Goal: Task Accomplishment & Management: Manage account settings

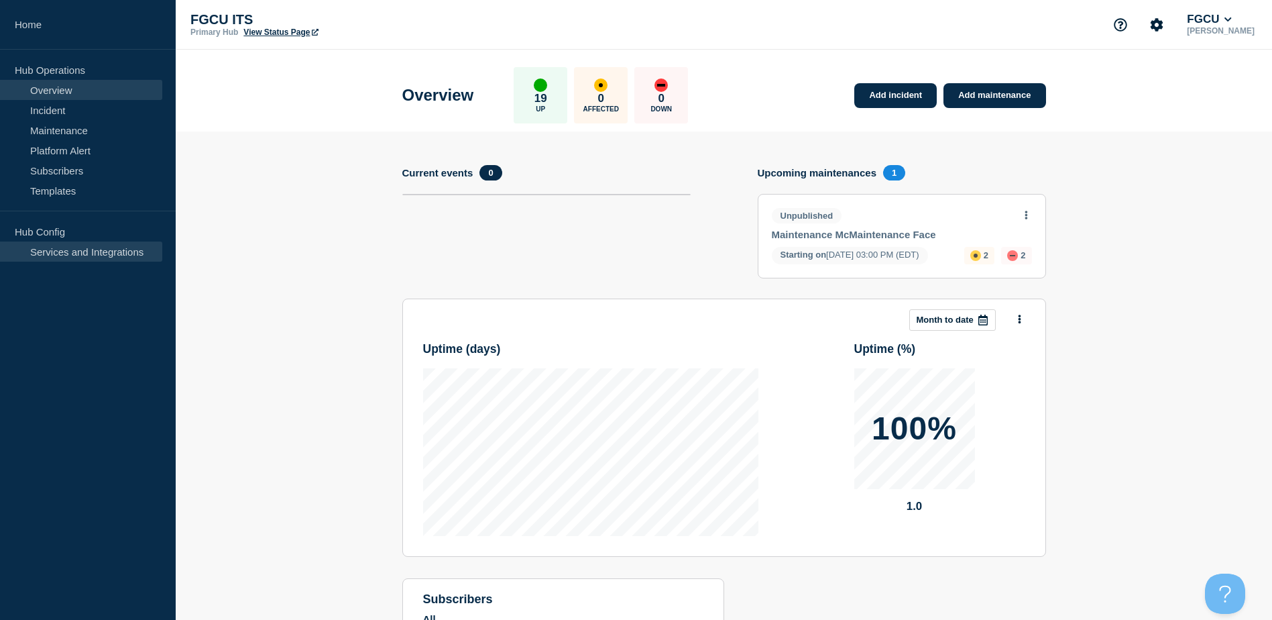
click at [91, 248] on link "Services and Integrations" at bounding box center [81, 251] width 162 height 20
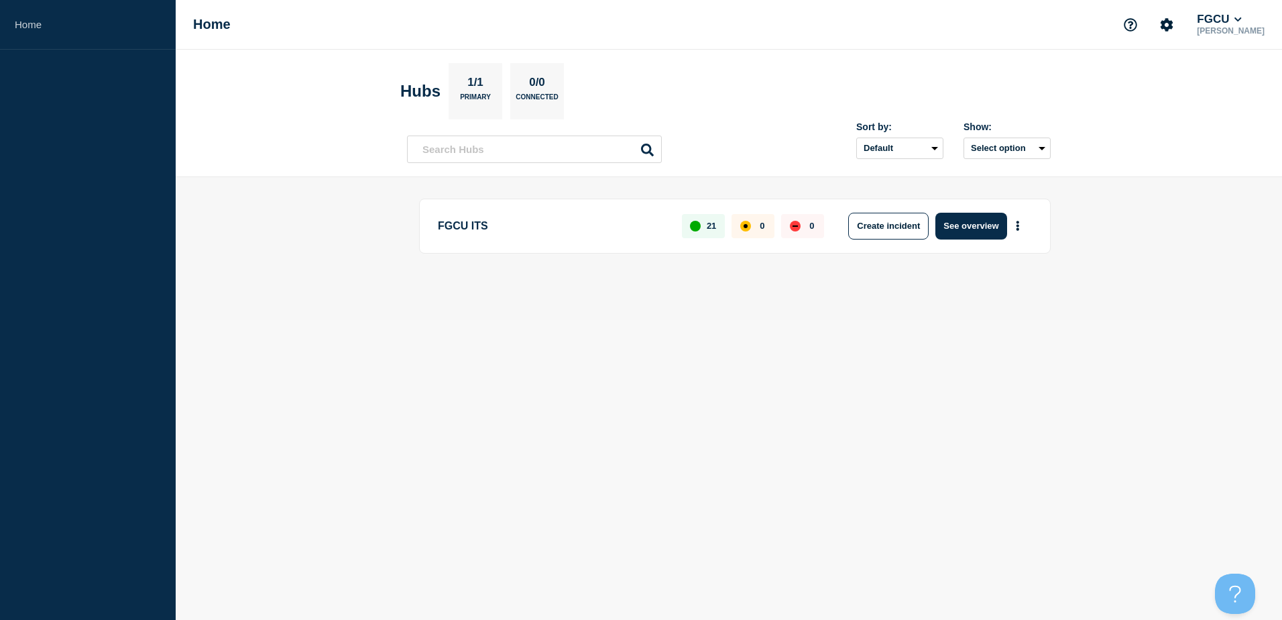
drag, startPoint x: 537, startPoint y: 236, endPoint x: 546, endPoint y: 237, distance: 9.5
click at [537, 237] on p "FGCU ITS" at bounding box center [552, 226] width 229 height 27
click at [962, 231] on button "See overview" at bounding box center [971, 226] width 71 height 27
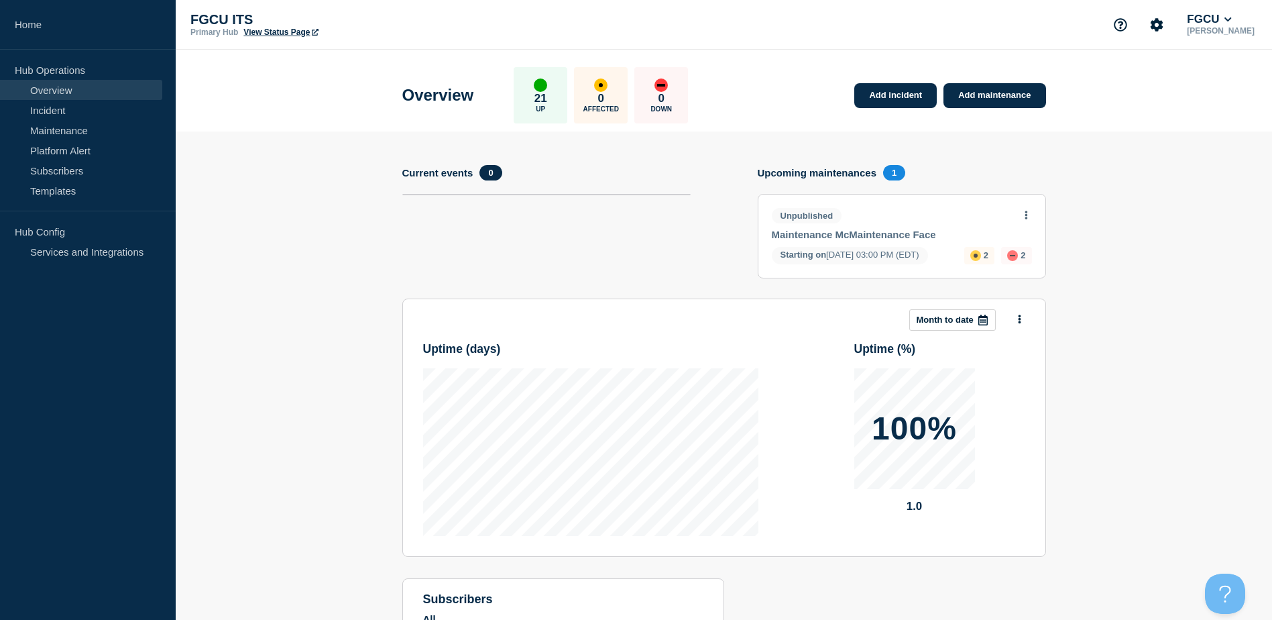
click at [858, 234] on link "Maintenance McMaintenance Face" at bounding box center [893, 234] width 242 height 11
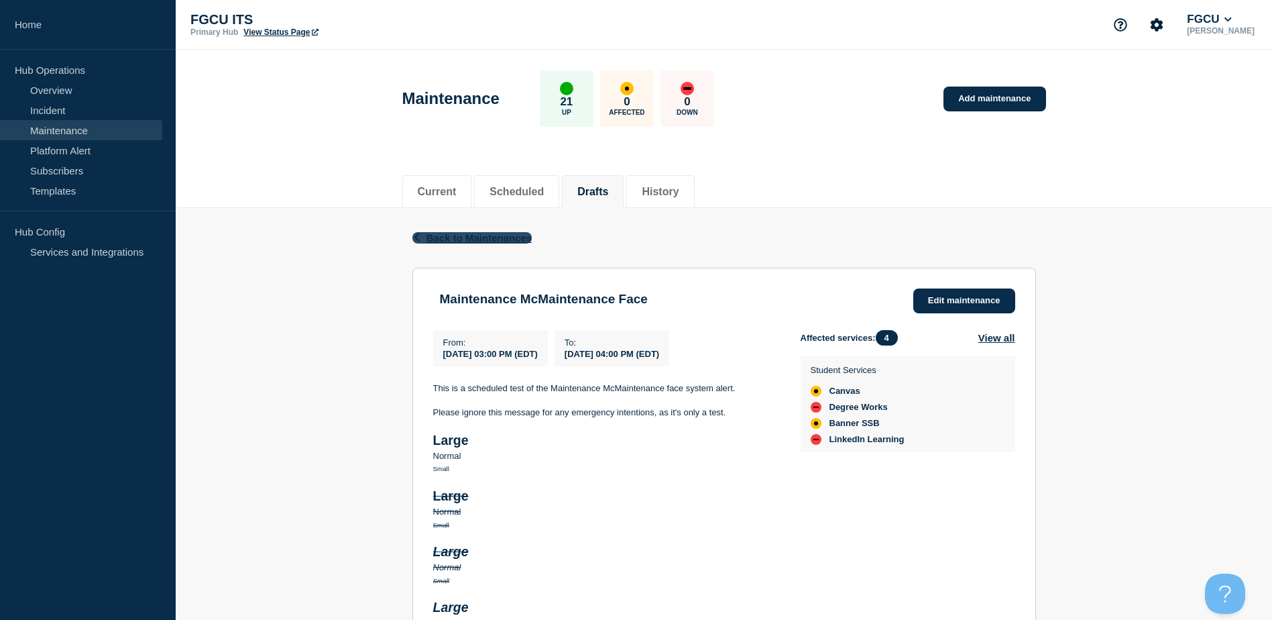
click at [455, 235] on span "Back to Maintenances" at bounding box center [480, 237] width 106 height 11
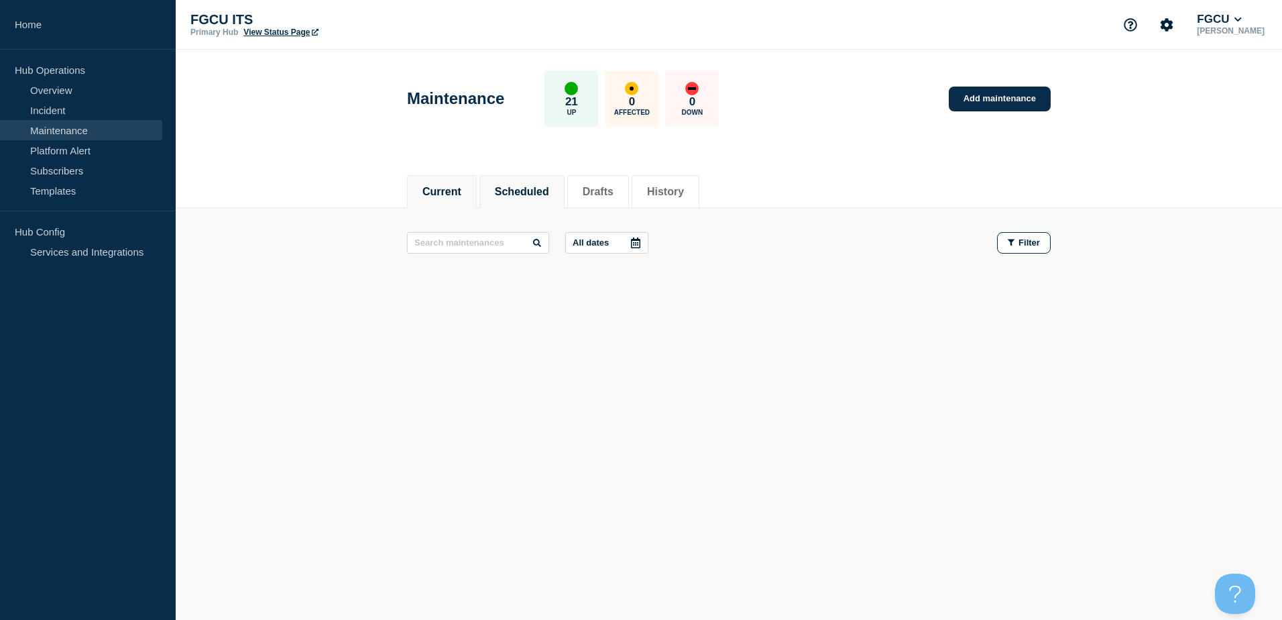
click at [546, 195] on button "Scheduled" at bounding box center [522, 192] width 54 height 12
click at [689, 199] on li "History" at bounding box center [666, 191] width 68 height 33
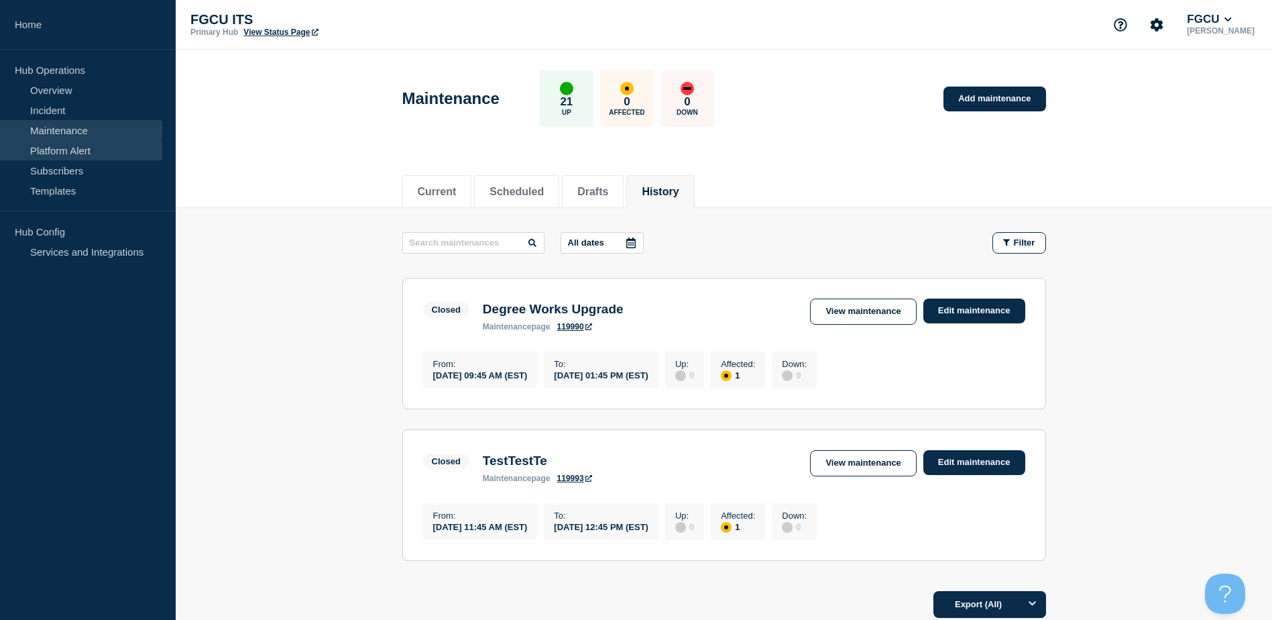
click at [85, 156] on link "Platform Alert" at bounding box center [81, 150] width 162 height 20
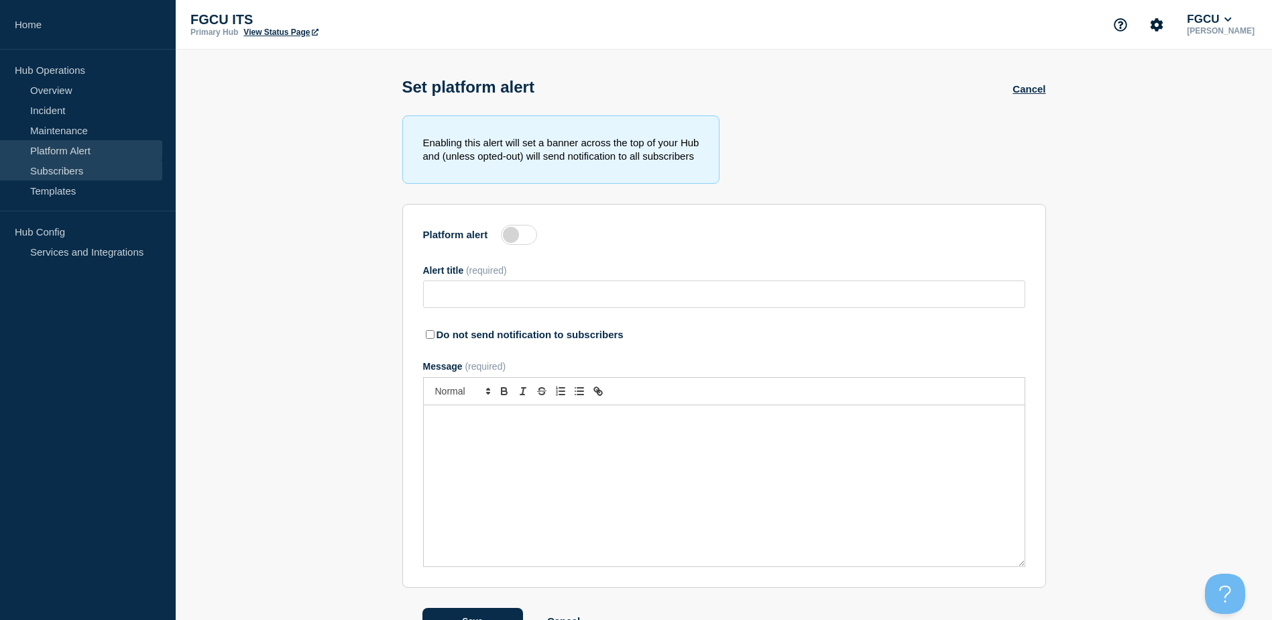
click at [88, 171] on link "Subscribers" at bounding box center [81, 170] width 162 height 20
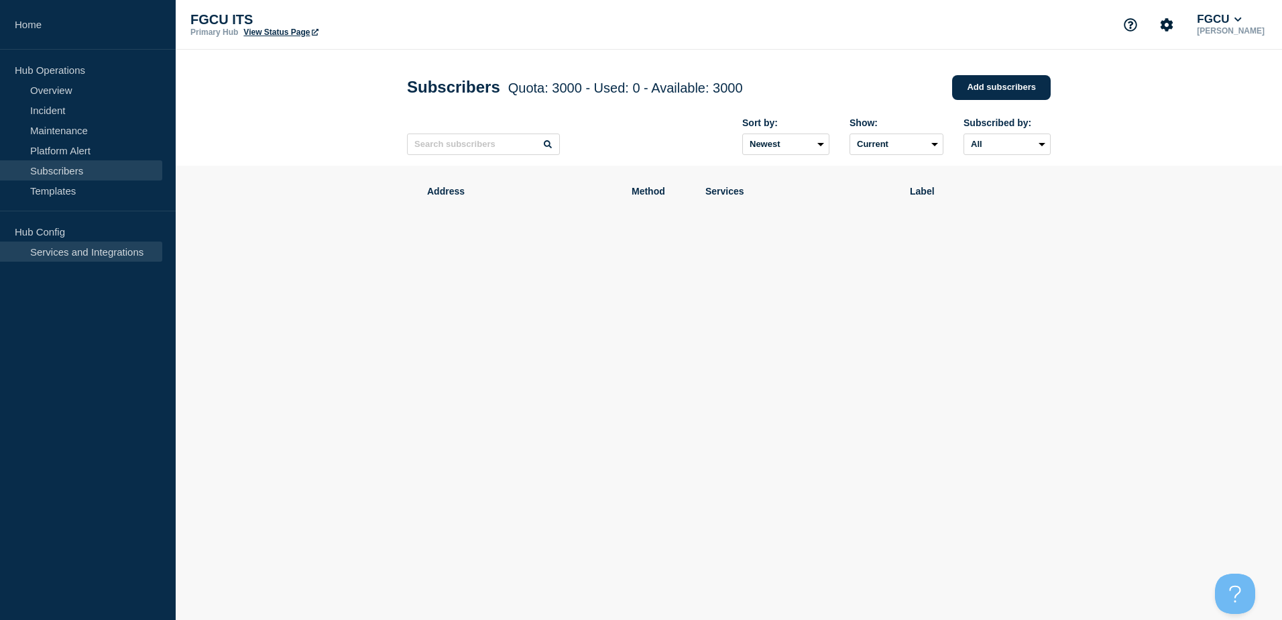
click at [101, 247] on link "Services and Integrations" at bounding box center [81, 251] width 162 height 20
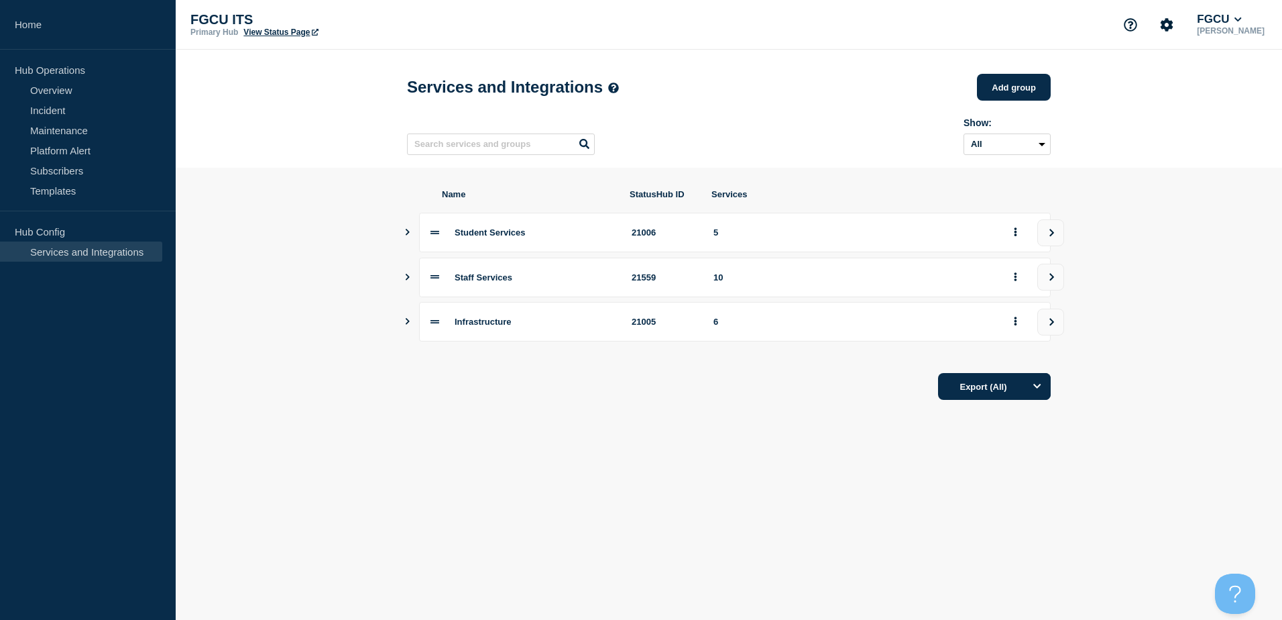
click at [408, 235] on icon "Show services" at bounding box center [407, 232] width 9 height 7
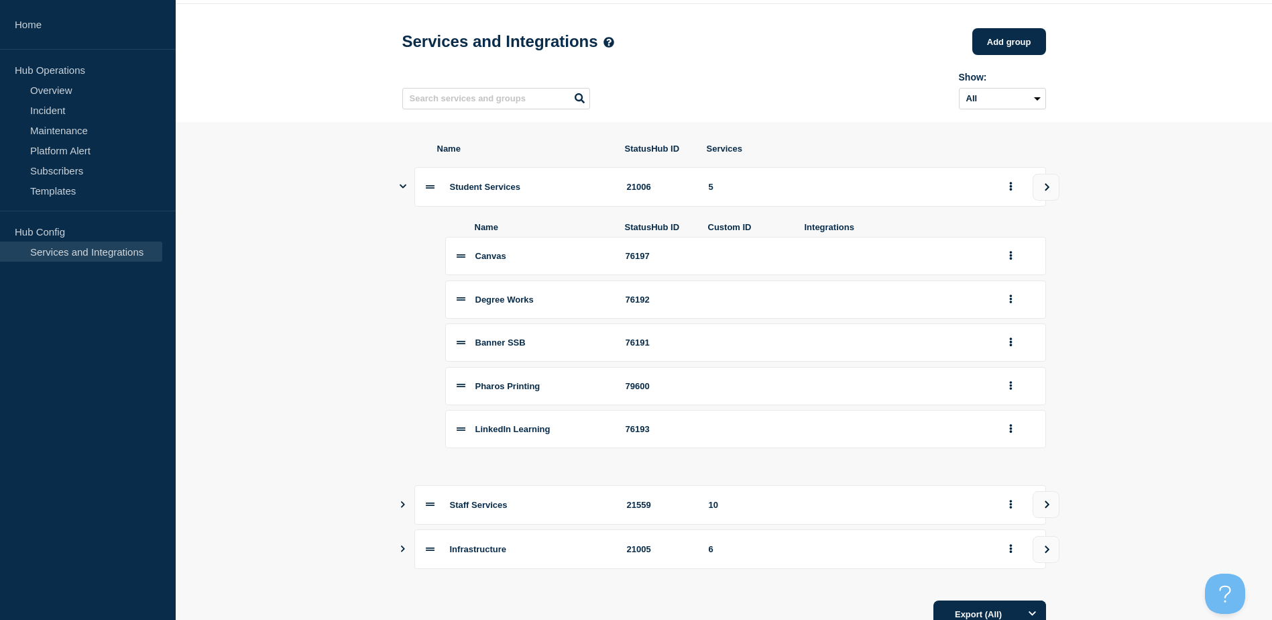
scroll to position [67, 0]
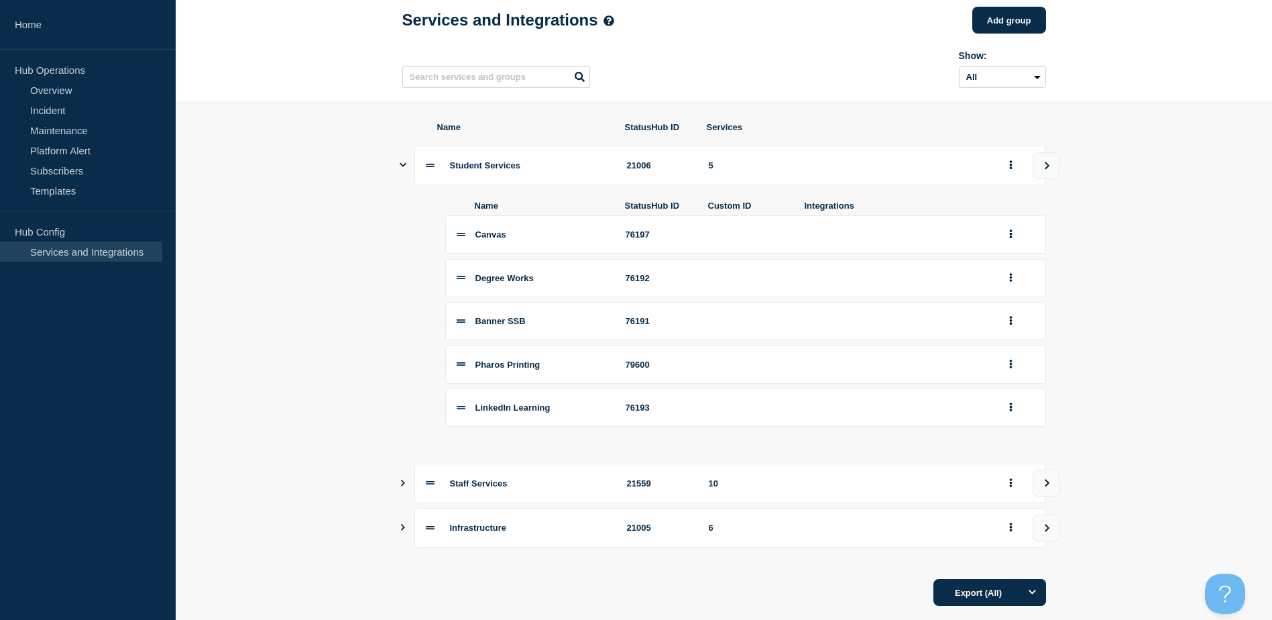
click at [392, 492] on section "Name StatusHub ID Services Student Services 21006 5 Name StatusHub ID Custom ID…" at bounding box center [724, 364] width 1097 height 526
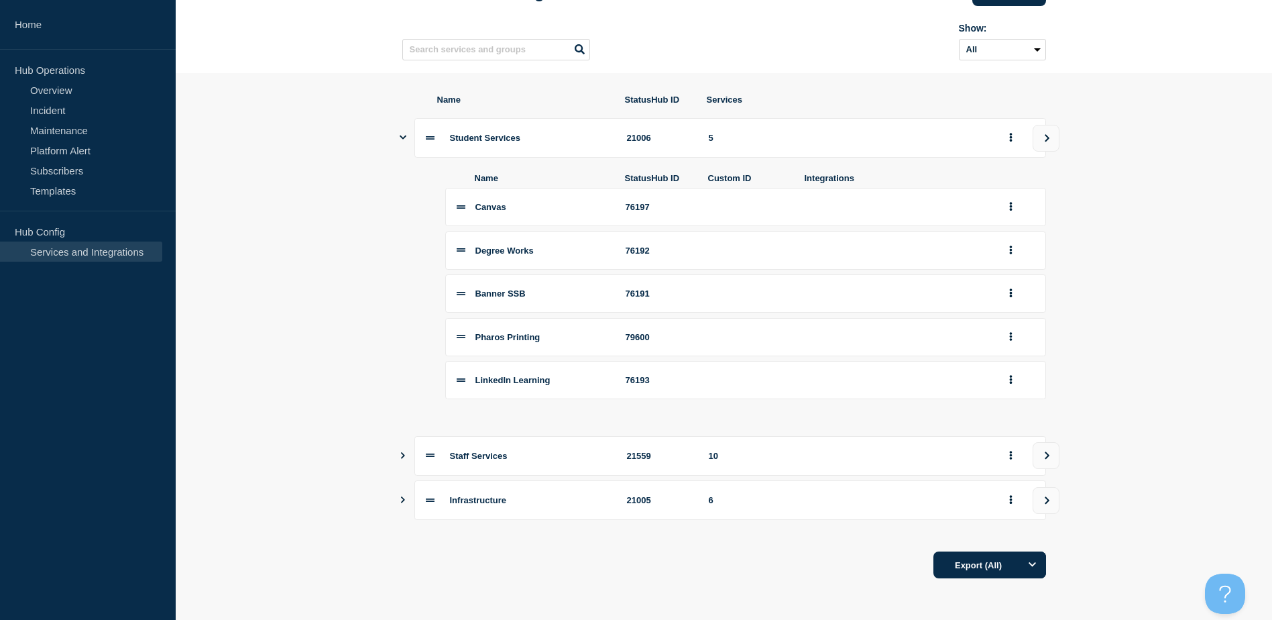
click at [402, 457] on icon "Show services" at bounding box center [403, 455] width 4 height 7
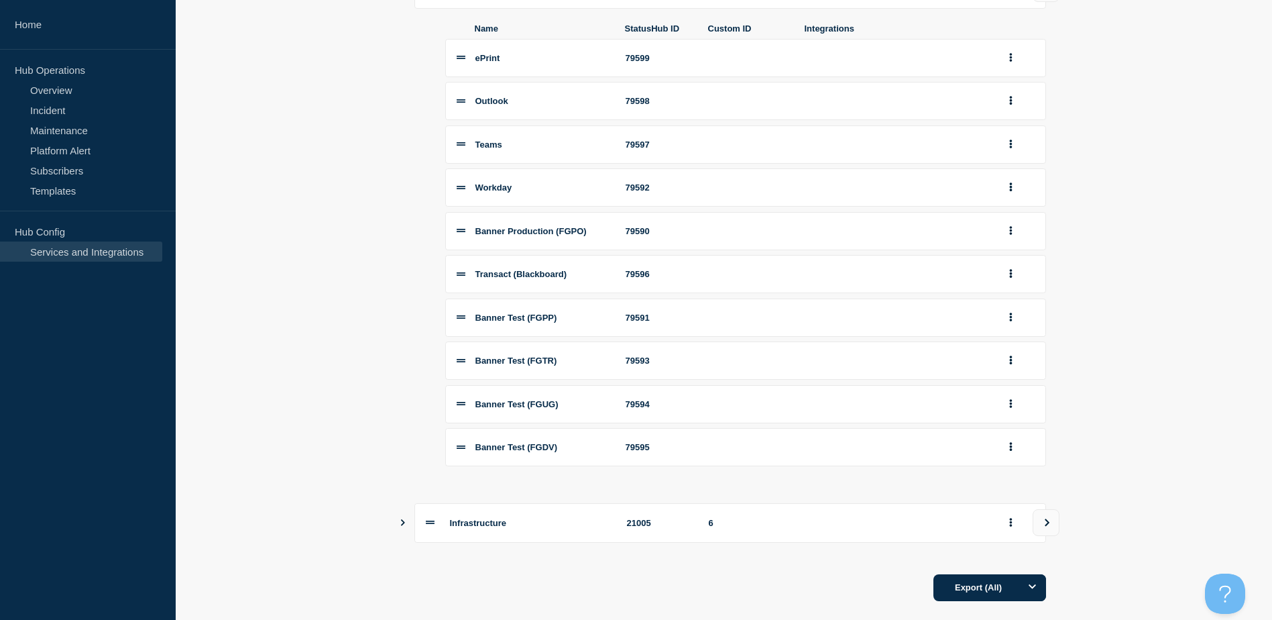
scroll to position [594, 0]
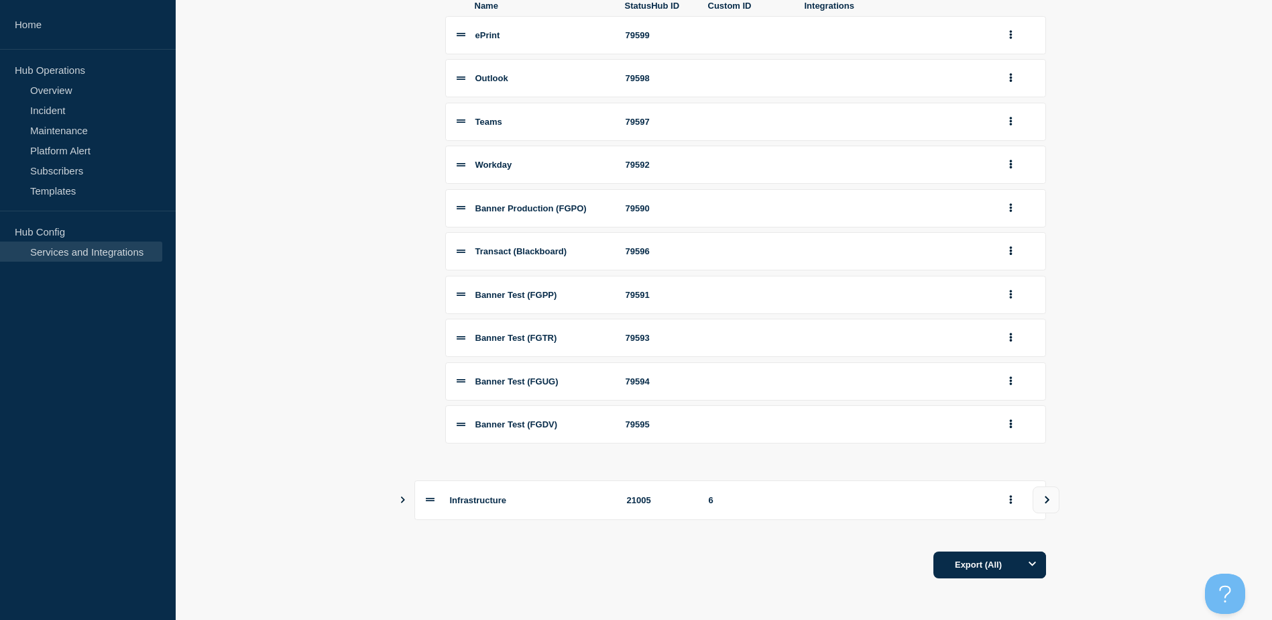
click at [404, 502] on icon "Show services" at bounding box center [402, 499] width 9 height 7
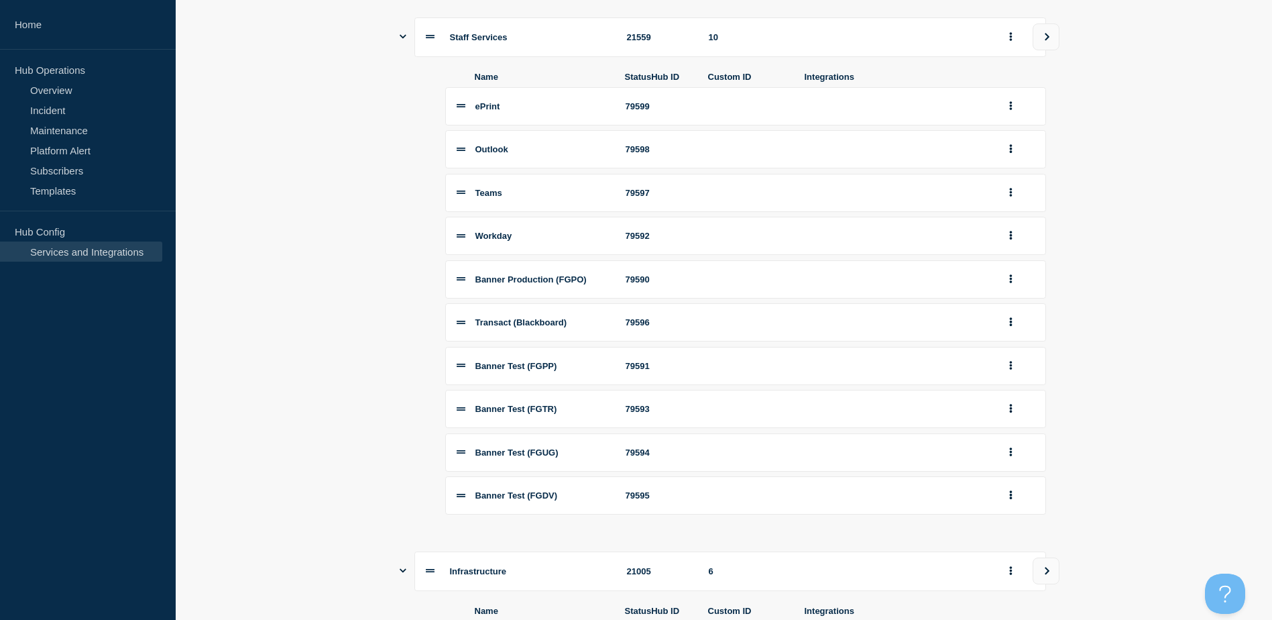
scroll to position [537, 0]
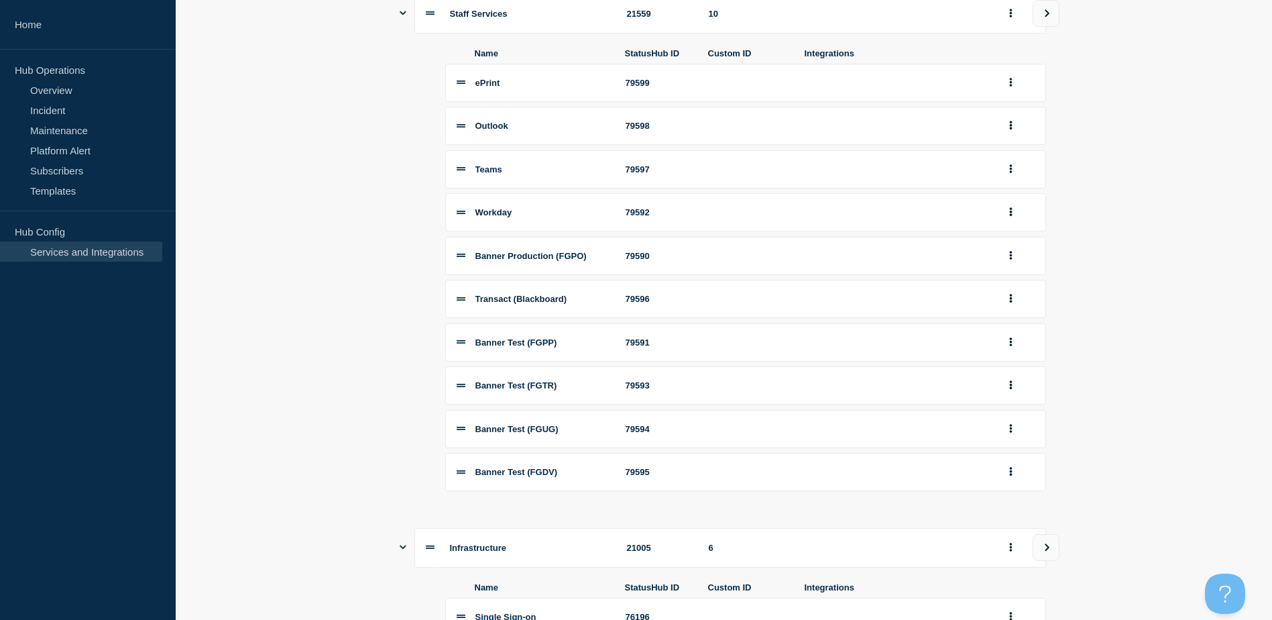
click at [386, 414] on section "Name StatusHub ID Services Student Services 21006 5 Name StatusHub ID Custom ID…" at bounding box center [724, 289] width 1097 height 1317
click at [410, 417] on div "Name StatusHub ID Custom ID Integrations ePrint 79599 Outlook 79598 Teams 79597…" at bounding box center [724, 271] width 644 height 474
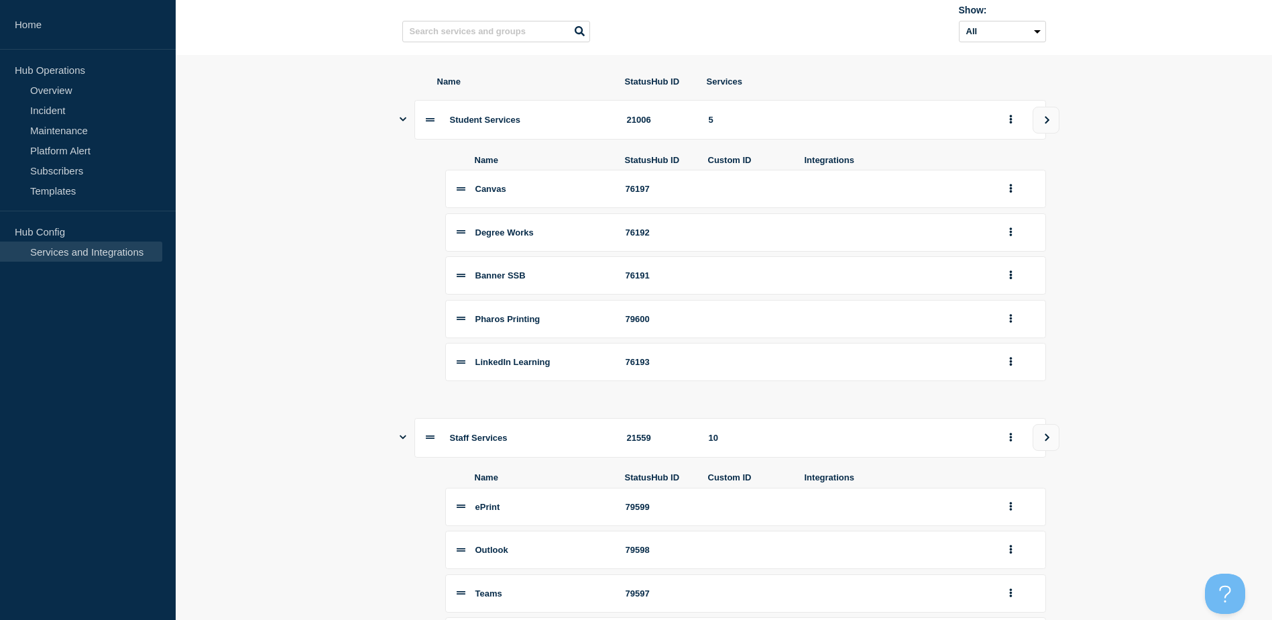
scroll to position [0, 0]
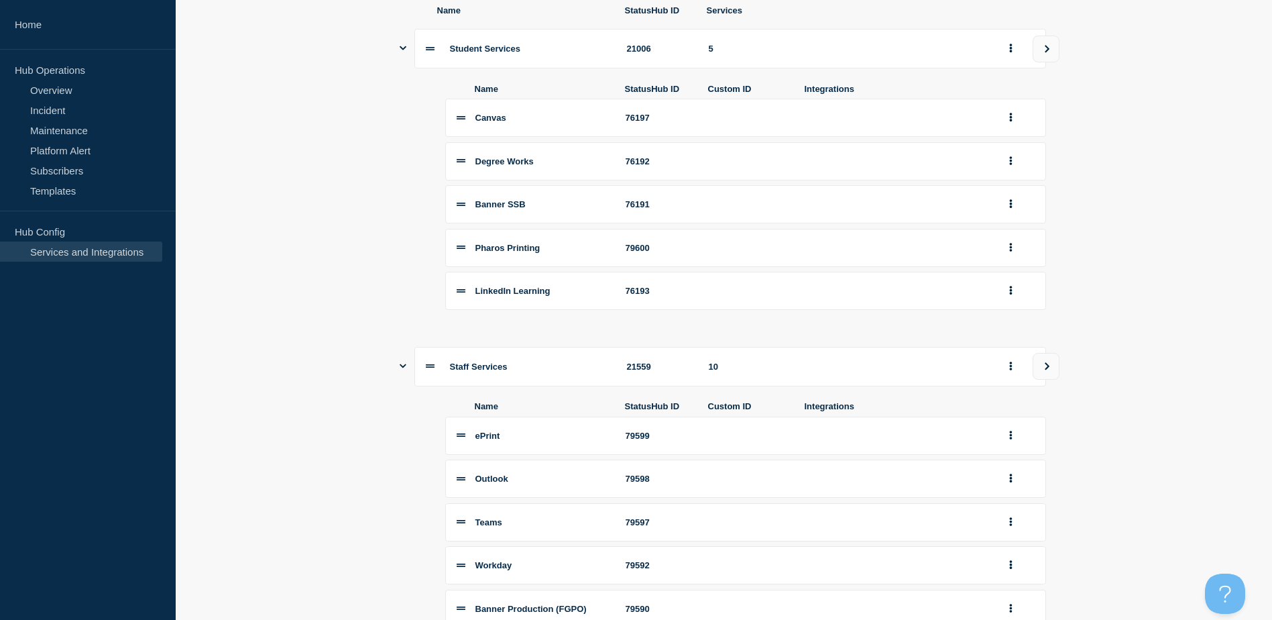
scroll to position [201, 0]
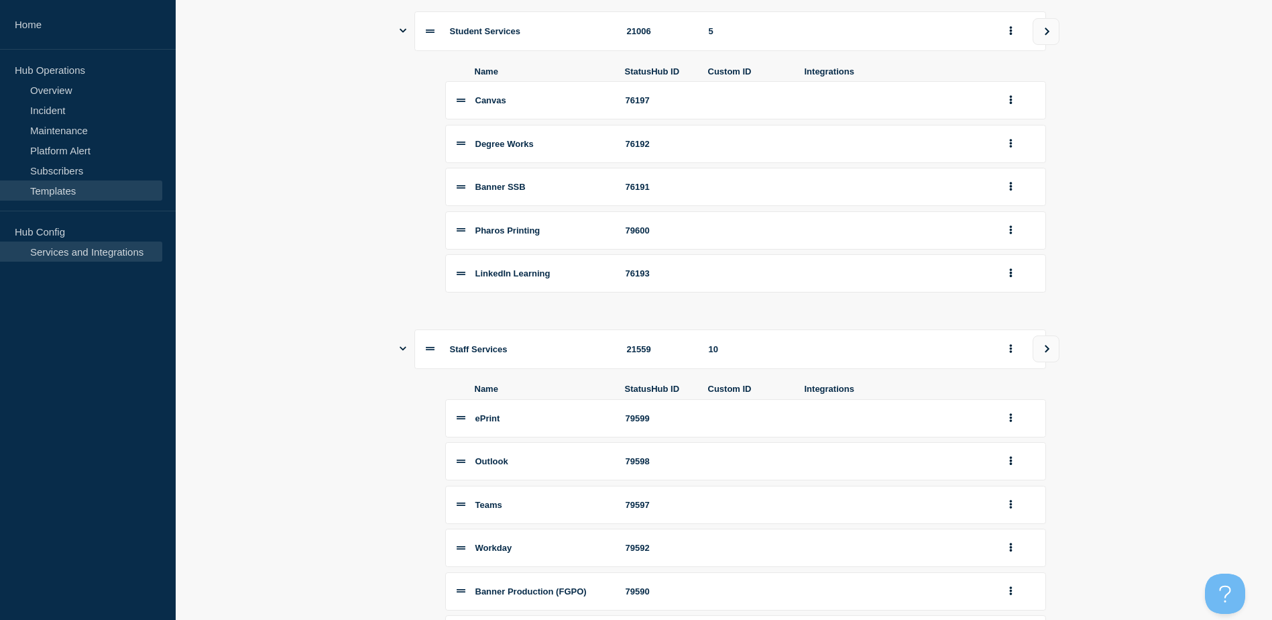
drag, startPoint x: 87, startPoint y: 170, endPoint x: 5, endPoint y: 189, distance: 84.1
click at [87, 170] on link "Subscribers" at bounding box center [81, 170] width 162 height 20
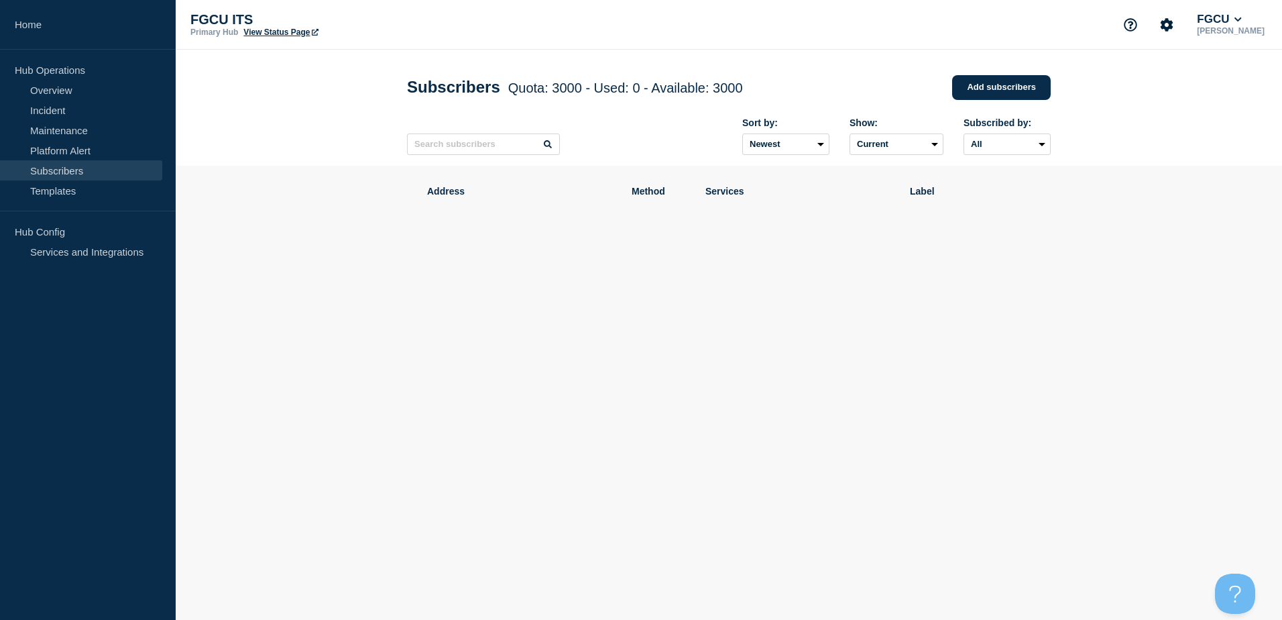
click at [925, 320] on div "Address Method Services Label" at bounding box center [729, 254] width 644 height 176
click at [81, 157] on link "Platform Alert" at bounding box center [81, 150] width 162 height 20
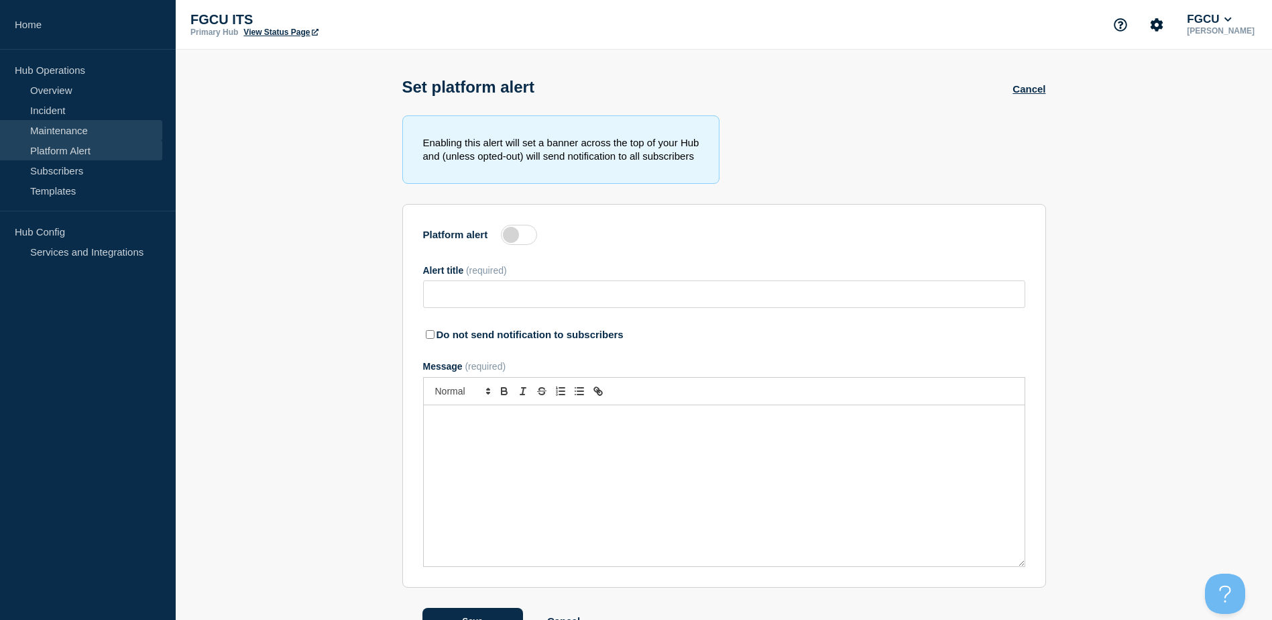
click at [83, 129] on link "Maintenance" at bounding box center [81, 130] width 162 height 20
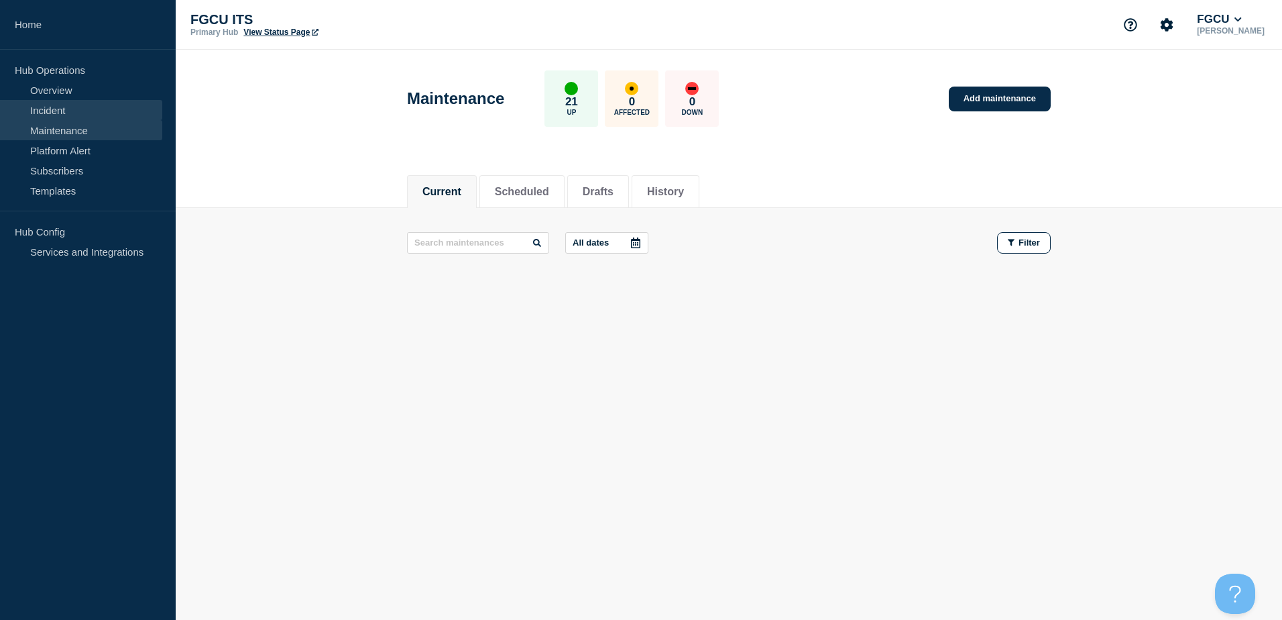
click at [79, 112] on link "Incident" at bounding box center [81, 110] width 162 height 20
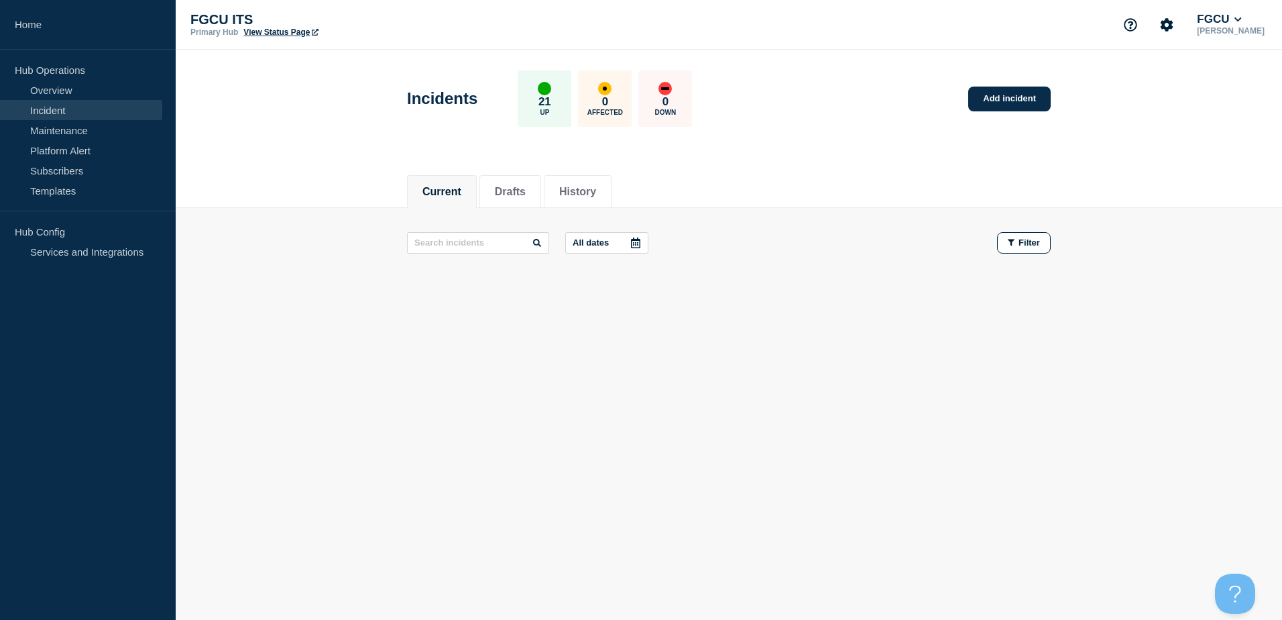
click at [846, 199] on div "Current Drafts History" at bounding box center [729, 185] width 644 height 46
click at [393, 362] on div "Current Drafts History Current Drafts History All dates Filter" at bounding box center [729, 276] width 1107 height 228
click at [74, 137] on link "Maintenance" at bounding box center [81, 130] width 162 height 20
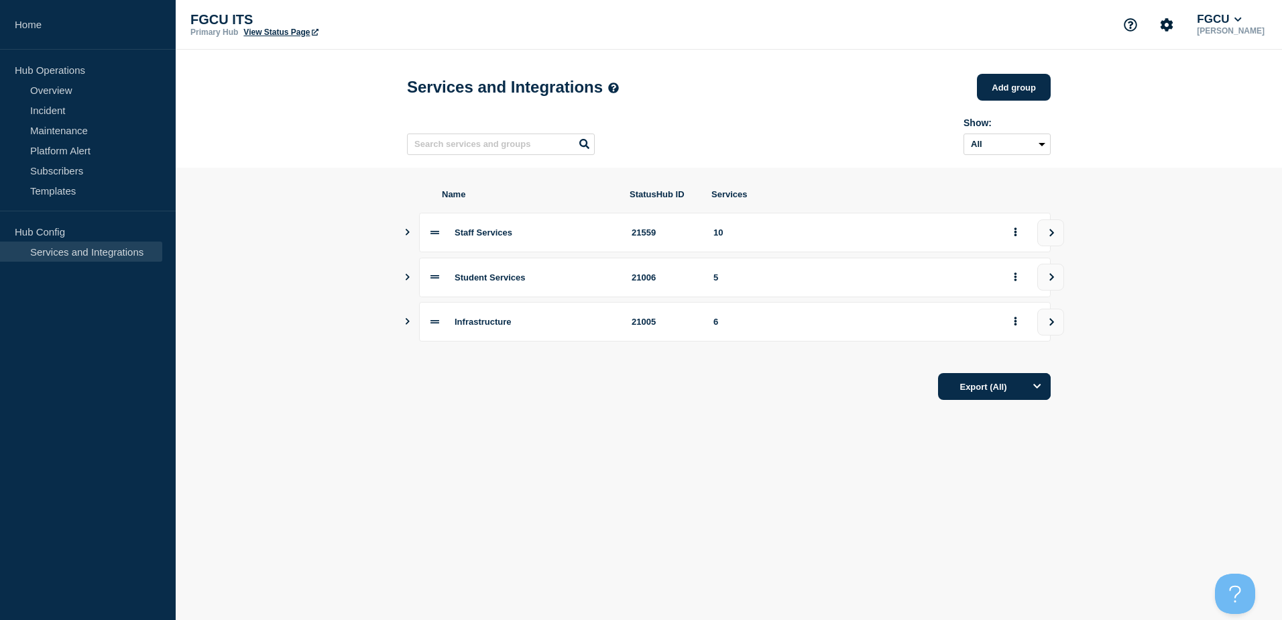
click at [408, 280] on icon "Show services" at bounding box center [408, 277] width 4 height 7
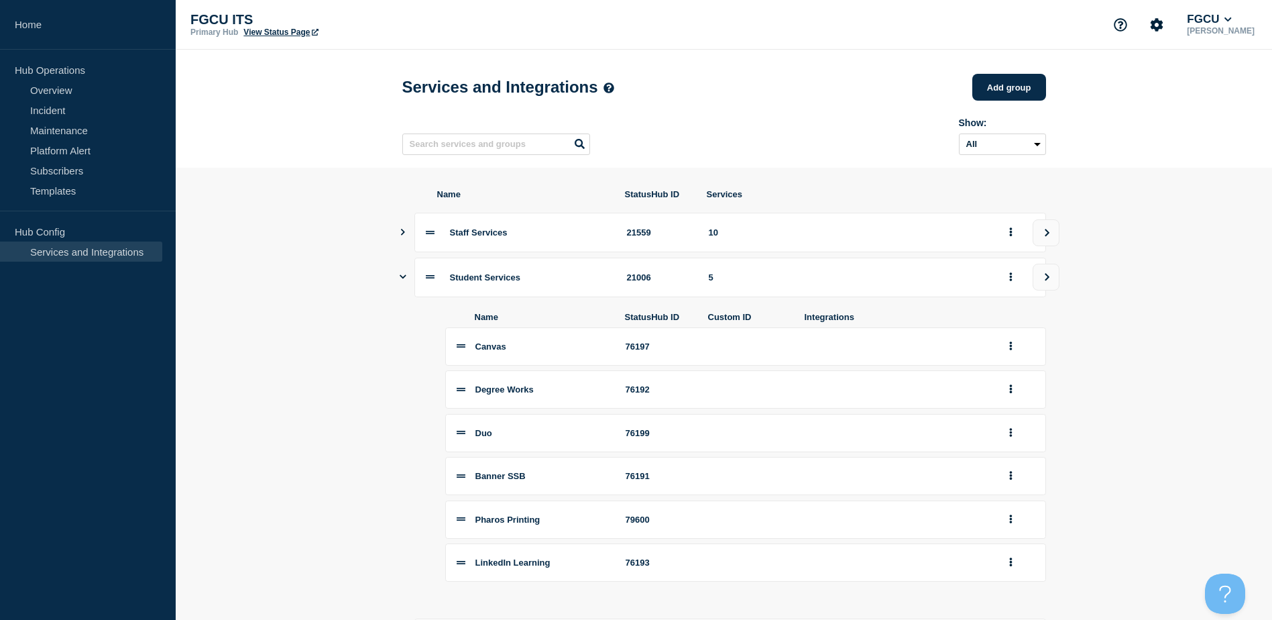
click at [406, 235] on icon "Show services" at bounding box center [402, 232] width 9 height 7
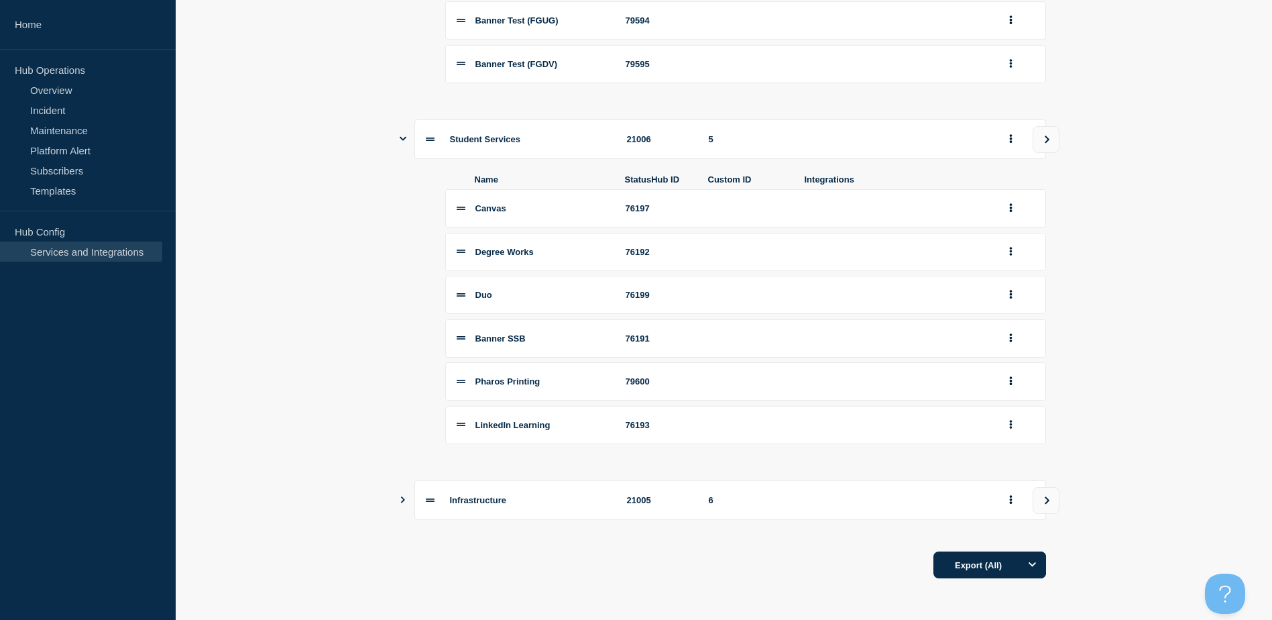
scroll to position [640, 0]
click at [406, 499] on icon "Show services" at bounding box center [402, 499] width 9 height 7
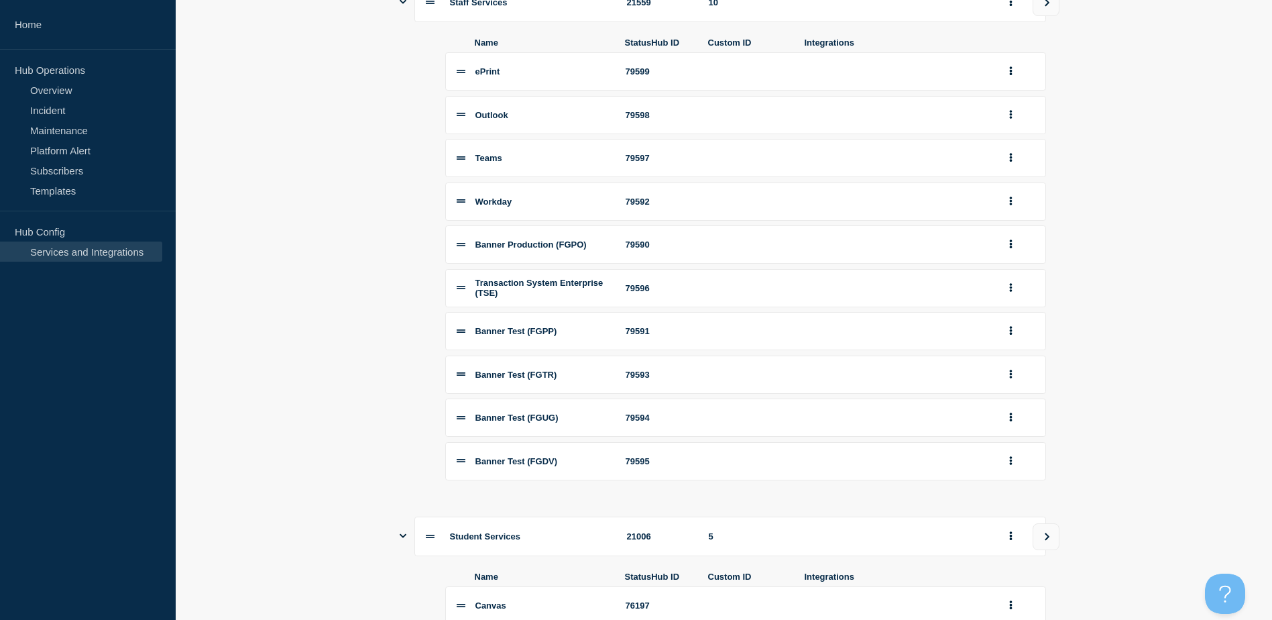
scroll to position [229, 0]
drag, startPoint x: 388, startPoint y: 307, endPoint x: 388, endPoint y: 323, distance: 16.1
click at [388, 311] on section "Name StatusHub ID Services Staff Services 21559 10 Name StatusHub ID Custom ID …" at bounding box center [724, 596] width 1097 height 1317
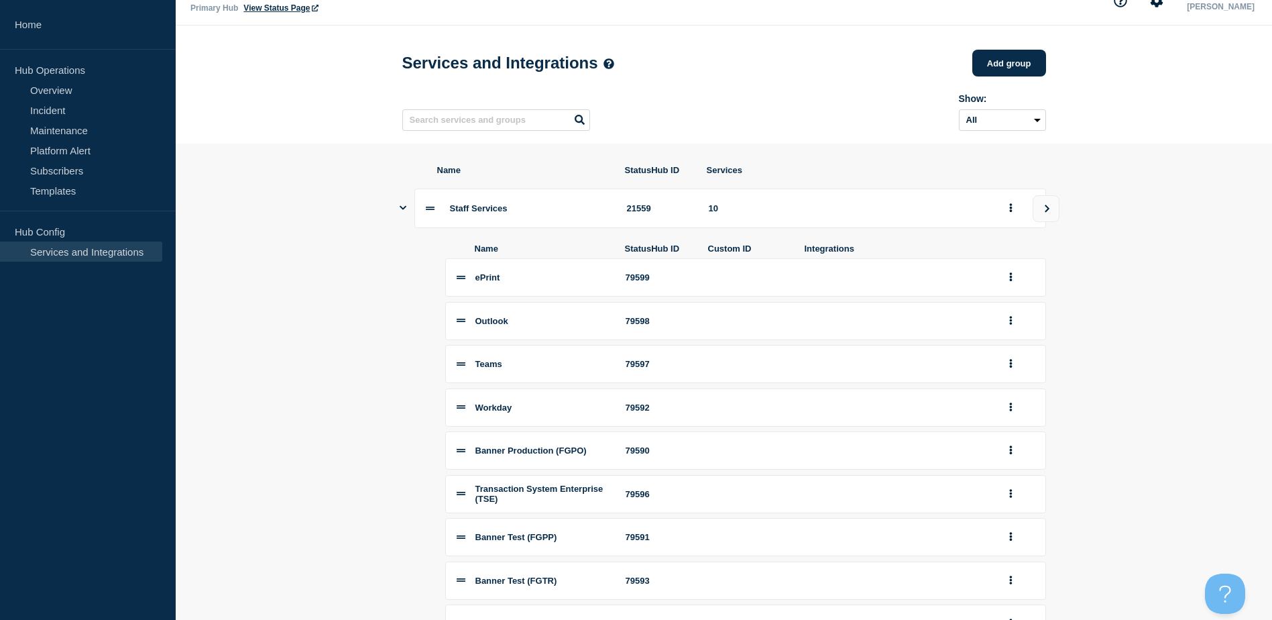
scroll to position [0, 0]
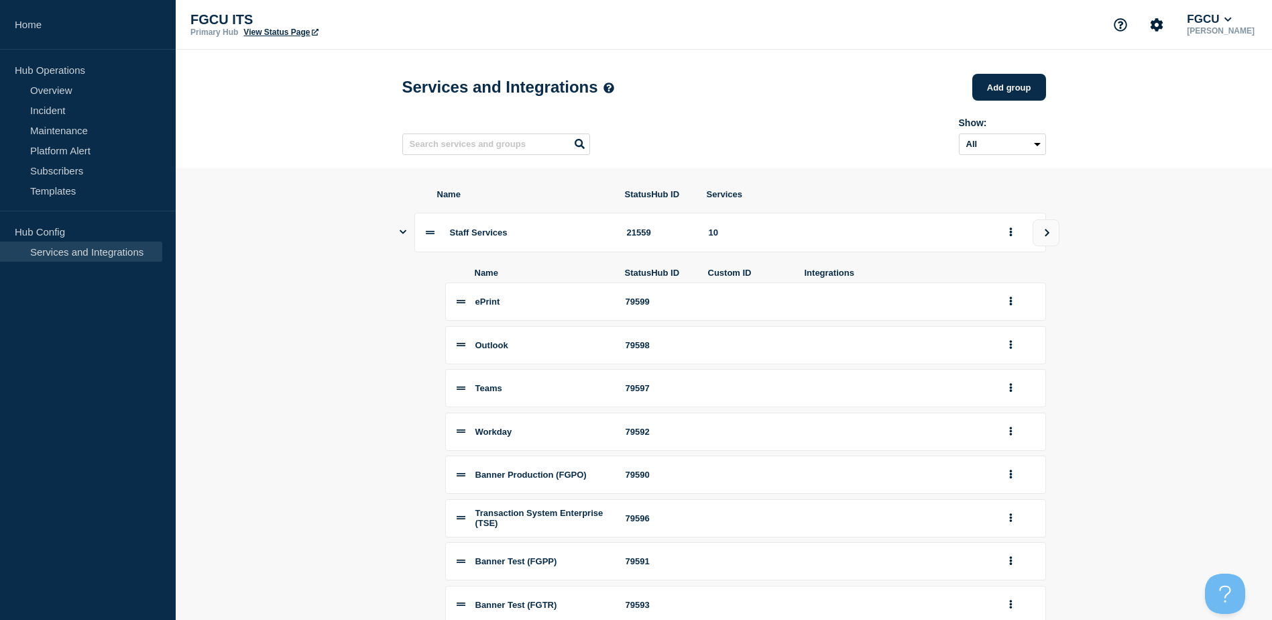
click at [266, 135] on header "Services and Integrations Add group Here you can create & manage services that …" at bounding box center [724, 109] width 1097 height 118
click at [408, 354] on div "Name StatusHub ID Custom ID Integrations ePrint 79599 Outlook 79598 Teams 79597…" at bounding box center [724, 489] width 644 height 474
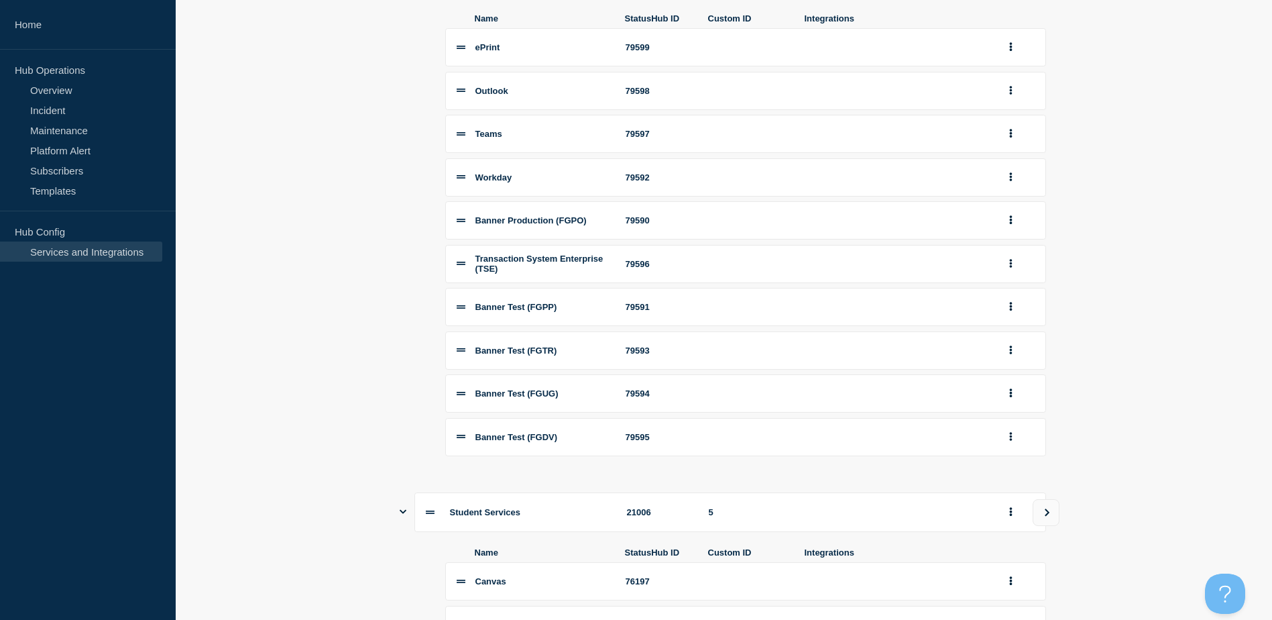
scroll to position [268, 0]
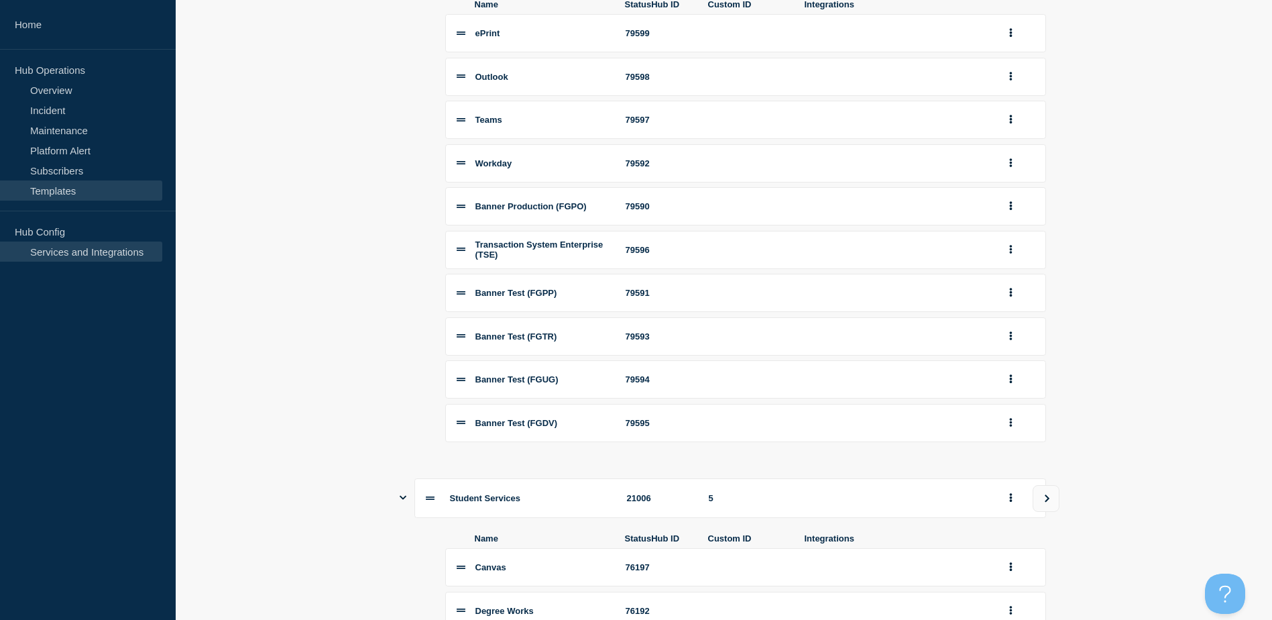
click at [67, 187] on link "Templates" at bounding box center [81, 190] width 162 height 20
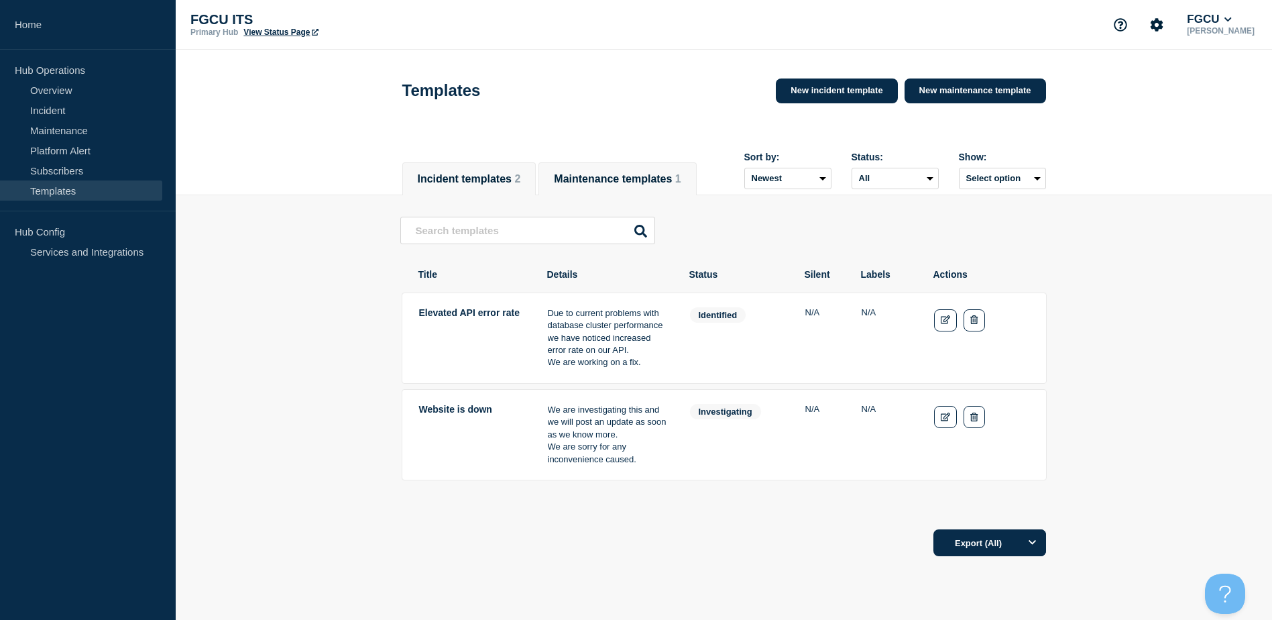
click at [622, 173] on button "Maintenance templates 1" at bounding box center [617, 179] width 127 height 12
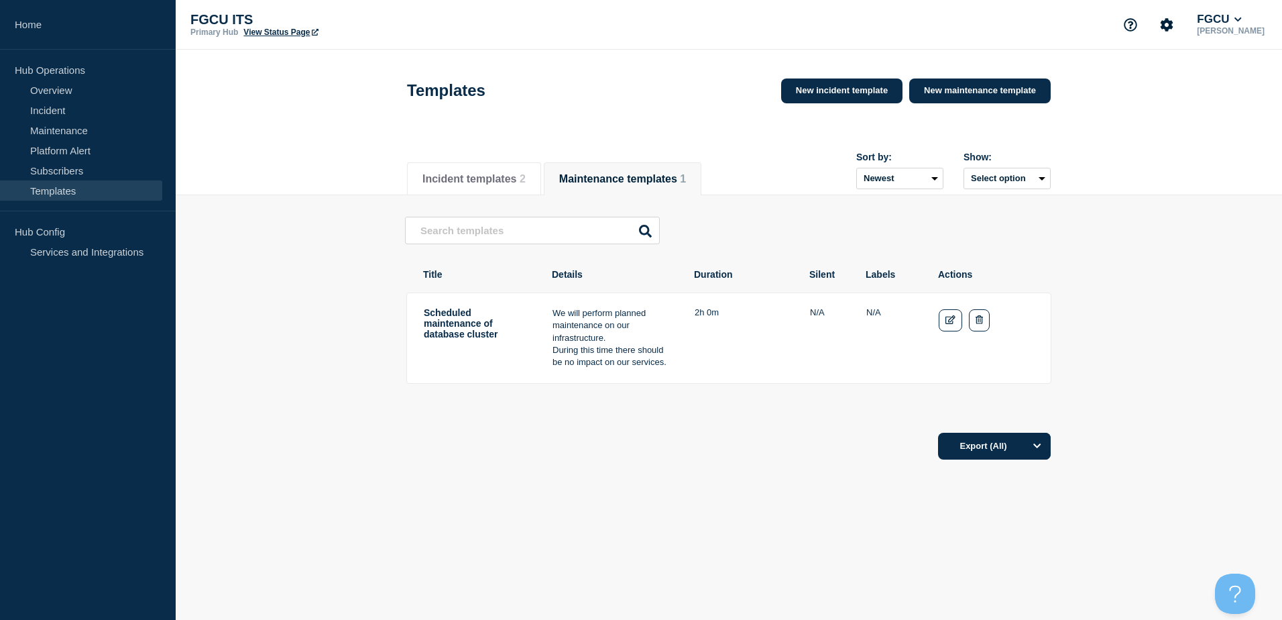
click at [748, 334] on td "2h 0m" at bounding box center [741, 338] width 94 height 63
click at [470, 342] on td "Scheduled maintenance of database cluster" at bounding box center [476, 338] width 107 height 63
click at [639, 185] on button "Maintenance templates 1" at bounding box center [622, 179] width 127 height 12
click at [455, 335] on td "Scheduled maintenance of database cluster" at bounding box center [476, 338] width 107 height 63
drag, startPoint x: 433, startPoint y: 317, endPoint x: 520, endPoint y: 349, distance: 92.7
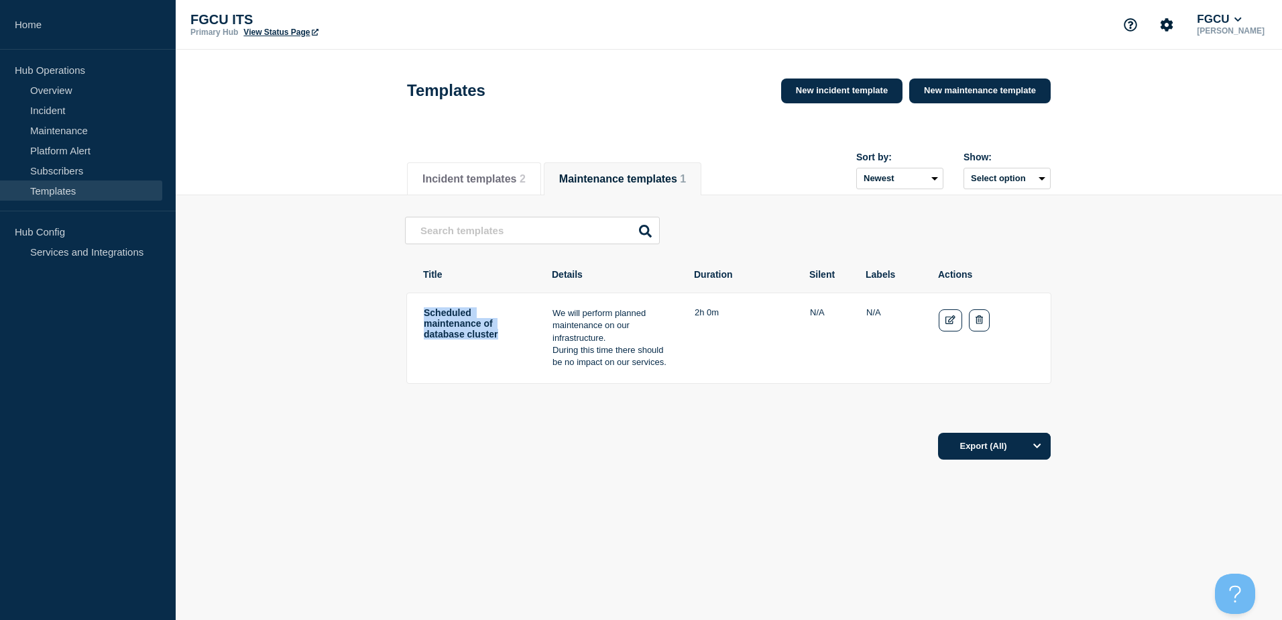
click at [520, 349] on td "Scheduled maintenance of database cluster" at bounding box center [476, 338] width 107 height 63
click at [653, 366] on p "During this time there should be no impact on our services." at bounding box center [612, 356] width 119 height 25
click at [491, 180] on button "Incident templates 2" at bounding box center [474, 179] width 103 height 12
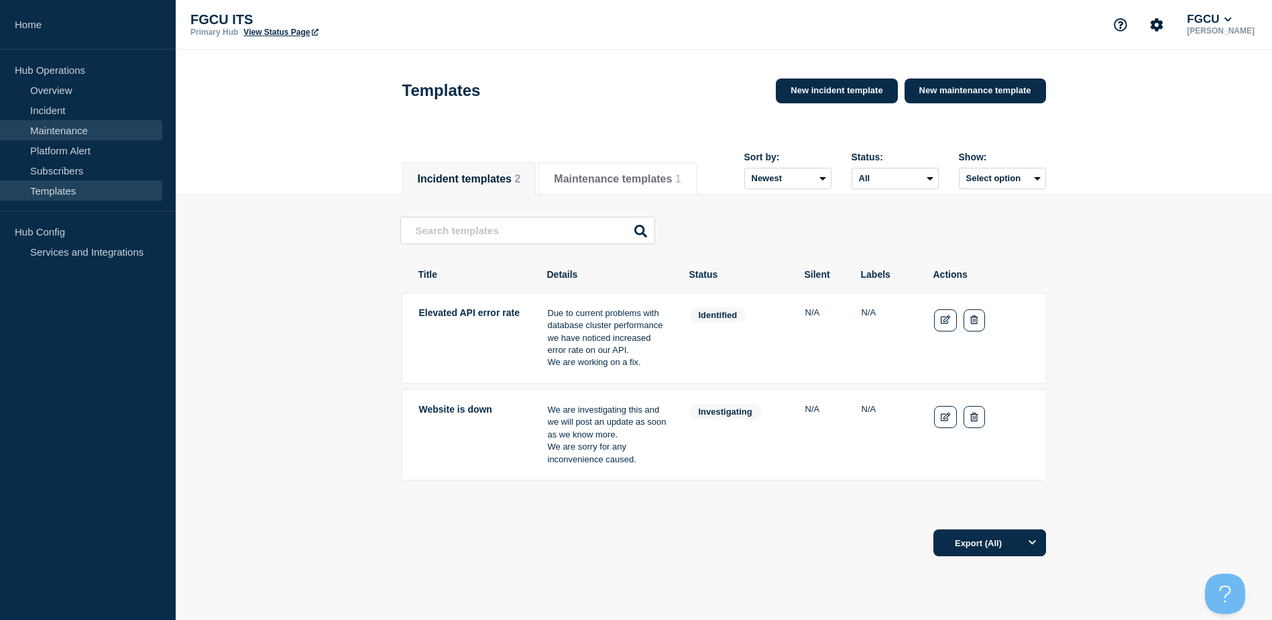
click at [79, 127] on link "Maintenance" at bounding box center [81, 130] width 162 height 20
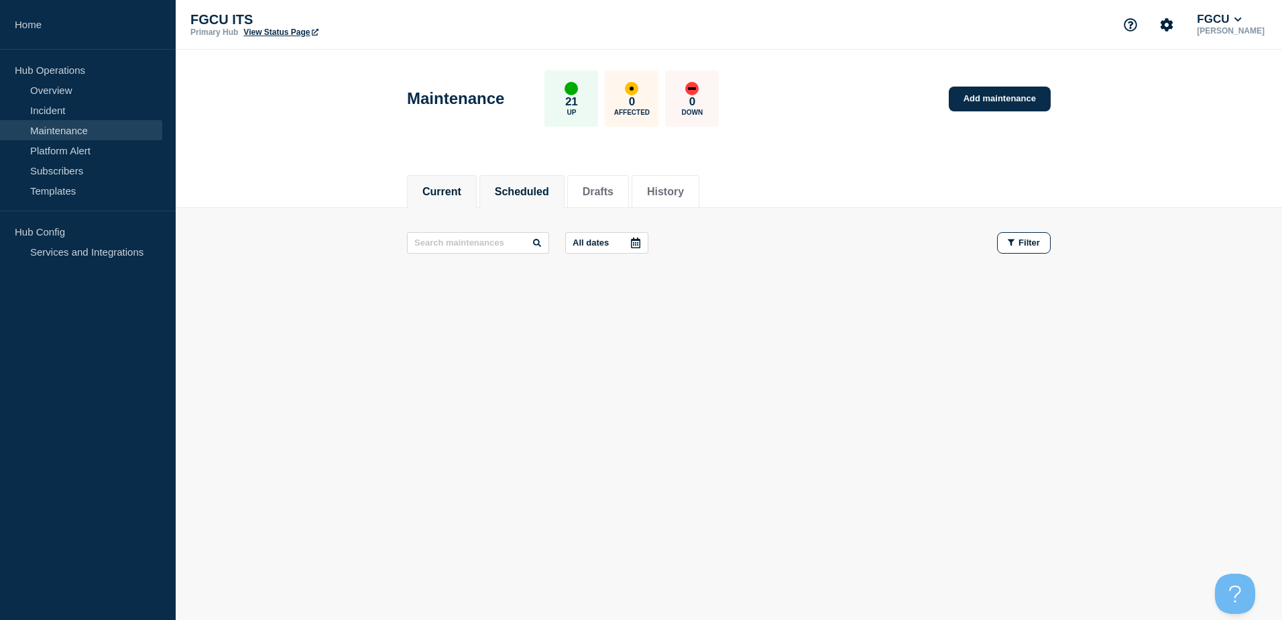
click at [547, 178] on li "Scheduled" at bounding box center [522, 191] width 85 height 33
click at [622, 199] on li "Drafts" at bounding box center [598, 191] width 62 height 33
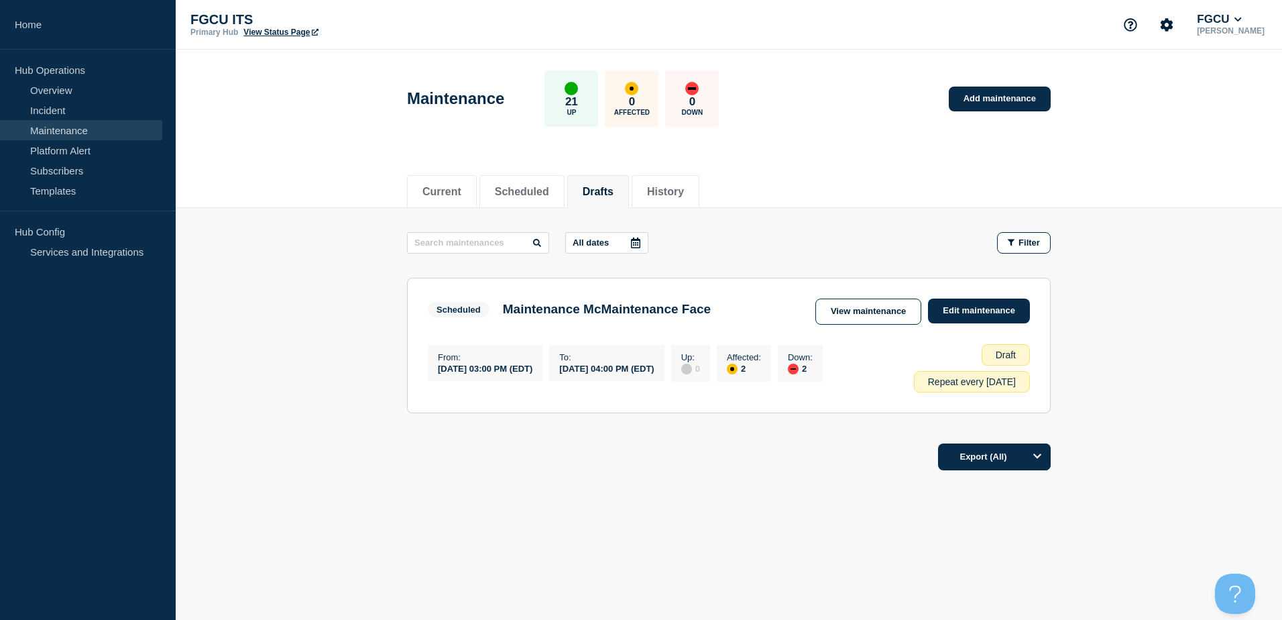
click at [928, 365] on div "Draft Repeat every Tuesday" at bounding box center [972, 368] width 116 height 48
click at [966, 386] on div "Repeat every [DATE]" at bounding box center [972, 381] width 116 height 21
click at [990, 312] on link "Edit maintenance" at bounding box center [979, 310] width 102 height 25
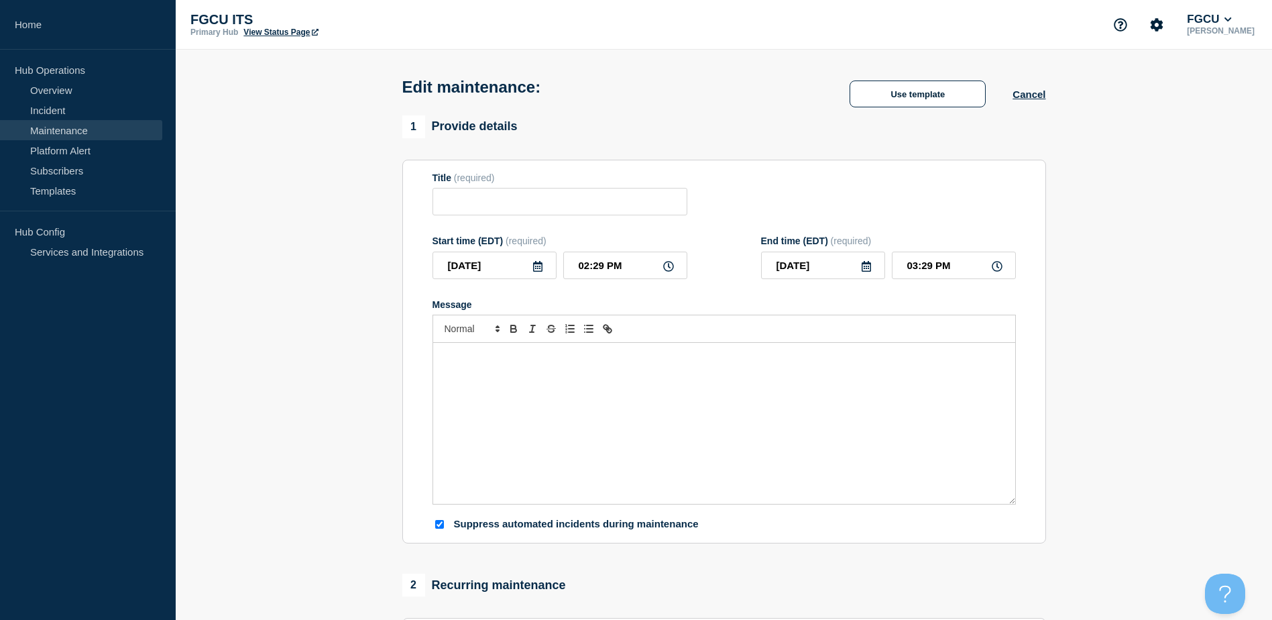
type input "Maintenance McMaintenance Face"
type input "03:00 PM"
type input "04:00 PM"
checkbox input "true"
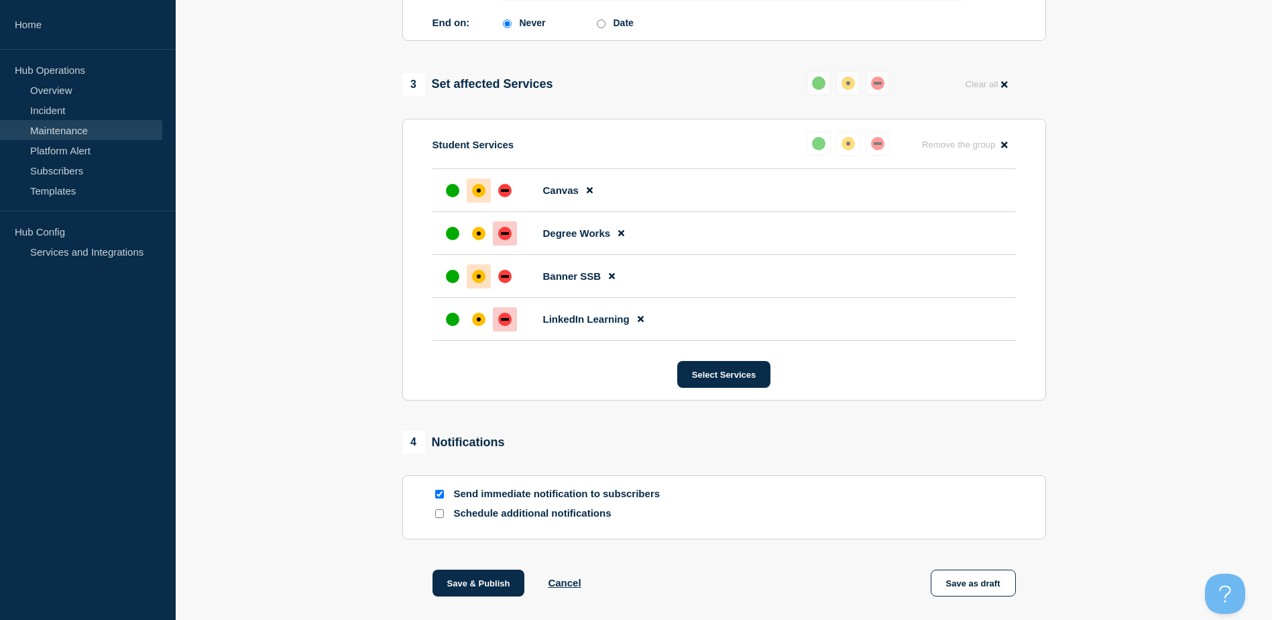
scroll to position [801, 0]
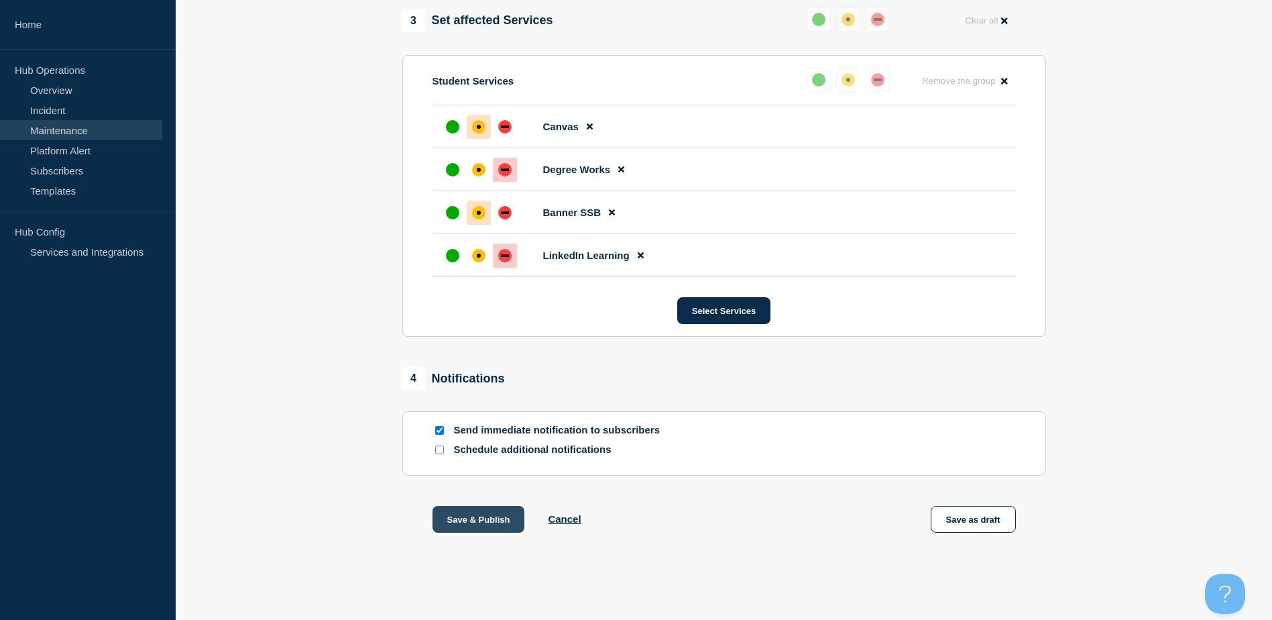
click at [493, 519] on button "Save & Publish" at bounding box center [479, 519] width 93 height 27
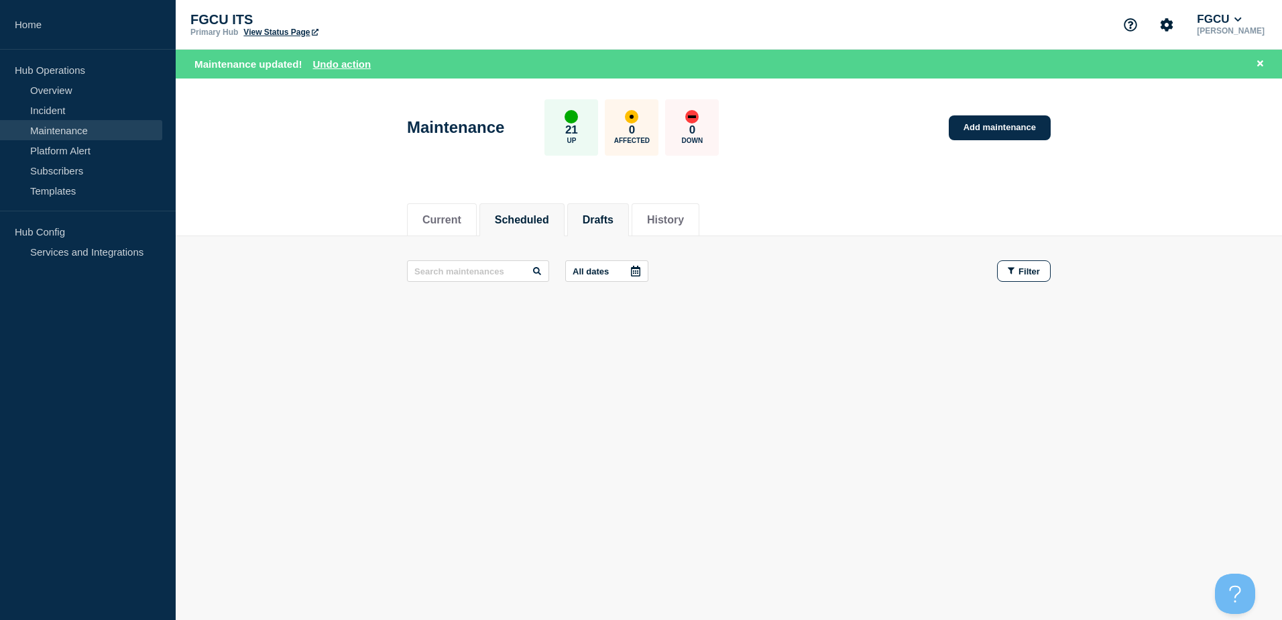
click at [605, 219] on button "Drafts" at bounding box center [598, 220] width 31 height 12
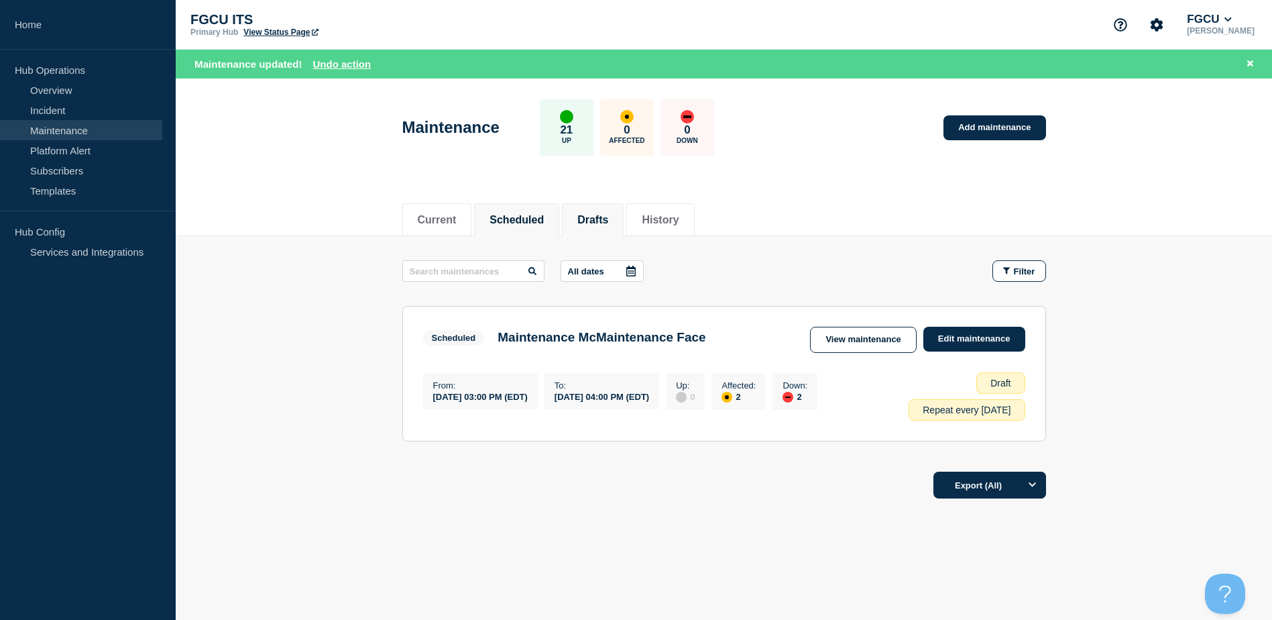
click at [541, 222] on button "Scheduled" at bounding box center [517, 220] width 54 height 12
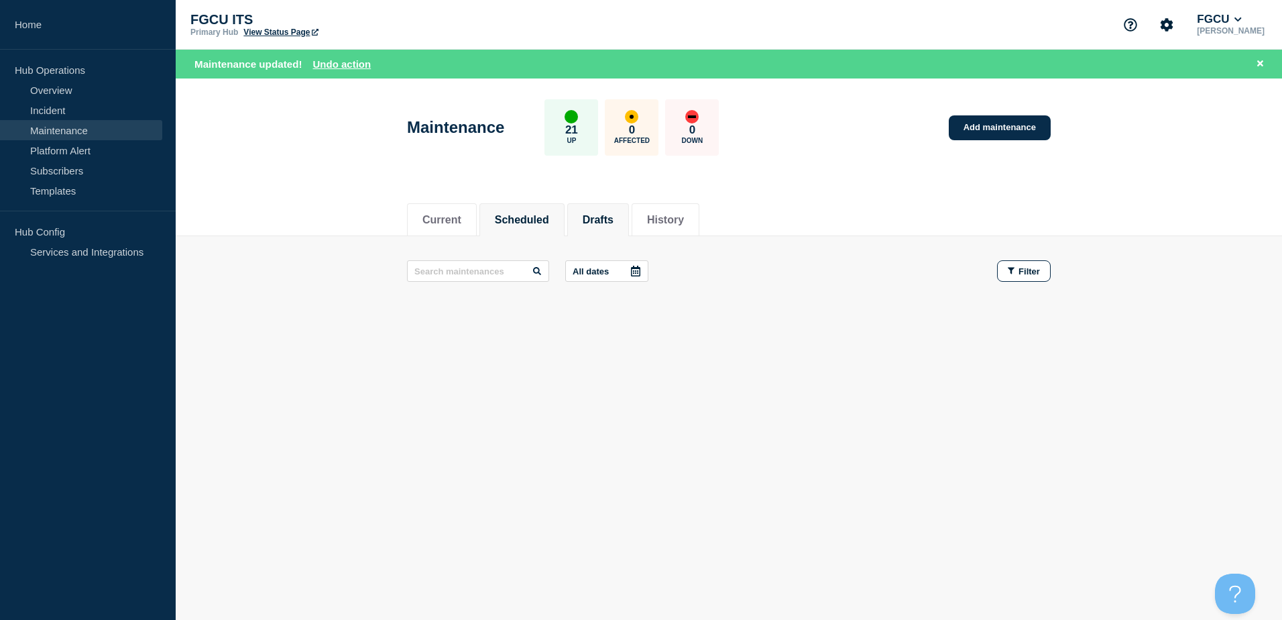
click at [614, 228] on li "Drafts" at bounding box center [598, 219] width 62 height 33
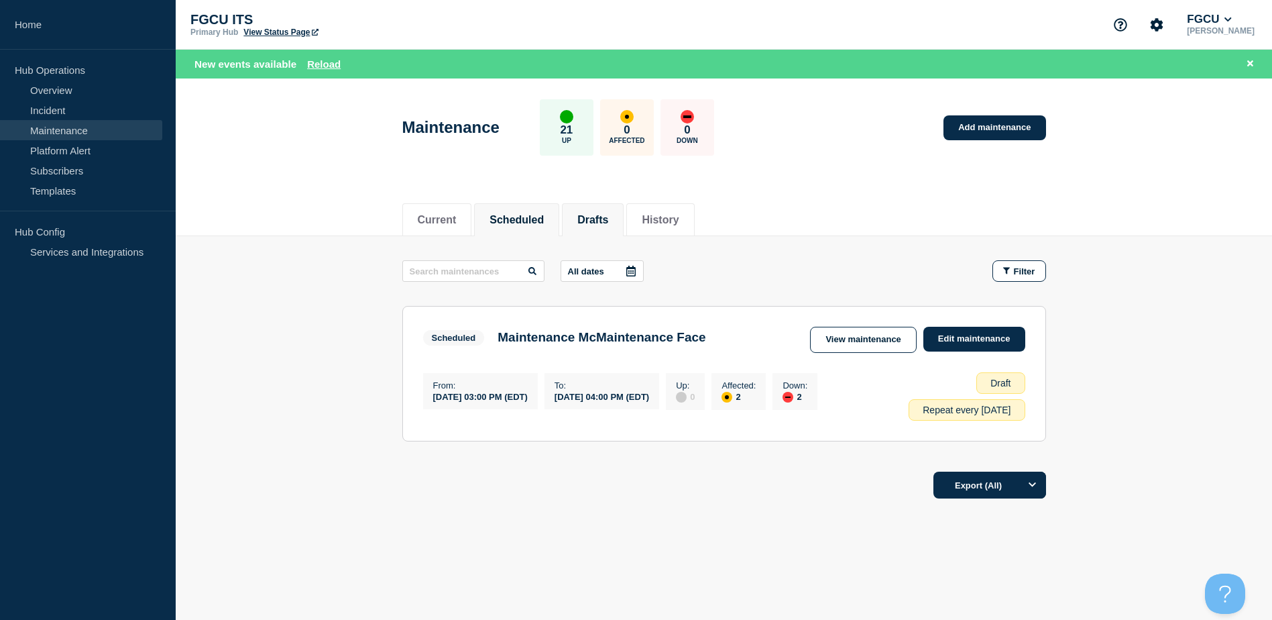
click at [531, 227] on li "Scheduled" at bounding box center [516, 219] width 85 height 33
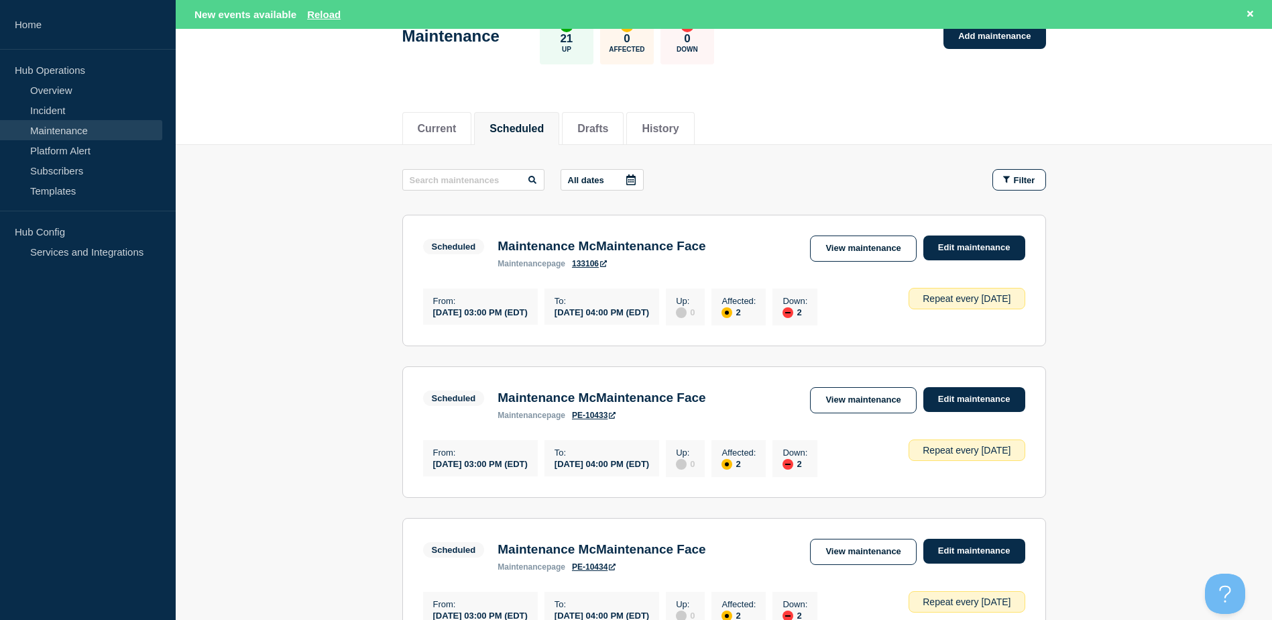
scroll to position [67, 0]
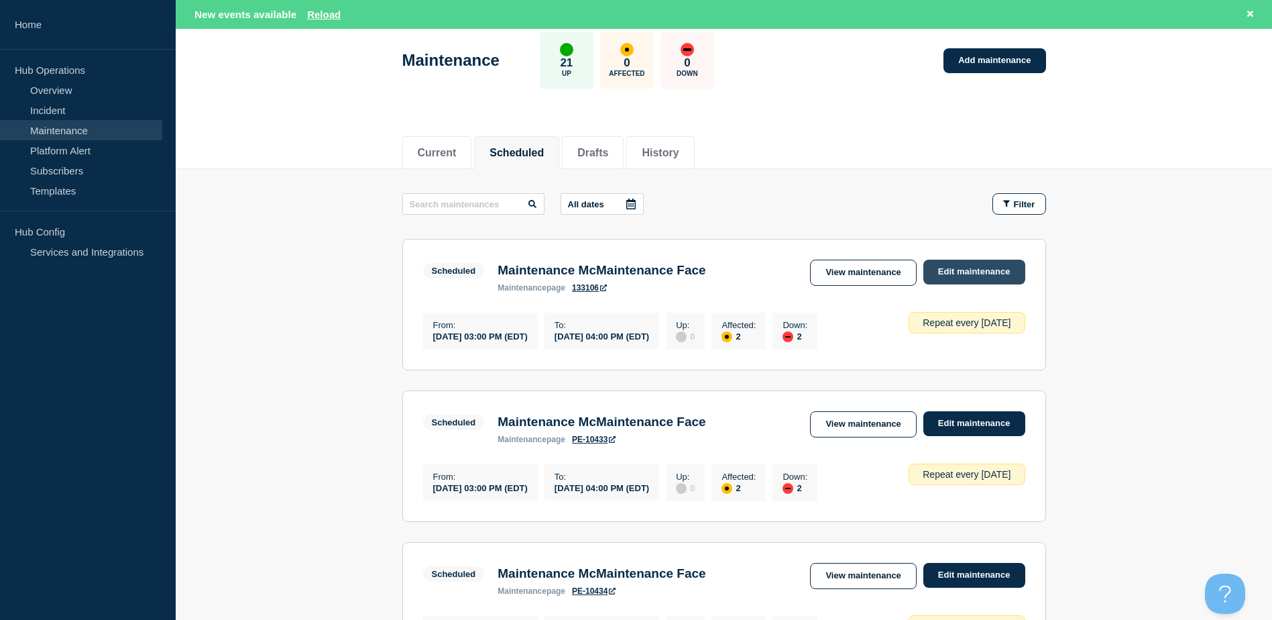
click at [949, 274] on link "Edit maintenance" at bounding box center [975, 272] width 102 height 25
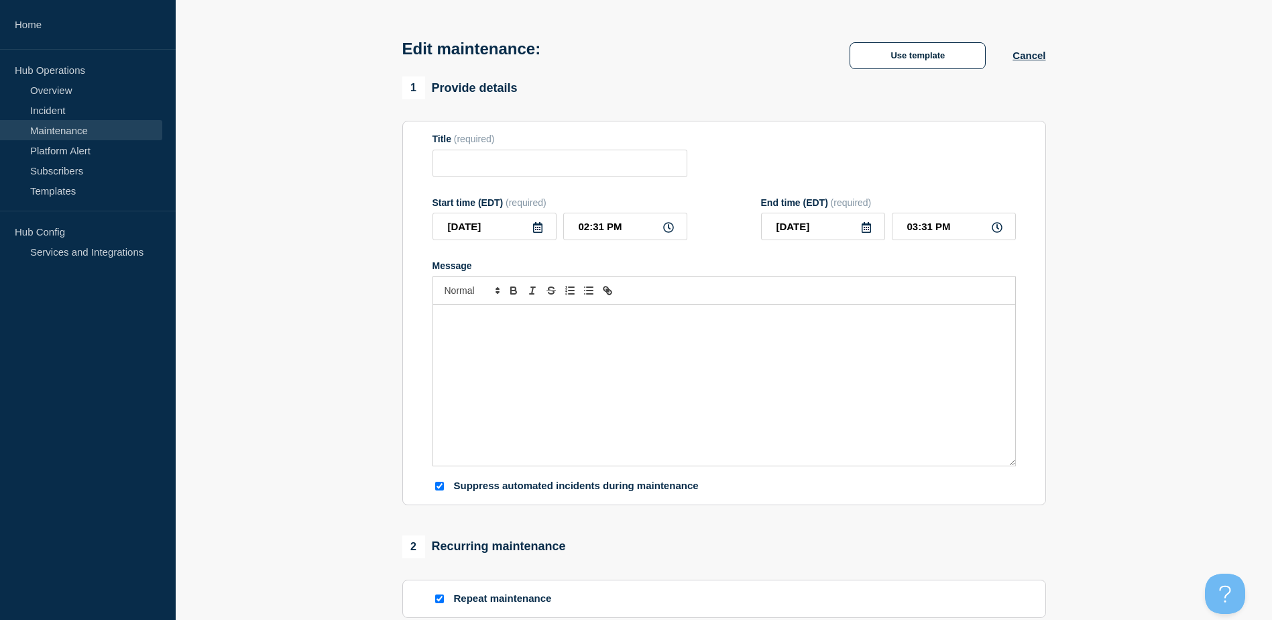
type input "Maintenance McMaintenance Face"
type input "03:00 PM"
type input "04:00 PM"
checkbox input "true"
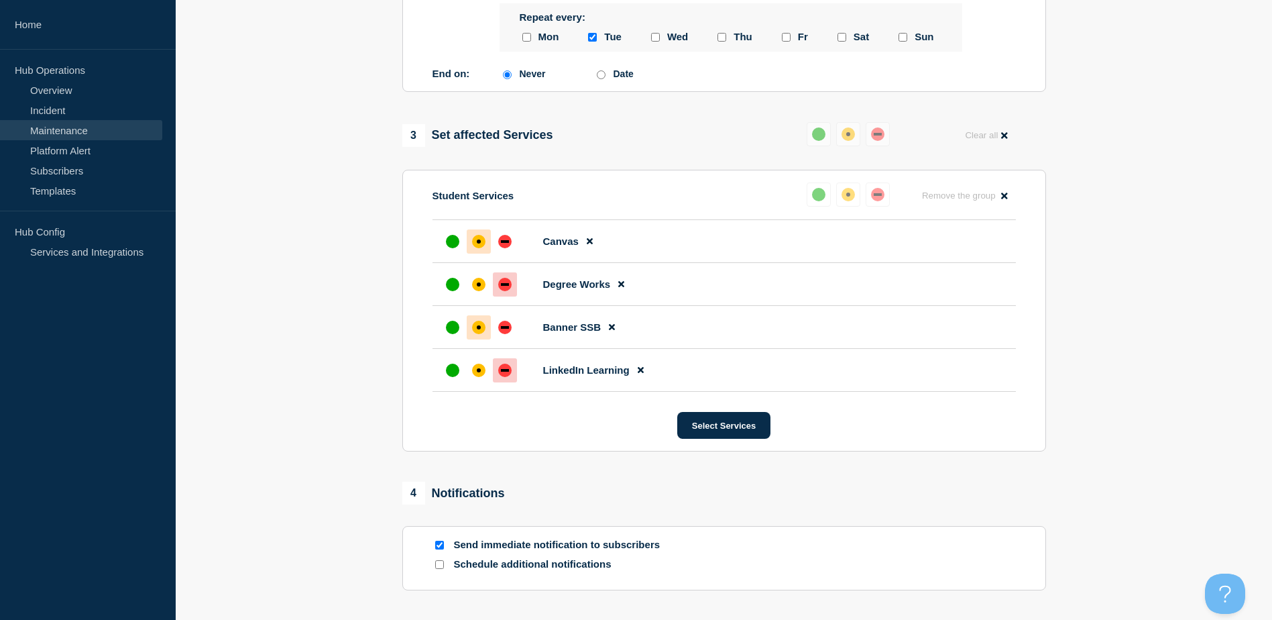
scroll to position [537, 0]
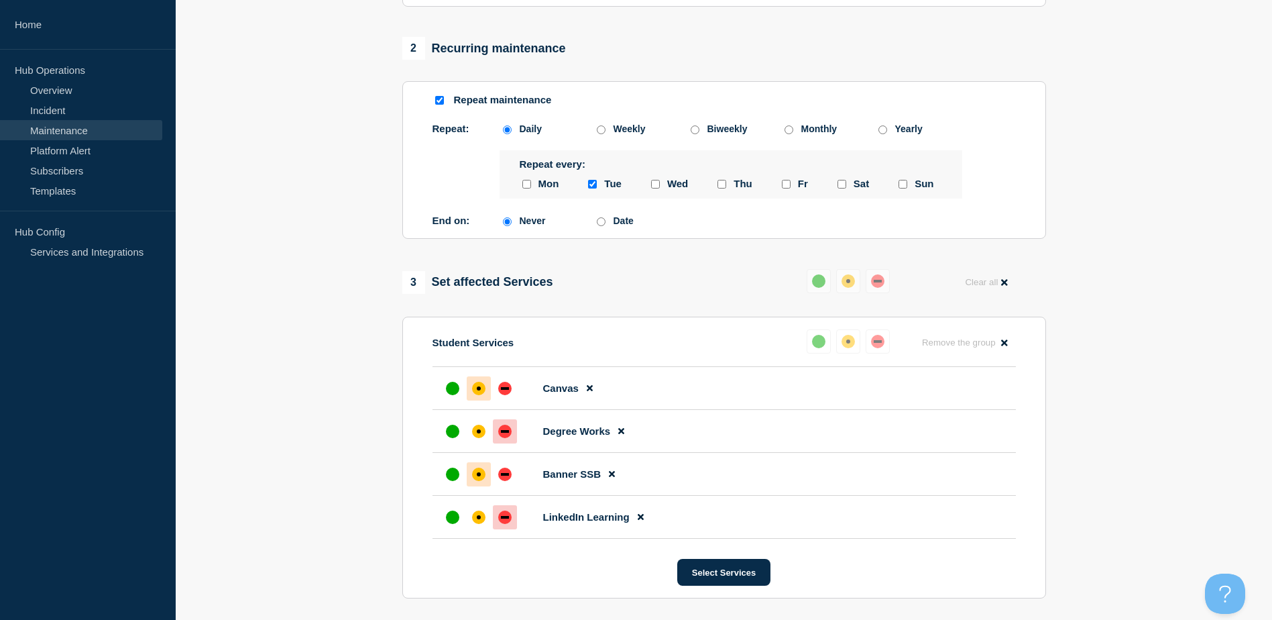
click at [602, 226] on input "Date" at bounding box center [601, 221] width 9 height 9
radio input "true"
radio input "false"
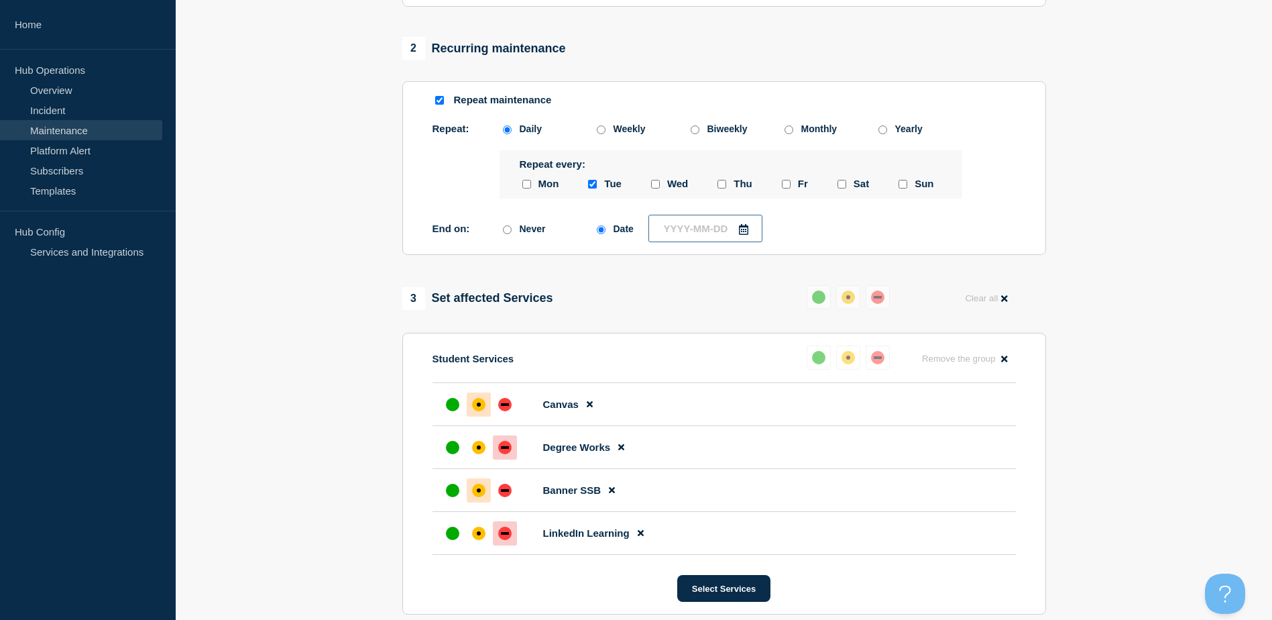
click at [724, 242] on input "text" at bounding box center [706, 228] width 114 height 27
type input "____-__-__"
click at [729, 396] on div "20" at bounding box center [733, 398] width 19 height 19
type input "2025-08-20"
click at [1104, 291] on section "1 Provide details Title (required) Maintenance McMaintenance Face Start time (E…" at bounding box center [724, 212] width 1097 height 1266
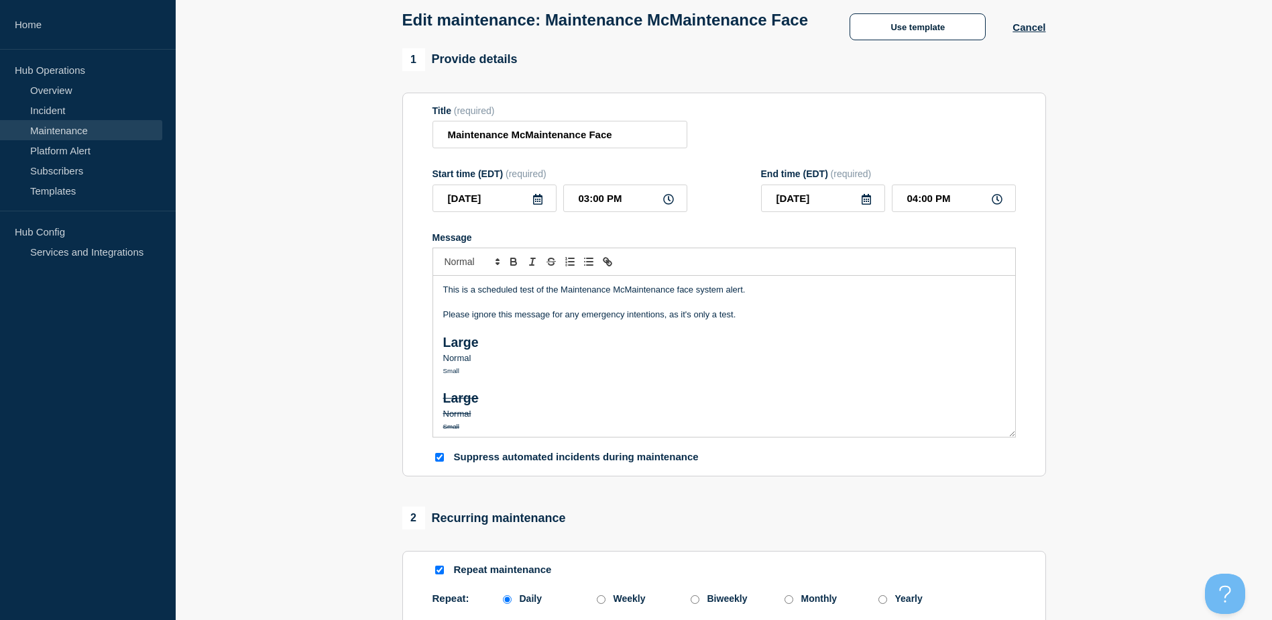
scroll to position [0, 0]
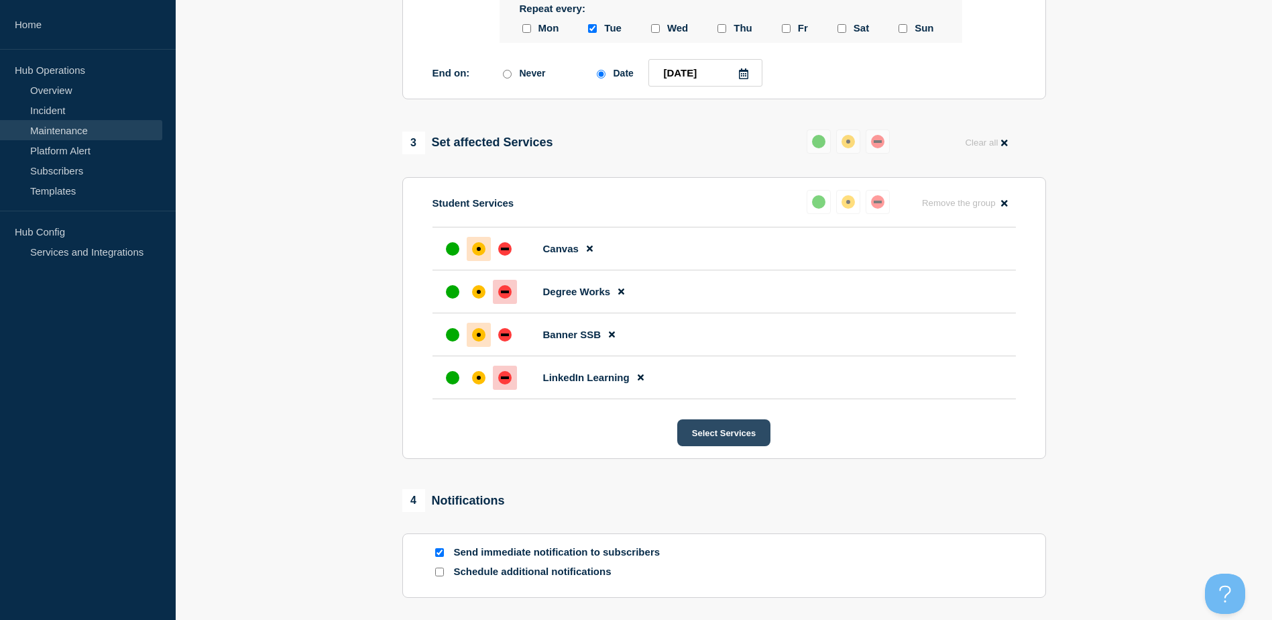
scroll to position [840, 0]
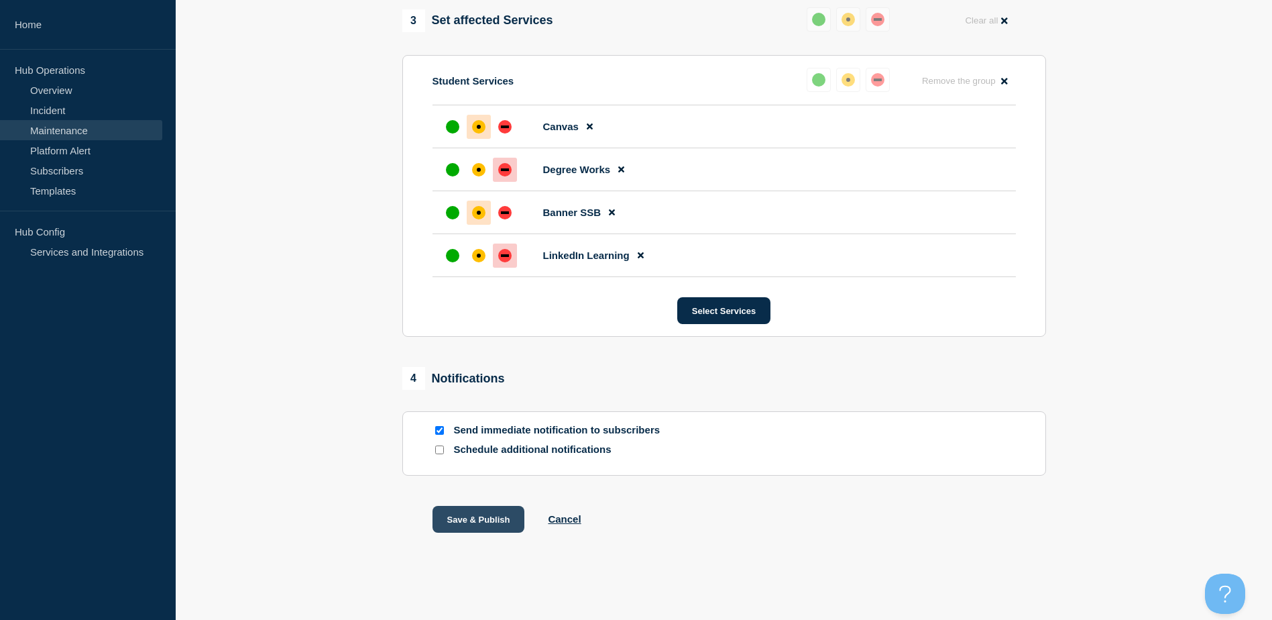
click at [467, 525] on button "Save & Publish" at bounding box center [479, 519] width 93 height 27
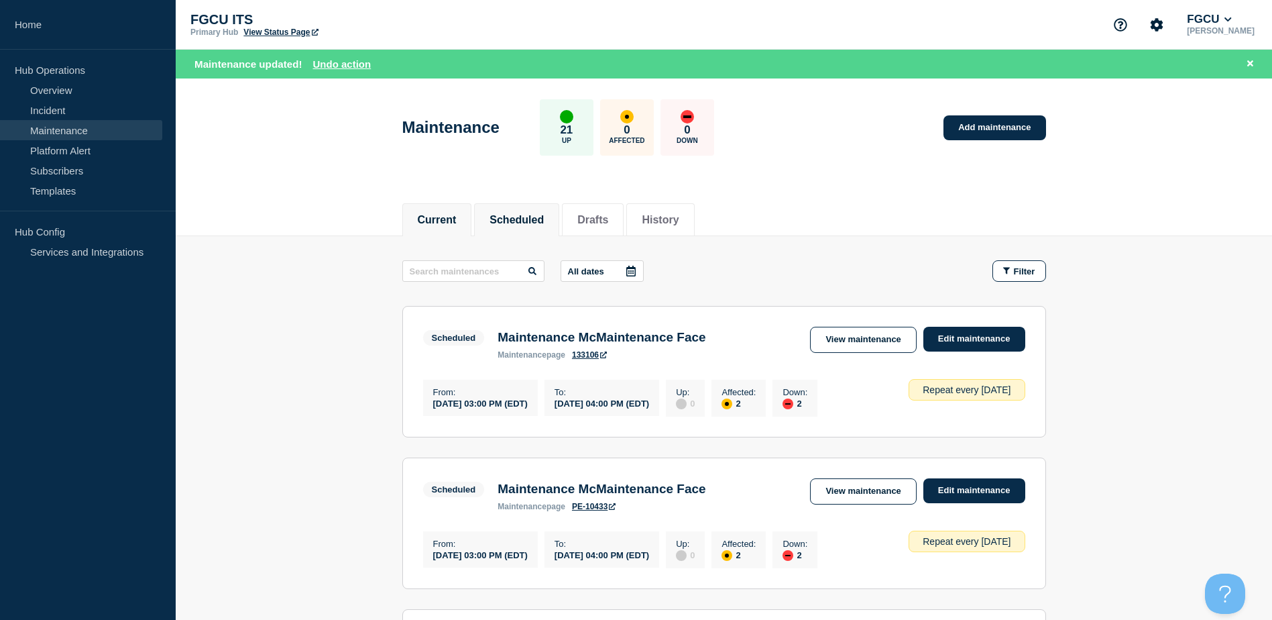
click at [439, 219] on button "Current" at bounding box center [437, 220] width 39 height 12
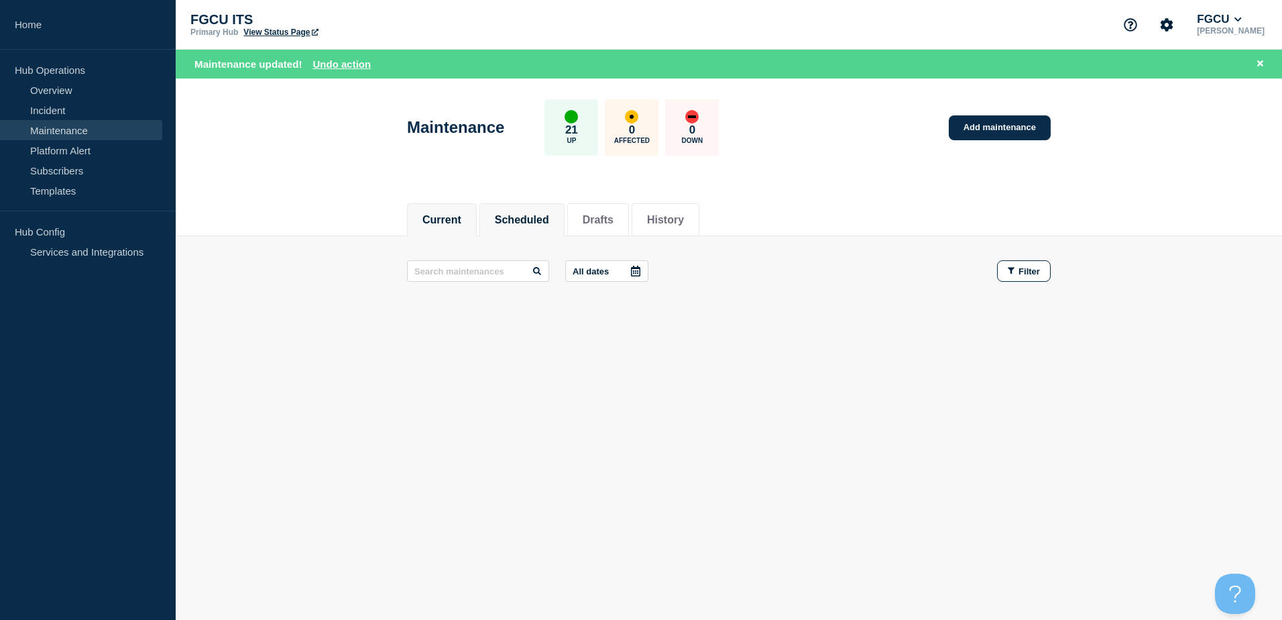
click at [524, 217] on button "Scheduled" at bounding box center [522, 220] width 54 height 12
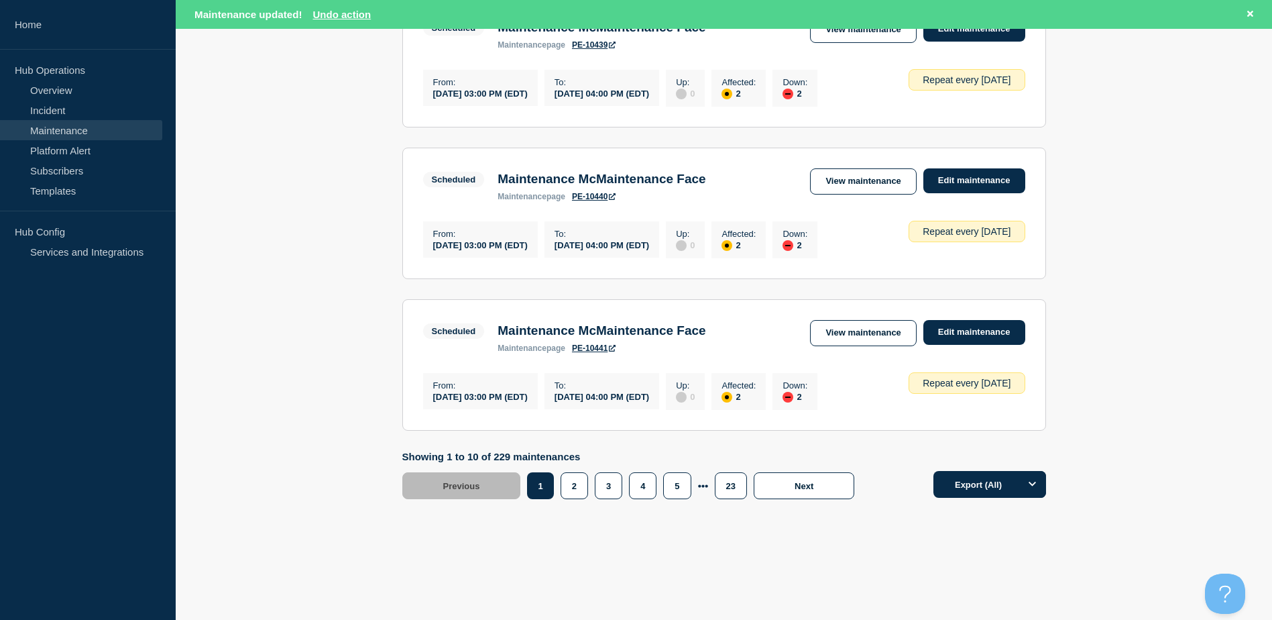
scroll to position [1351, 0]
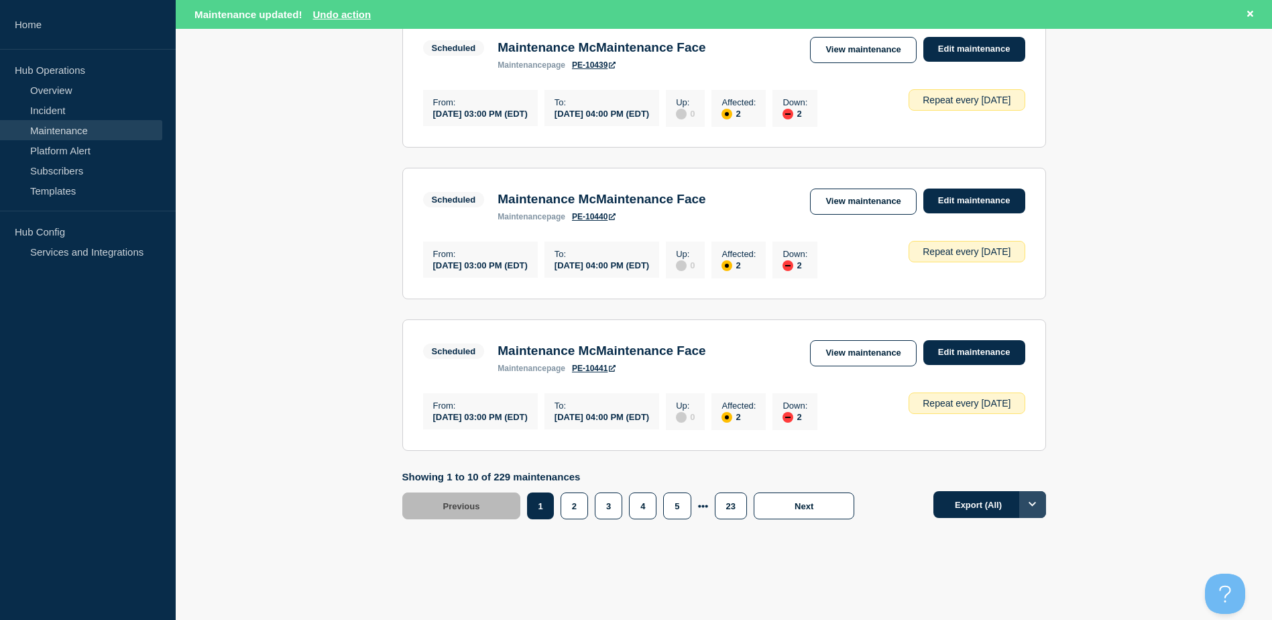
click at [1032, 508] on icon "Options" at bounding box center [1033, 504] width 8 height 9
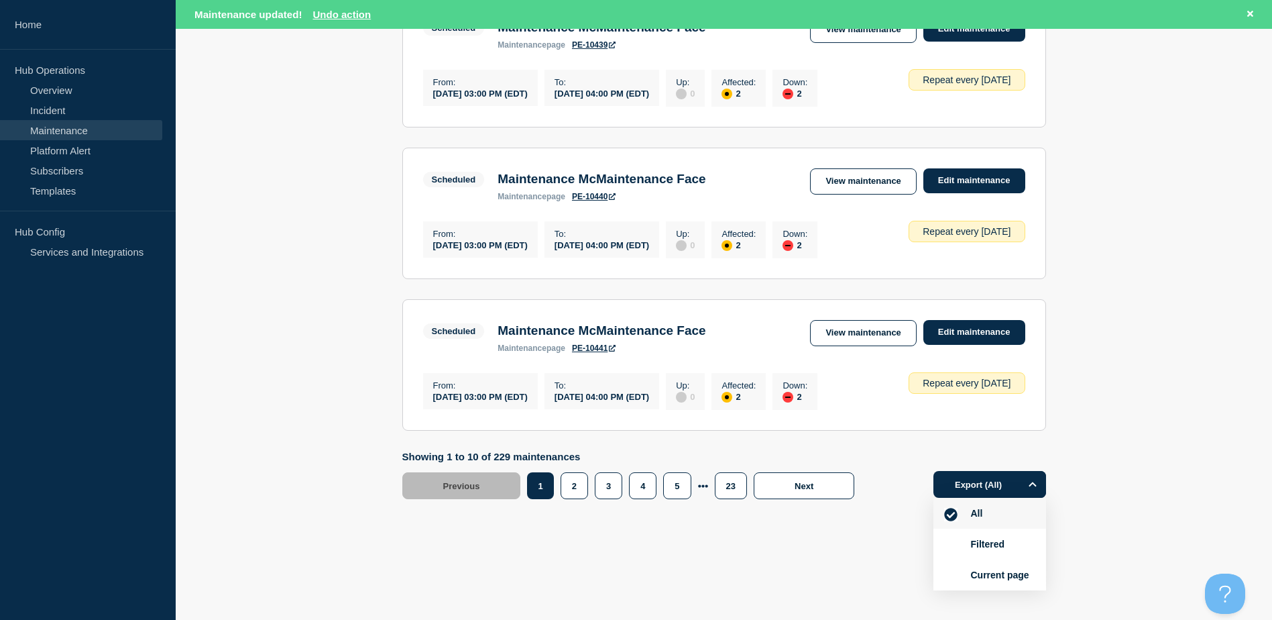
scroll to position [1418, 0]
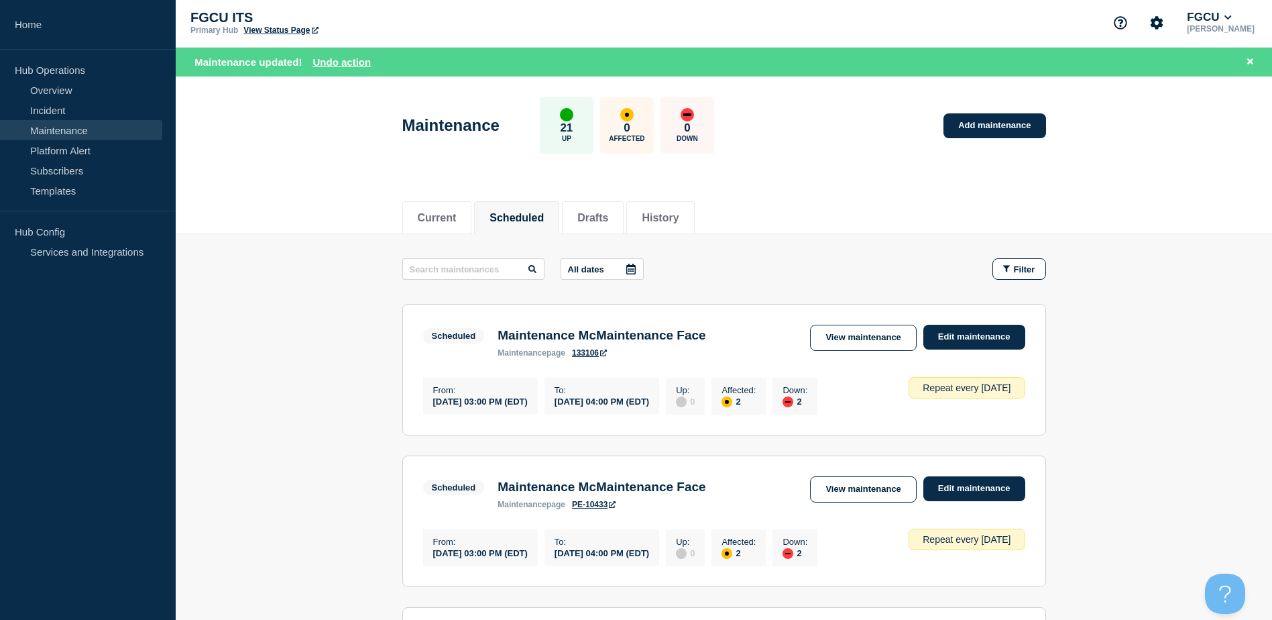
scroll to position [0, 0]
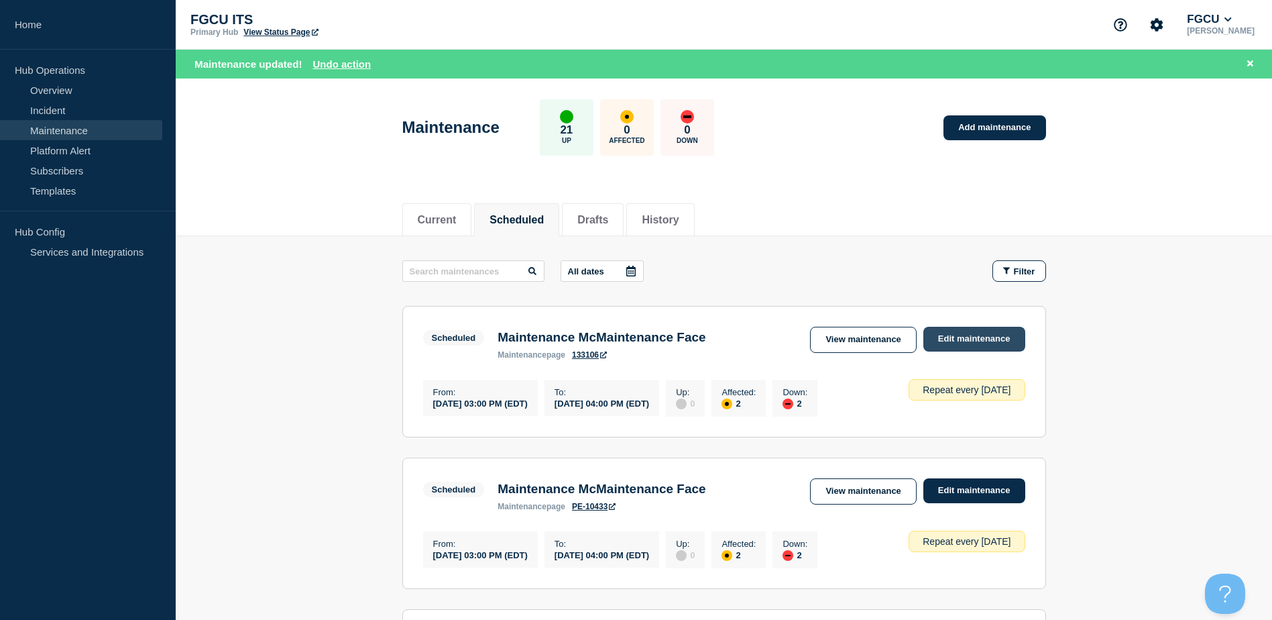
click at [986, 340] on link "Edit maintenance" at bounding box center [975, 339] width 102 height 25
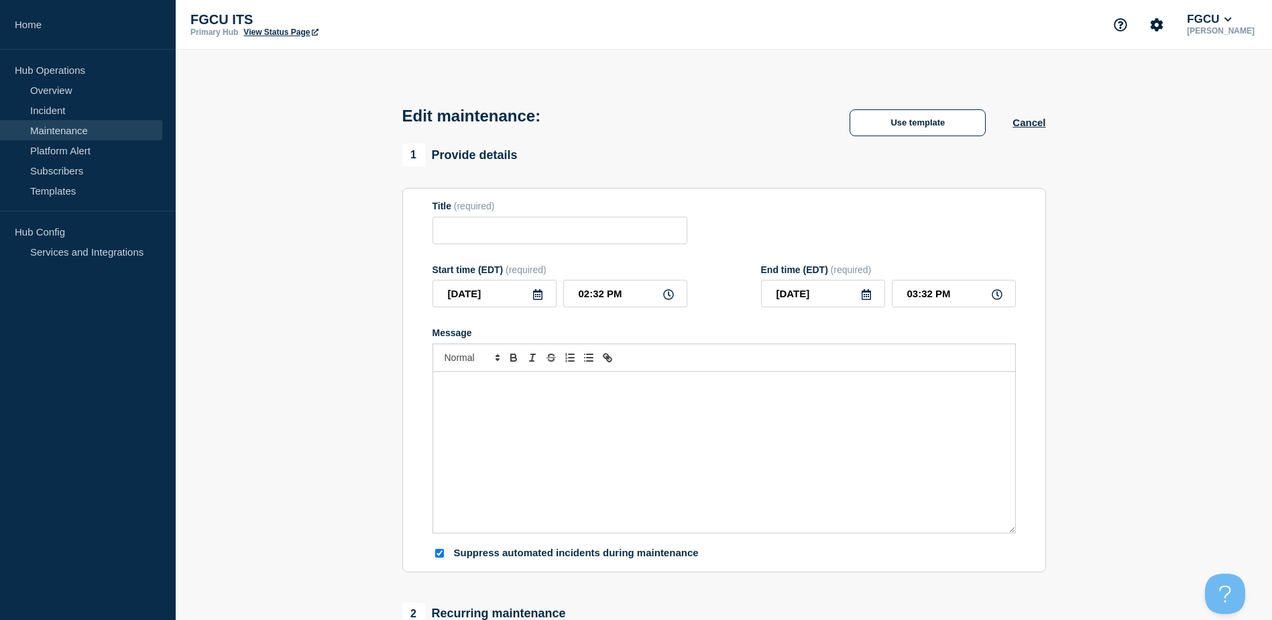
type input "Maintenance McMaintenance Face"
type input "03:00 PM"
type input "04:00 PM"
checkbox input "true"
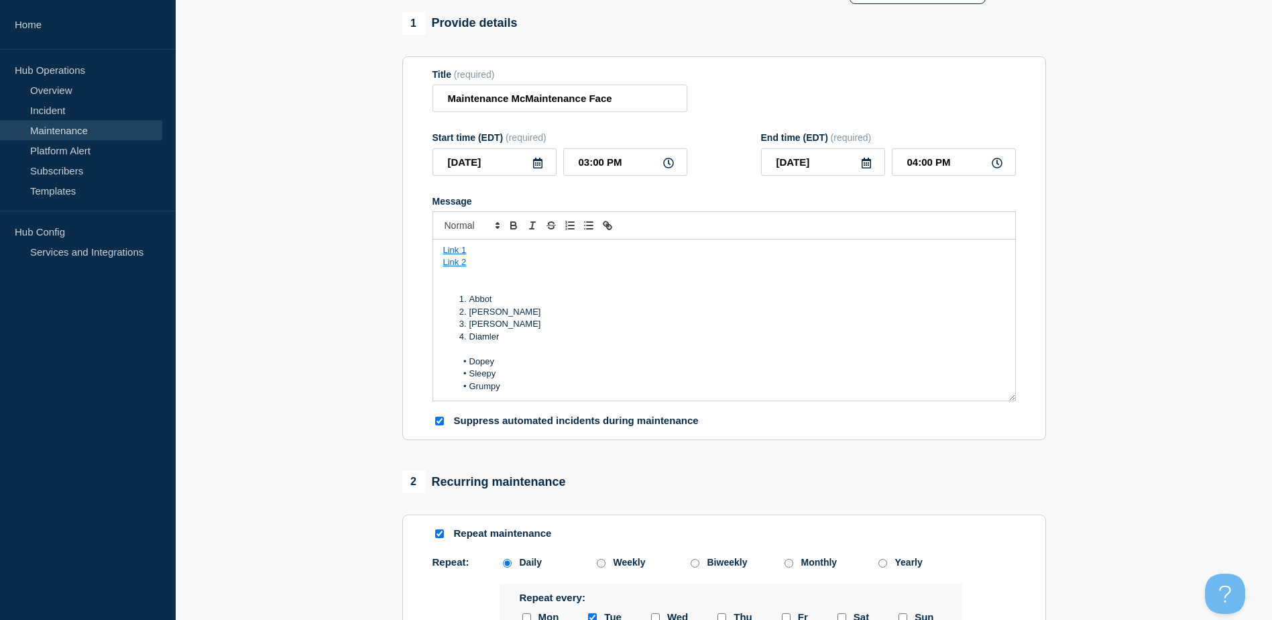
scroll to position [402, 0]
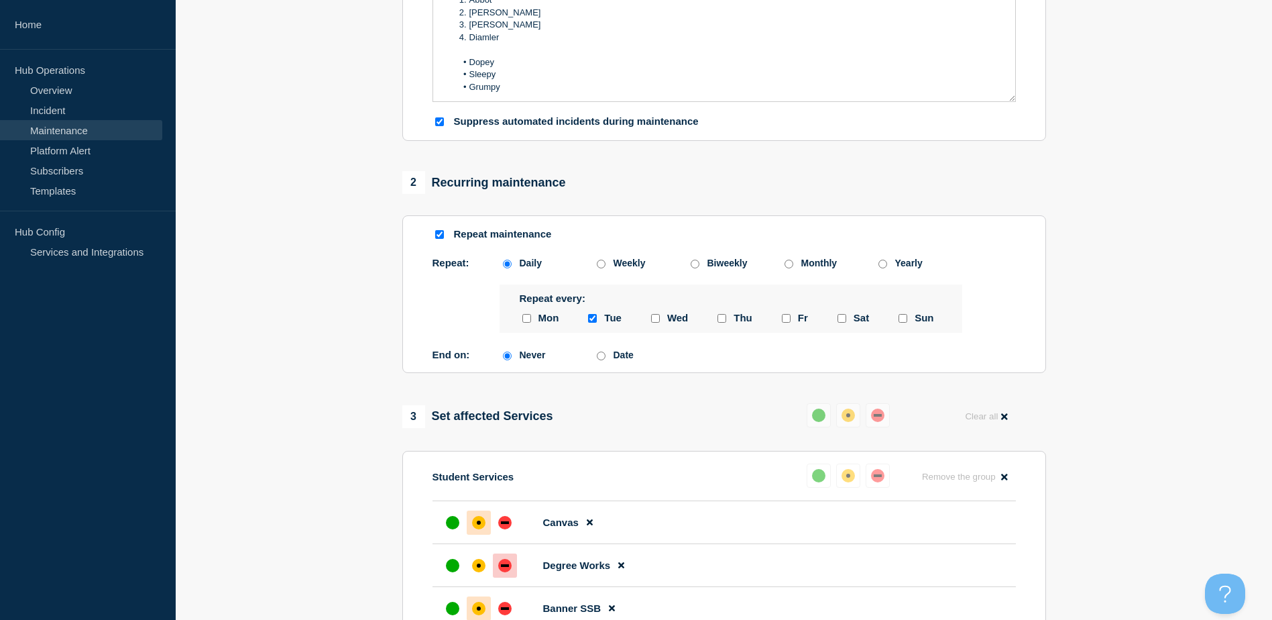
click at [601, 360] on input "Date" at bounding box center [601, 355] width 9 height 9
radio input "true"
radio input "false"
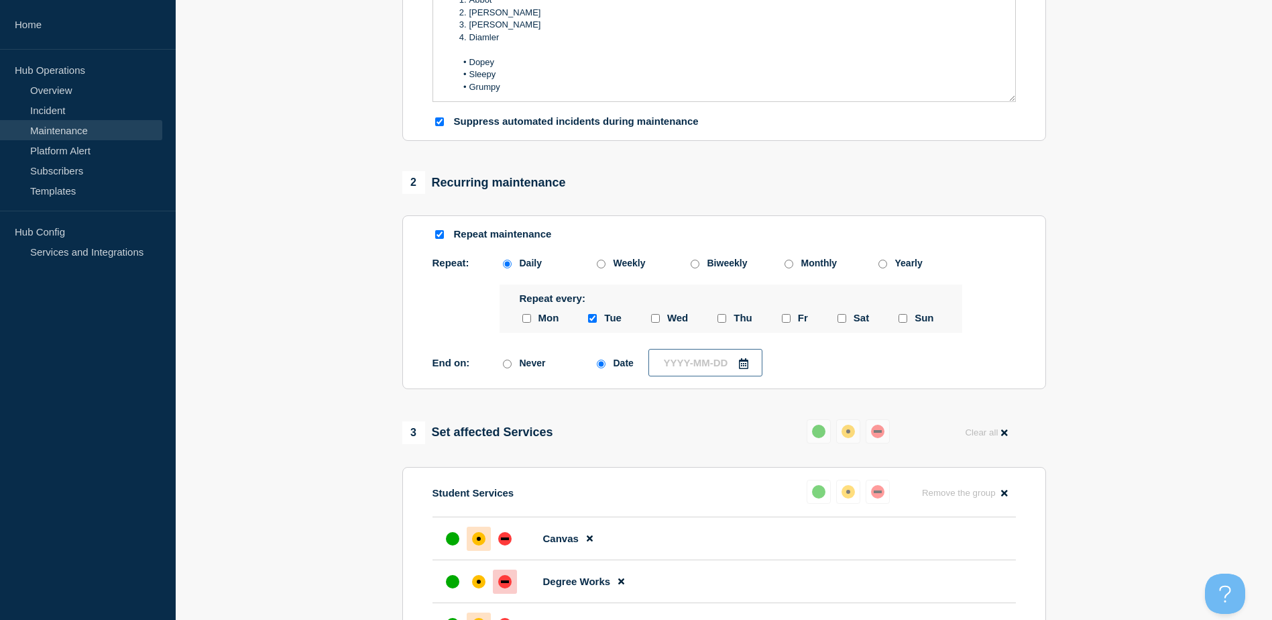
click at [720, 376] on input "text" at bounding box center [706, 362] width 114 height 27
type input "____-__-__"
click at [735, 532] on div "20" at bounding box center [733, 532] width 19 height 19
type input "2025-08-20"
drag, startPoint x: 1163, startPoint y: 369, endPoint x: 1152, endPoint y: 362, distance: 13.0
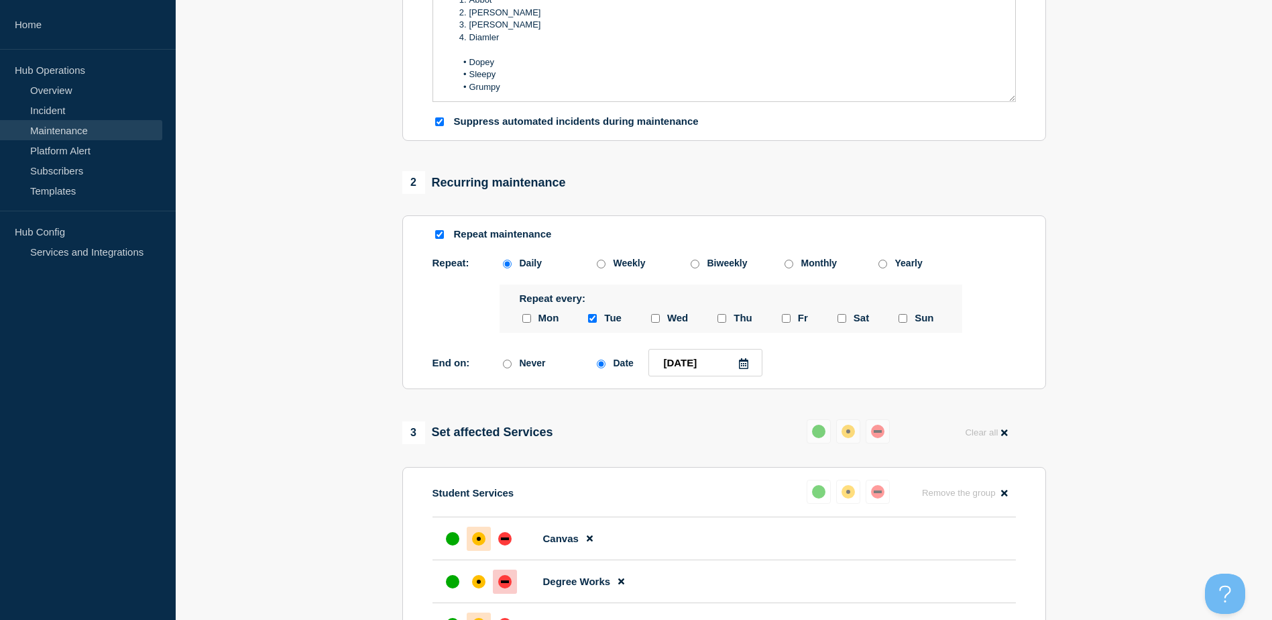
click at [1162, 368] on section "1 Provide details Title (required) Maintenance McMaintenance Face Start time (E…" at bounding box center [724, 346] width 1097 height 1266
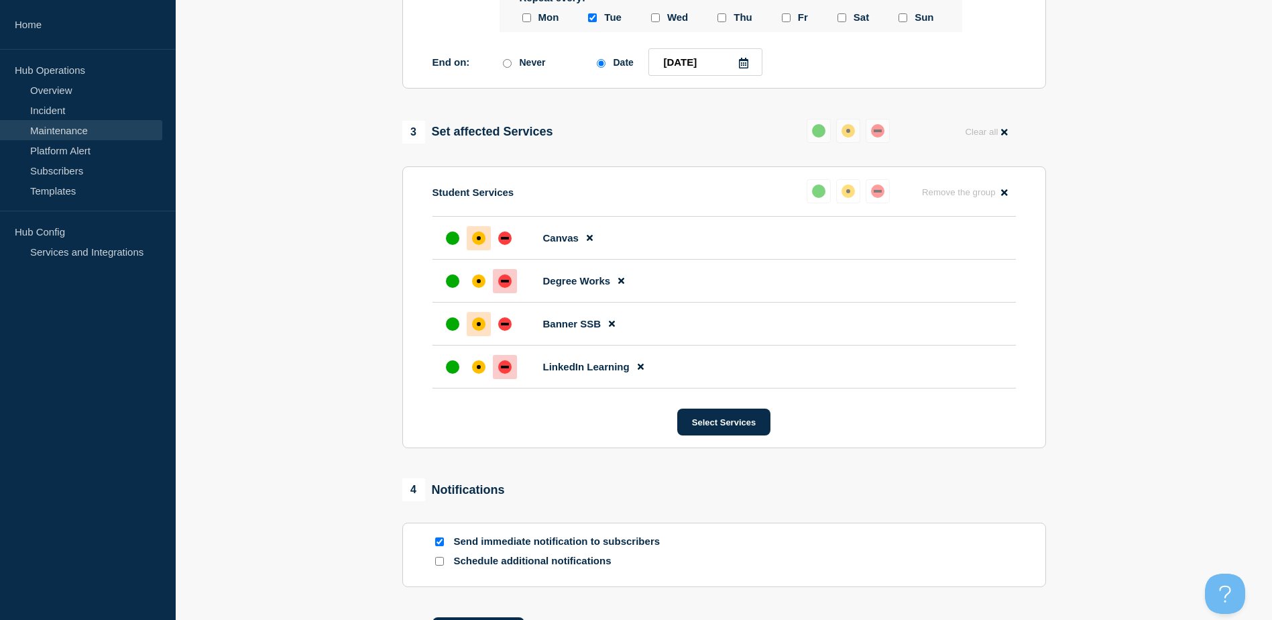
scroll to position [840, 0]
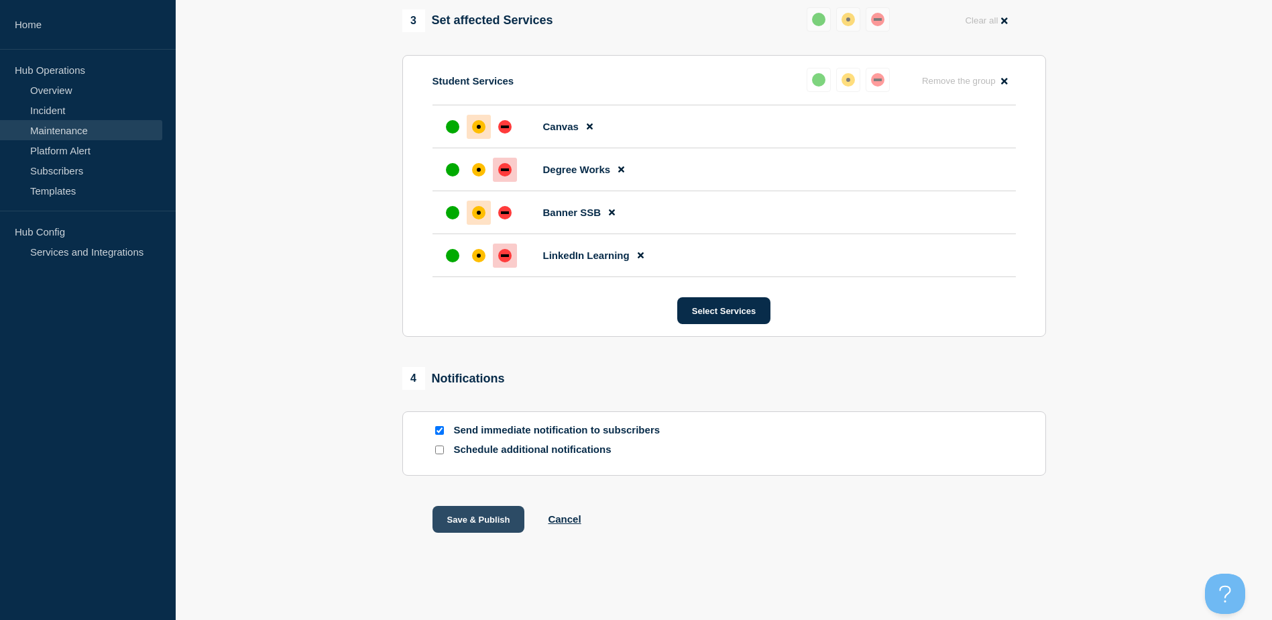
click at [461, 515] on button "Save & Publish" at bounding box center [479, 519] width 93 height 27
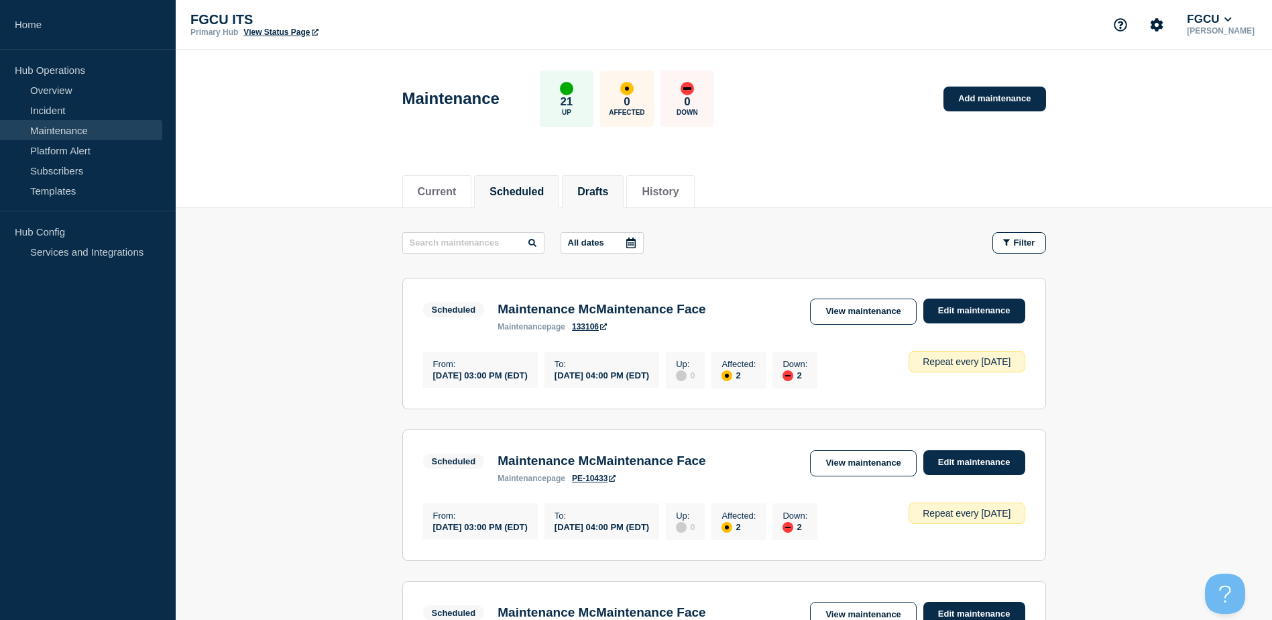
drag, startPoint x: 618, startPoint y: 187, endPoint x: 601, endPoint y: 186, distance: 16.8
click at [608, 187] on button "Drafts" at bounding box center [592, 192] width 31 height 12
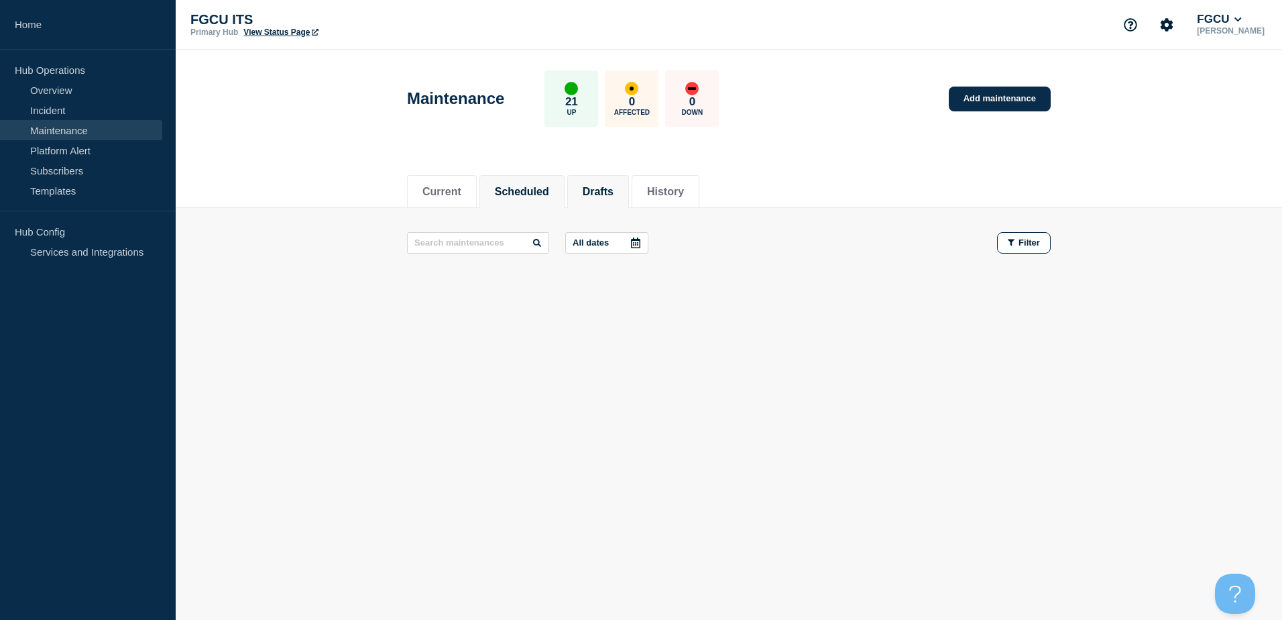
click at [539, 192] on button "Scheduled" at bounding box center [522, 192] width 54 height 12
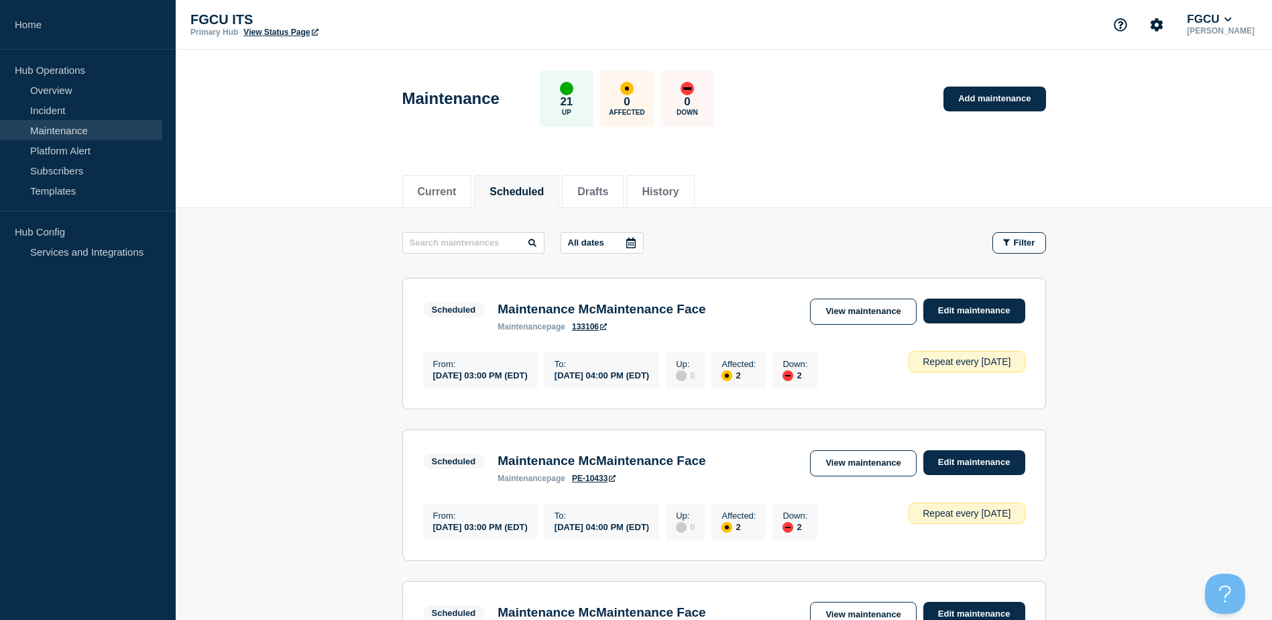
click at [624, 187] on li "Drafts" at bounding box center [593, 191] width 62 height 33
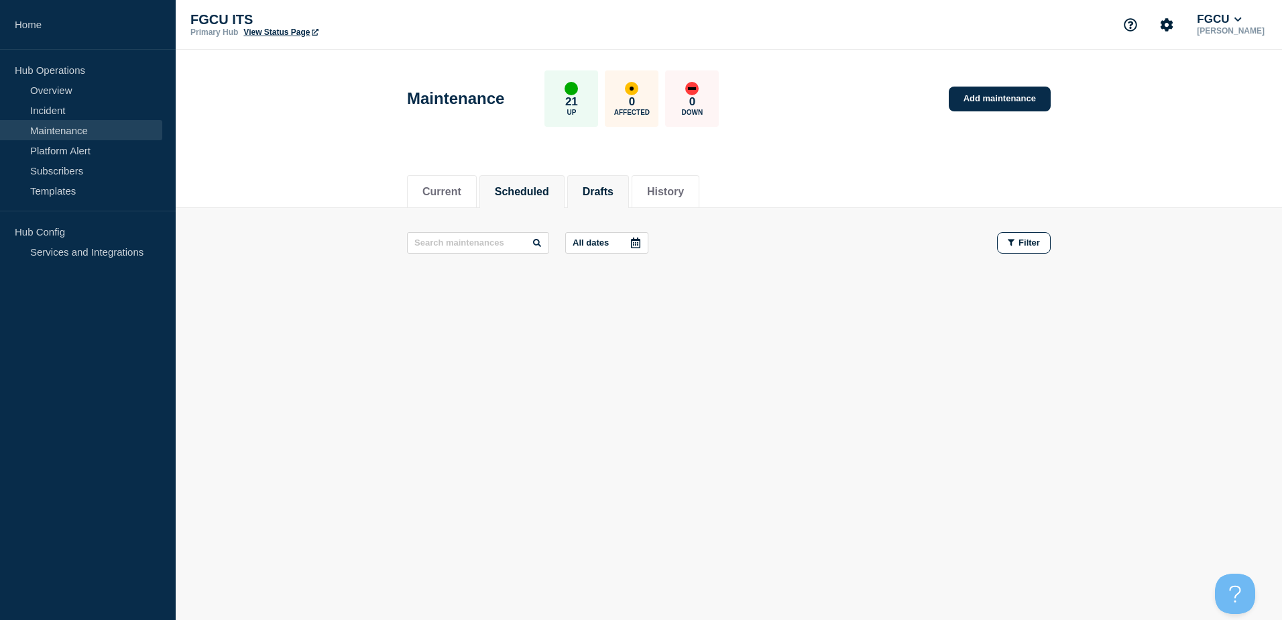
click at [537, 195] on button "Scheduled" at bounding box center [522, 192] width 54 height 12
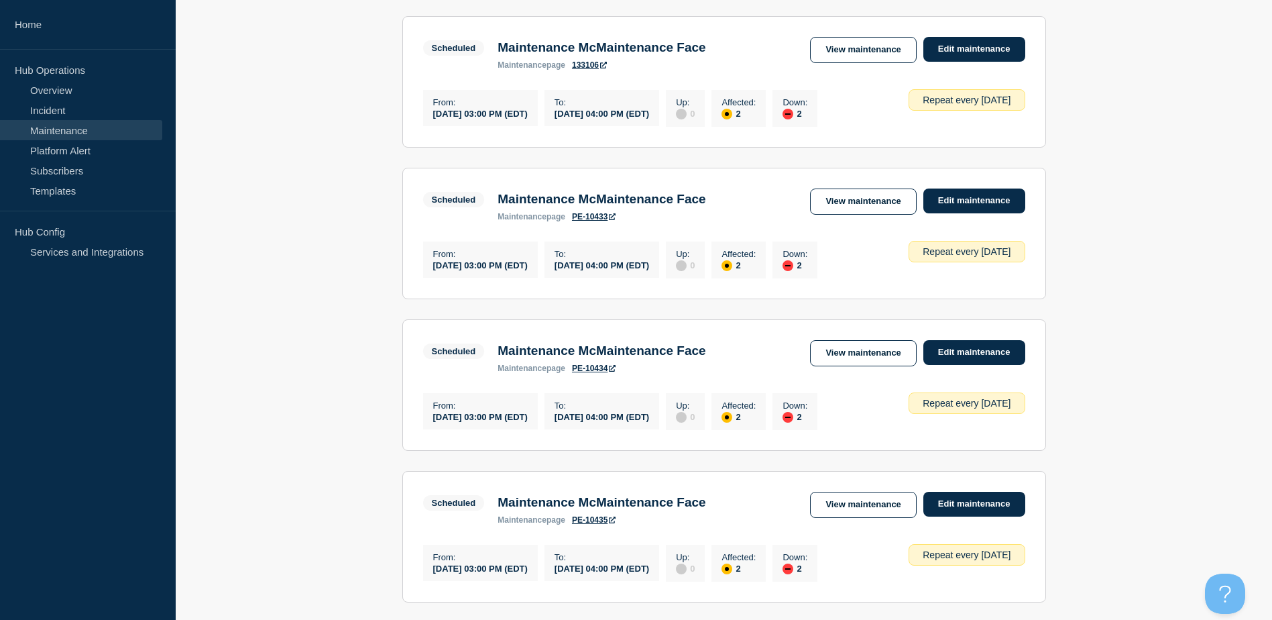
scroll to position [67, 0]
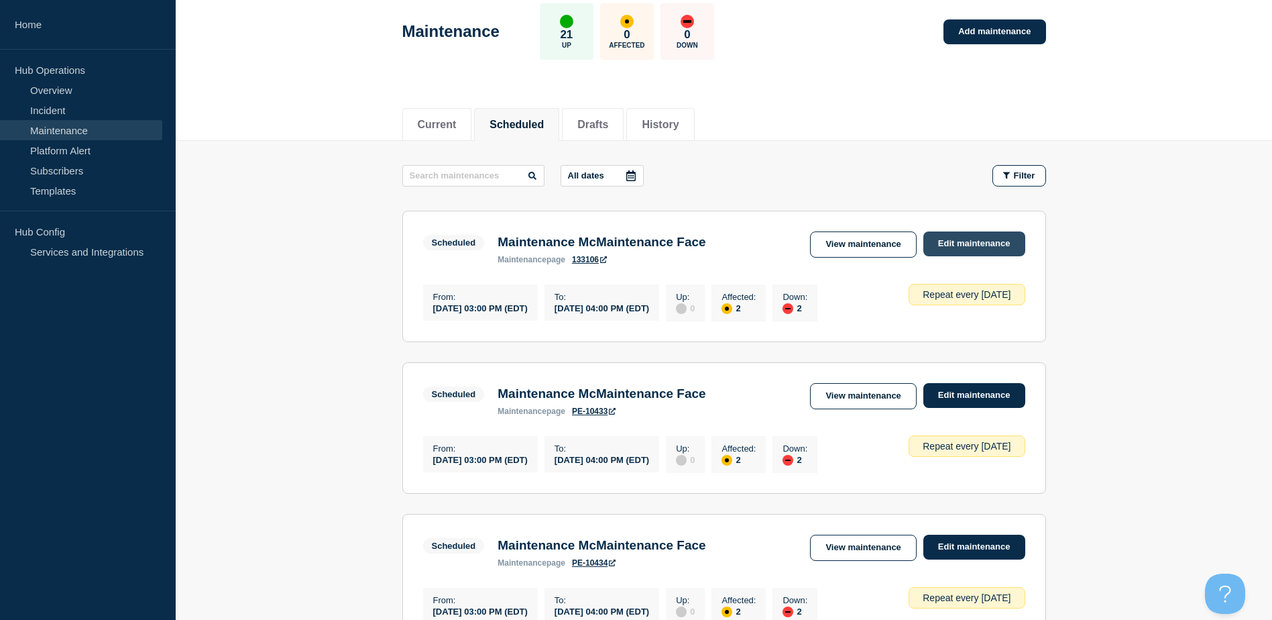
click at [958, 241] on link "Edit maintenance" at bounding box center [975, 243] width 102 height 25
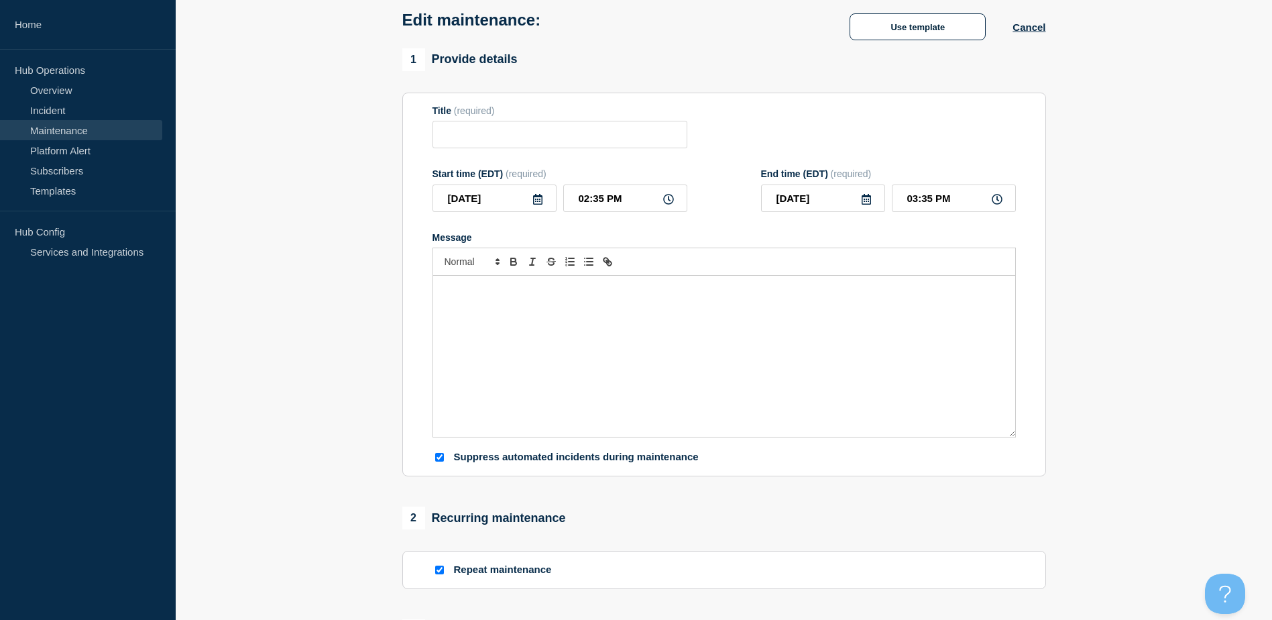
type input "Maintenance McMaintenance Face"
type input "03:00 PM"
type input "04:00 PM"
checkbox input "true"
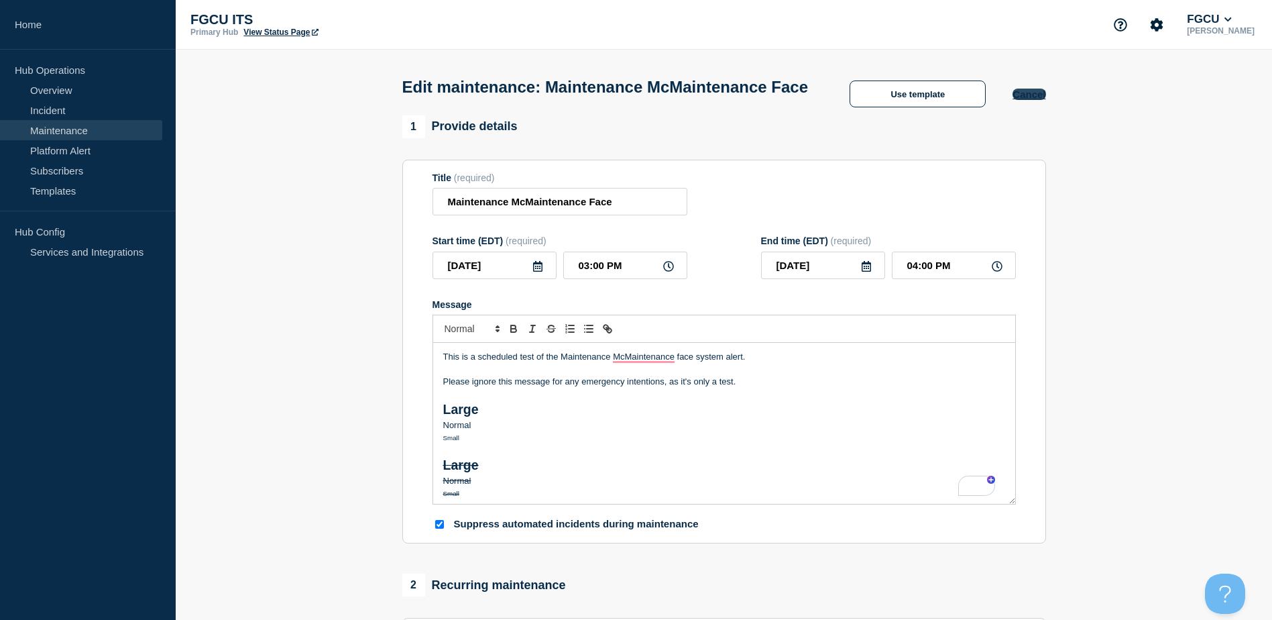
click at [1025, 100] on button "Cancel" at bounding box center [1029, 94] width 33 height 11
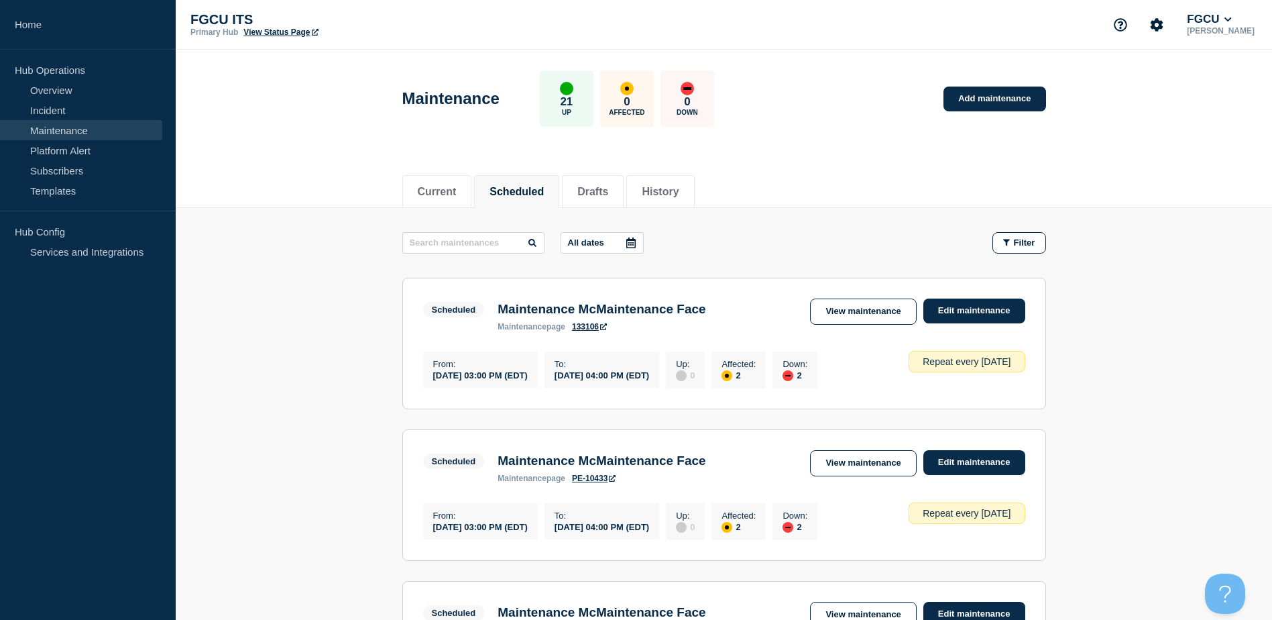
click at [494, 328] on div "Maintenance McMaintenance Face maintenance page 133106" at bounding box center [601, 317] width 221 height 30
click at [602, 329] on link "133106" at bounding box center [589, 326] width 35 height 9
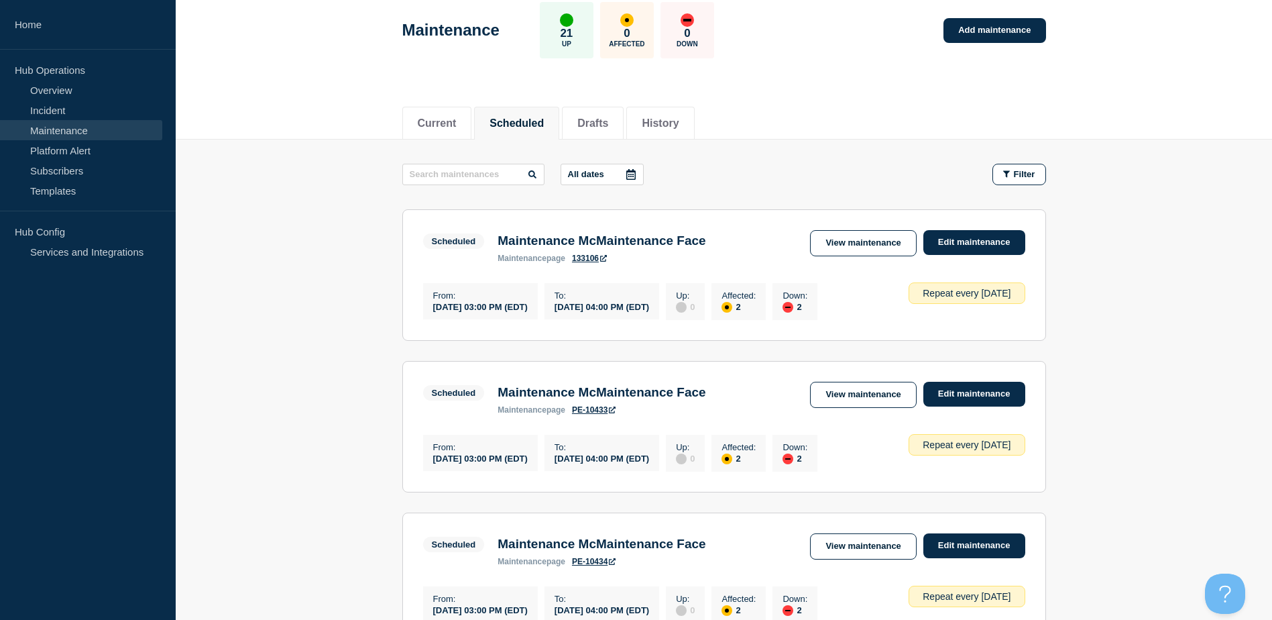
scroll to position [67, 0]
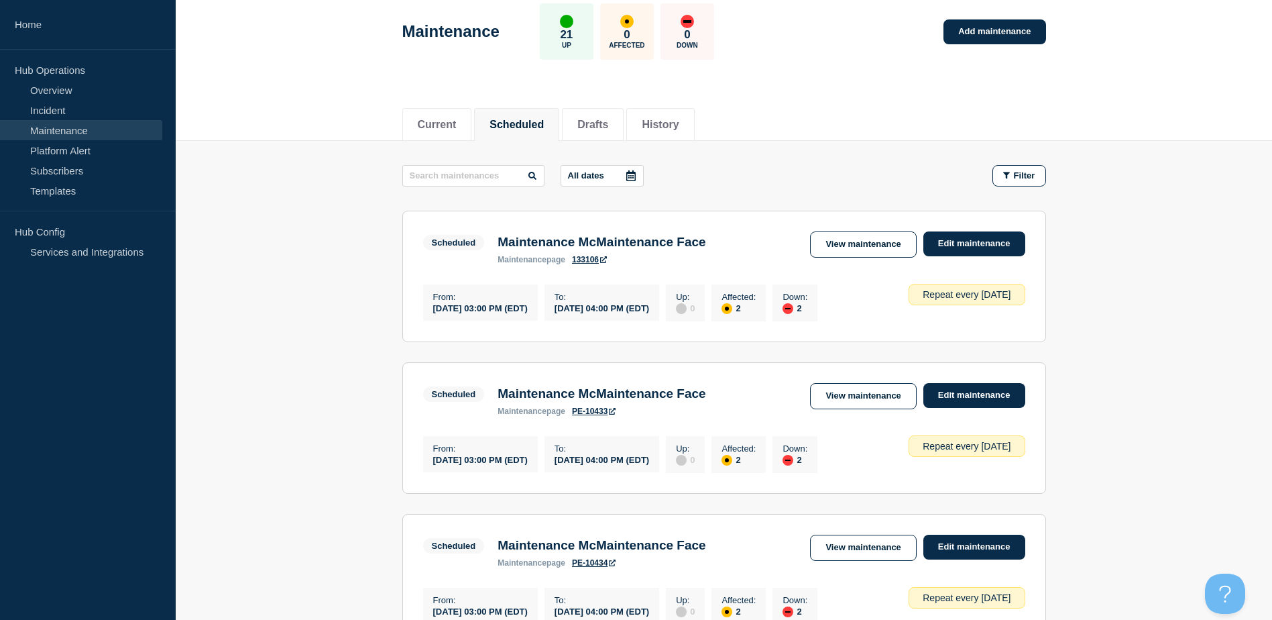
click at [976, 327] on section "Scheduled Maintenance McMaintenance Face maintenance page 133106 View maintenan…" at bounding box center [724, 276] width 644 height 131
click at [959, 293] on div "Repeat every [DATE]" at bounding box center [967, 294] width 116 height 21
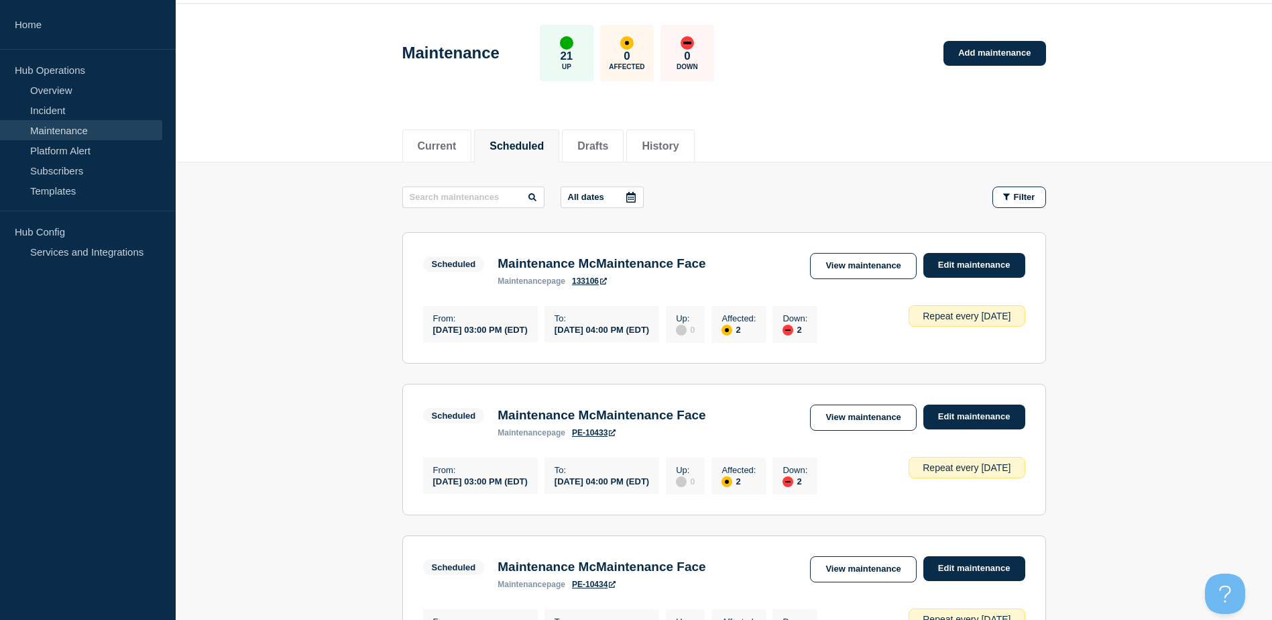
scroll to position [0, 0]
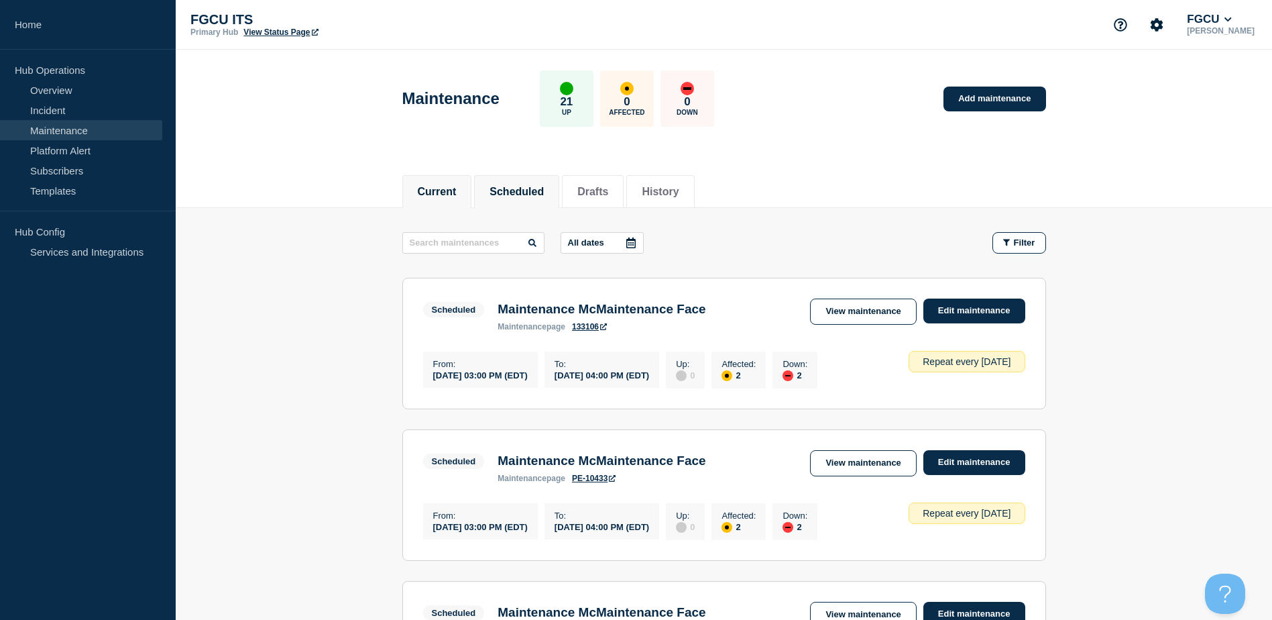
click at [447, 197] on button "Current" at bounding box center [437, 192] width 39 height 12
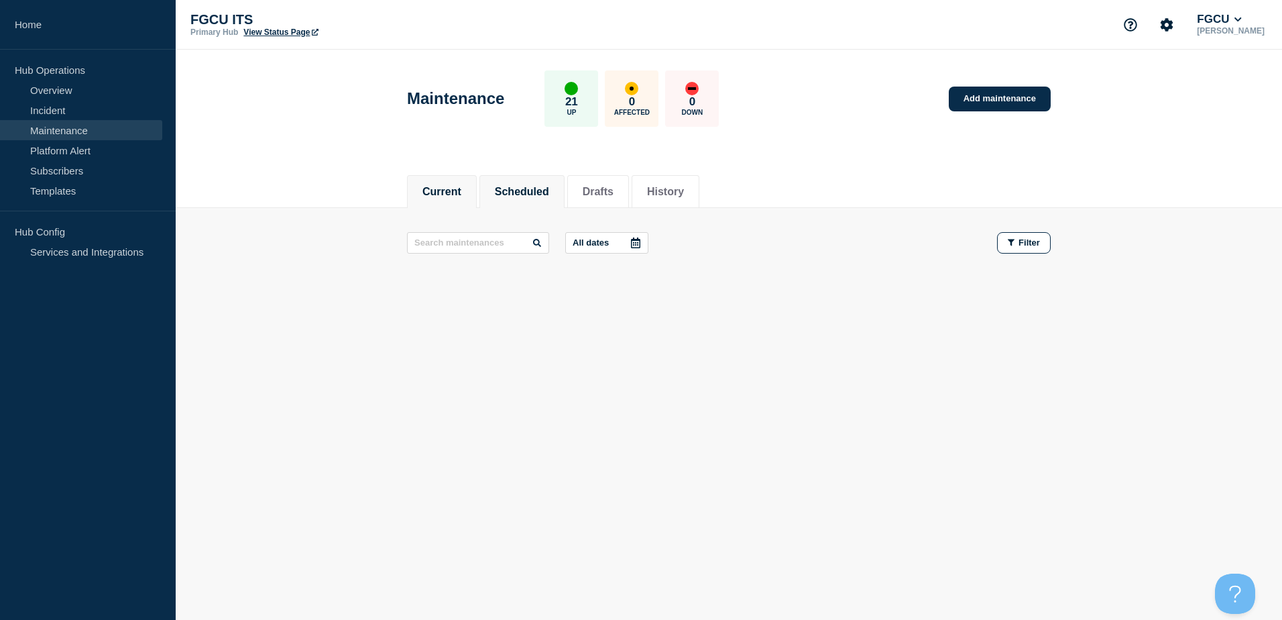
click at [549, 192] on button "Scheduled" at bounding box center [522, 192] width 54 height 12
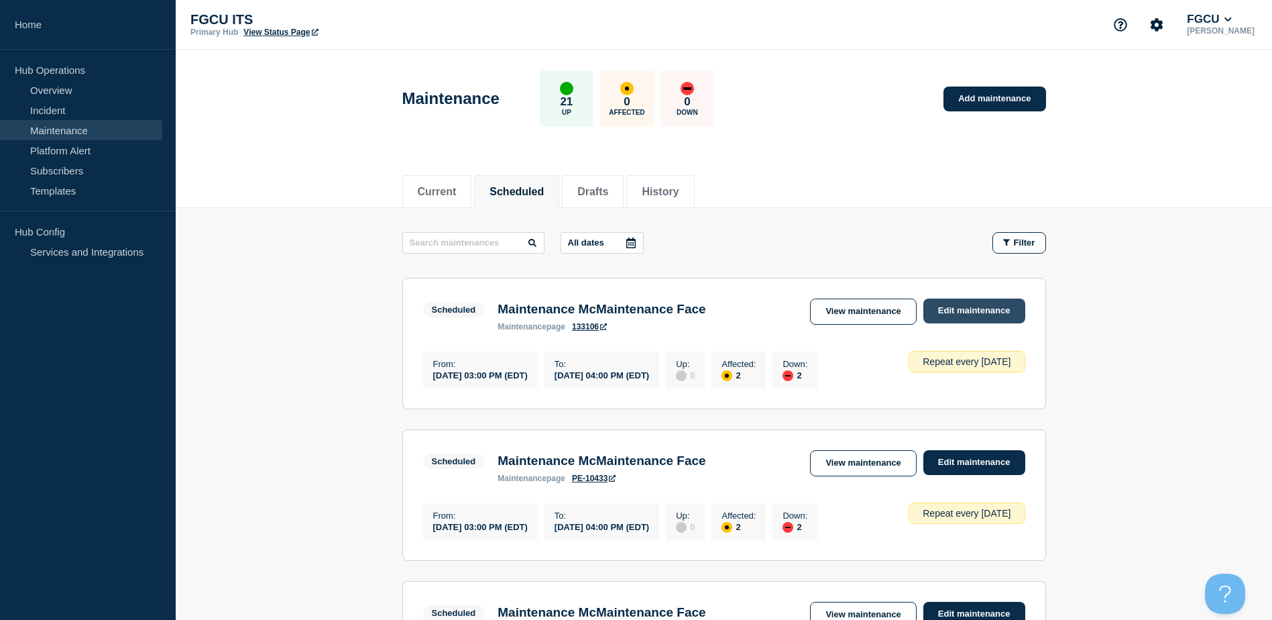
click at [977, 317] on link "Edit maintenance" at bounding box center [975, 310] width 102 height 25
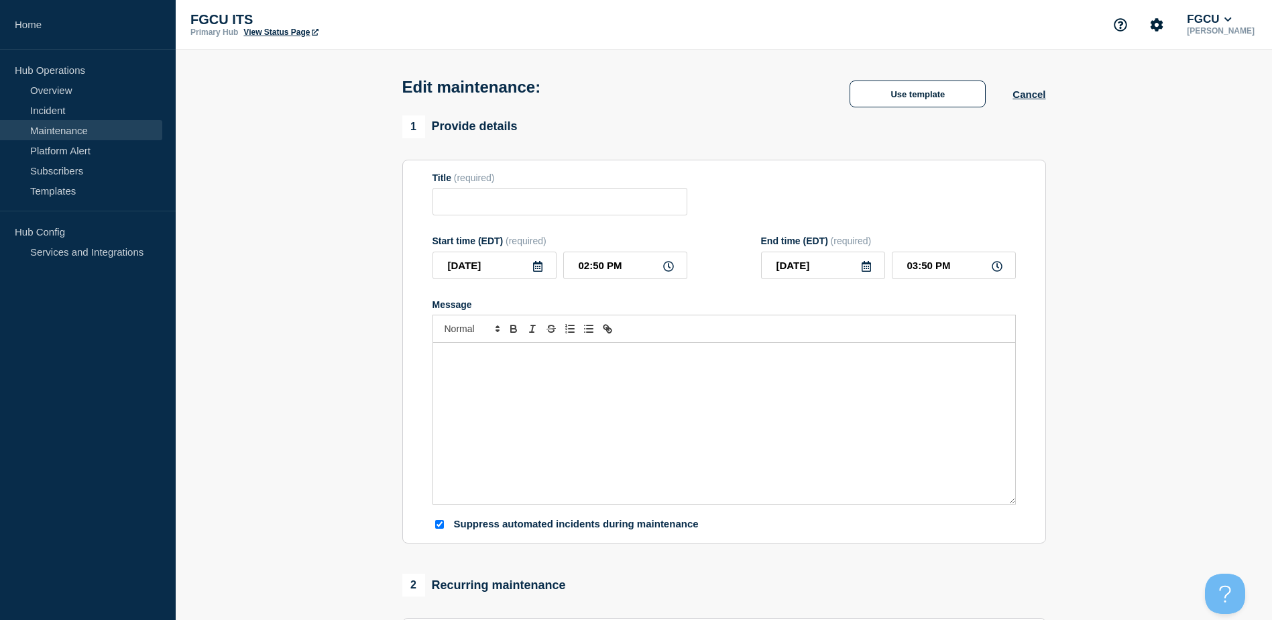
type input "Maintenance McMaintenance Face"
type input "03:00 PM"
type input "04:00 PM"
checkbox input "true"
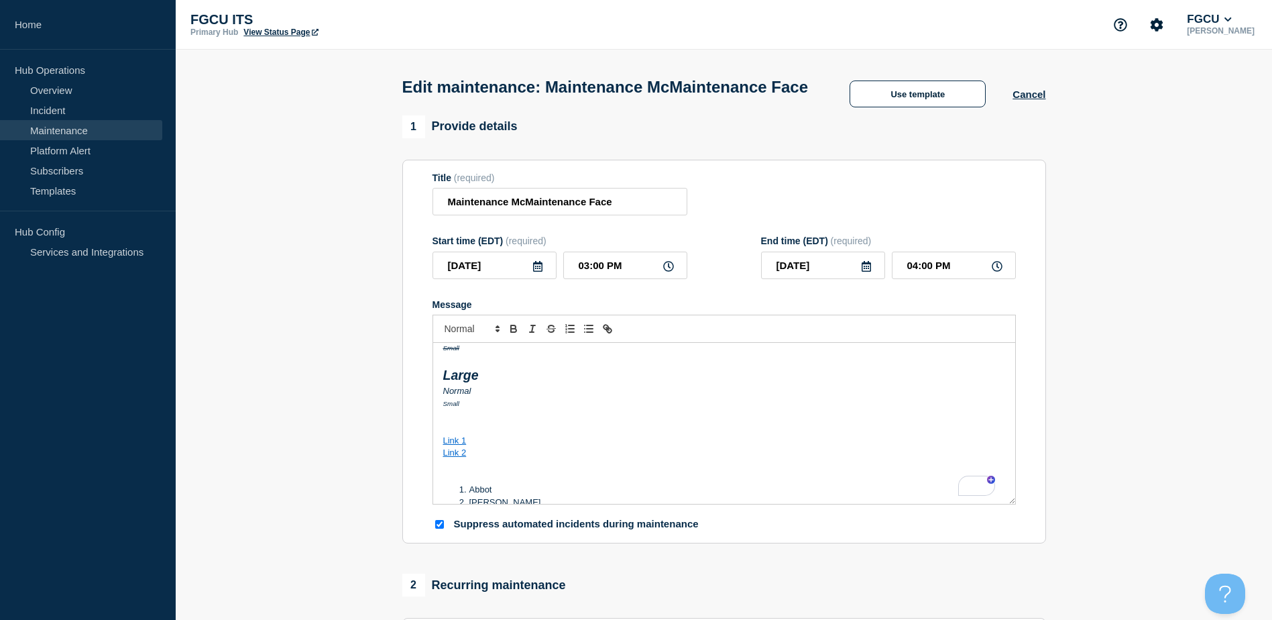
scroll to position [201, 0]
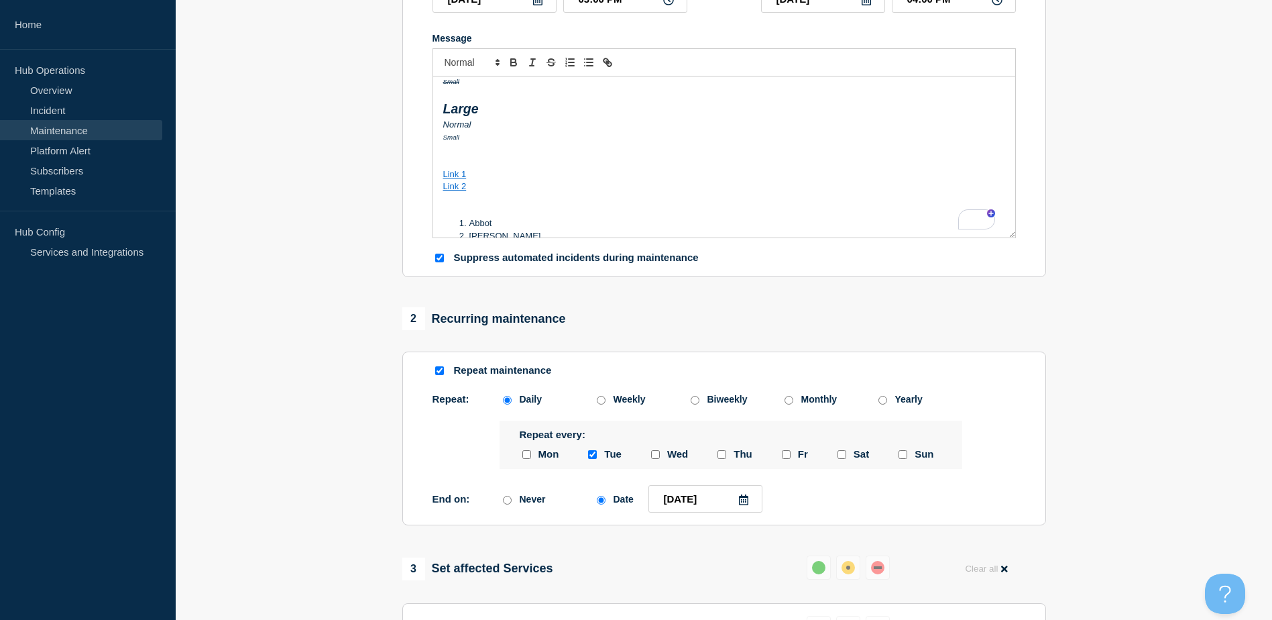
scroll to position [335, 0]
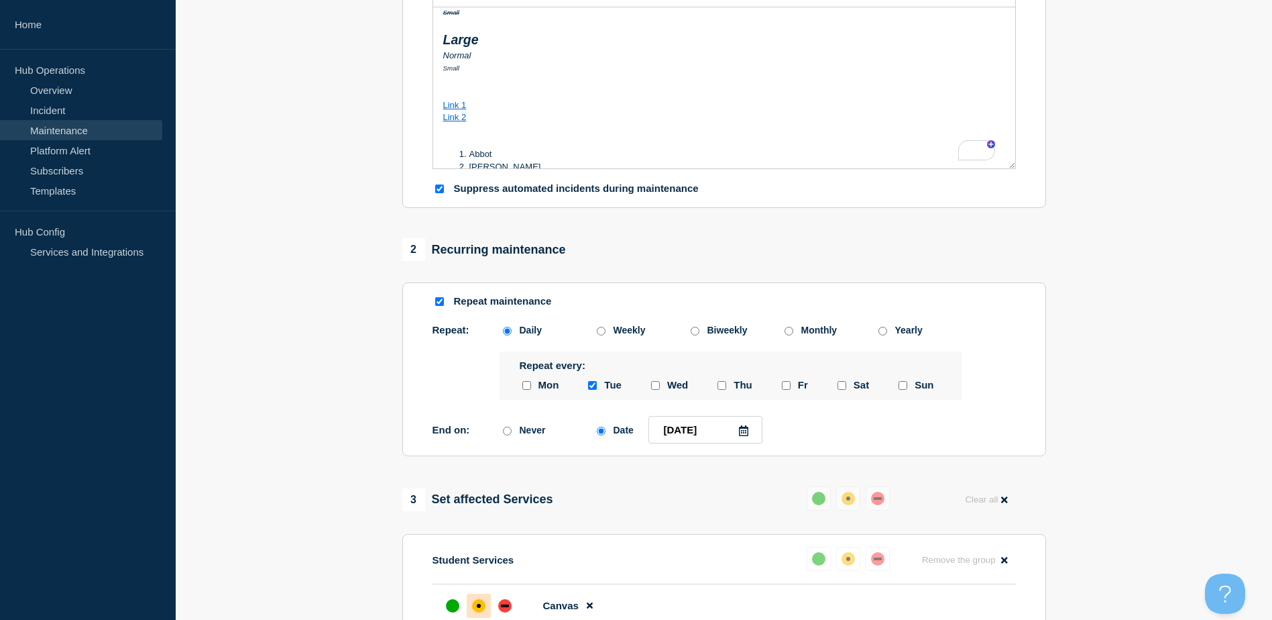
click at [441, 306] on input "Repeat maintenance" at bounding box center [439, 301] width 9 height 9
checkbox input "false"
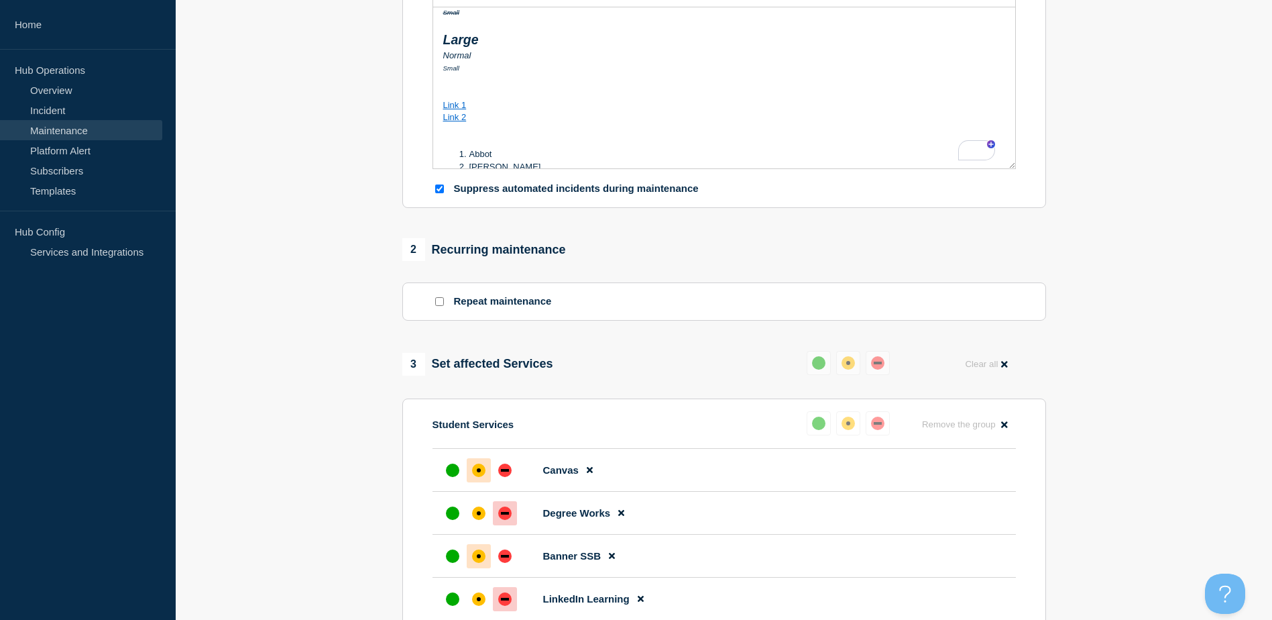
click at [1100, 329] on section "1 Provide details Title (required) Maintenance McMaintenance Face Start time (E…" at bounding box center [724, 345] width 1097 height 1130
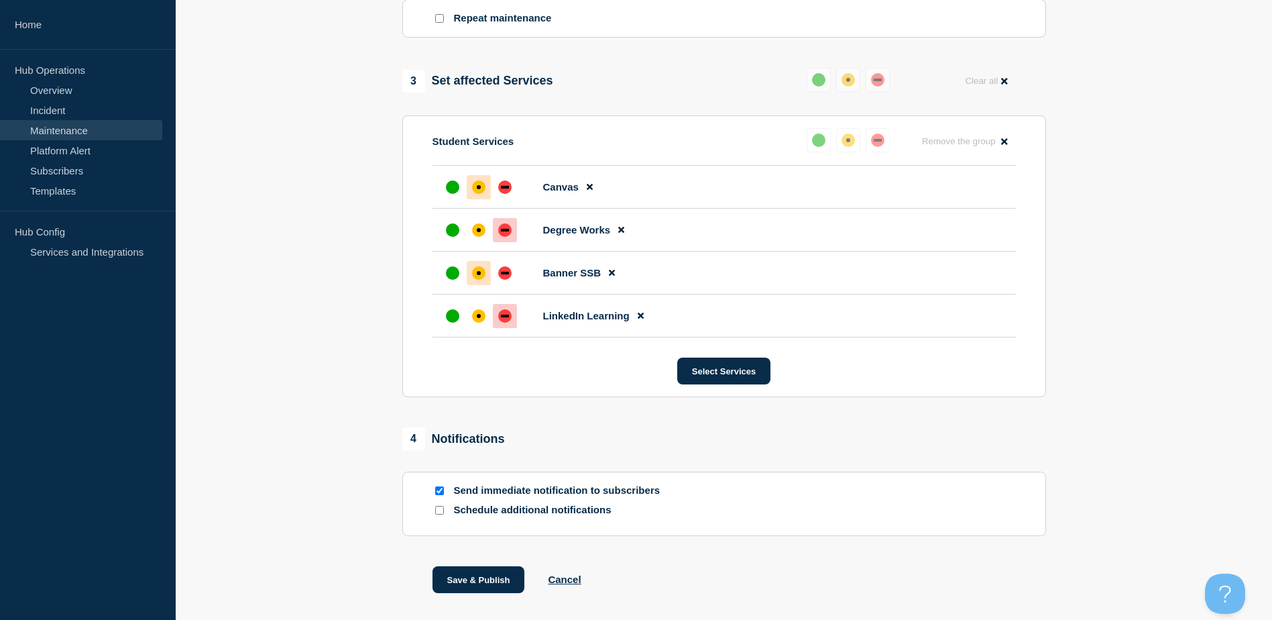
scroll to position [671, 0]
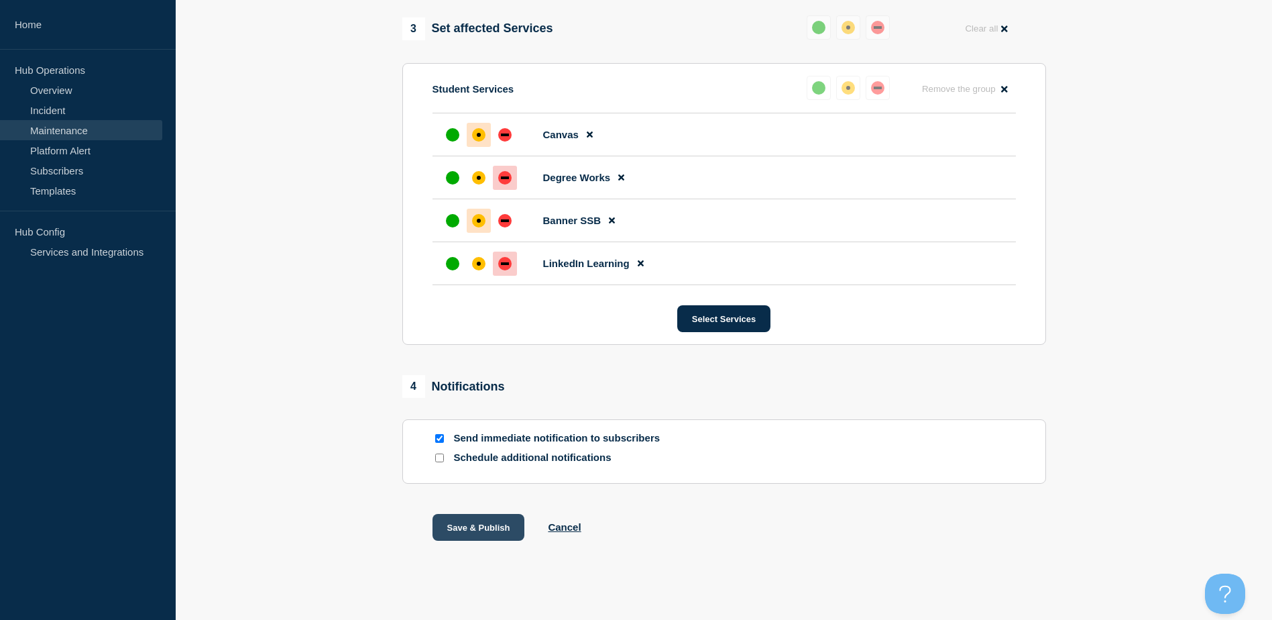
click at [484, 541] on button "Save & Publish" at bounding box center [479, 527] width 93 height 27
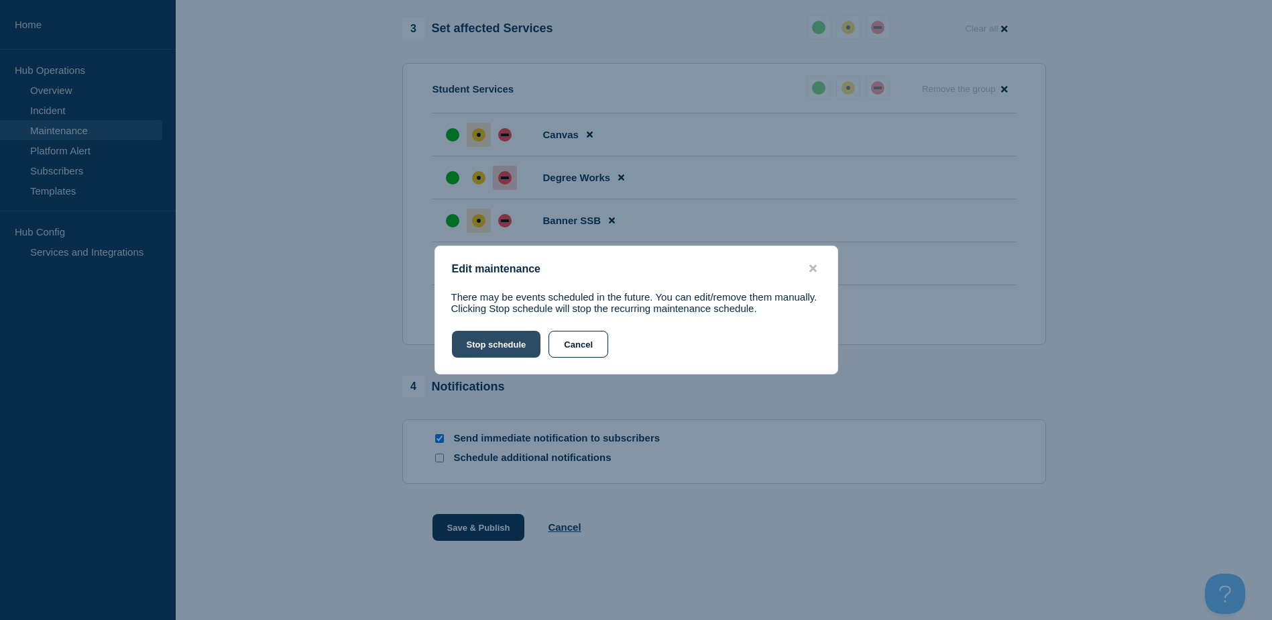
click at [549, 347] on button "Stop schedule" at bounding box center [579, 344] width 60 height 27
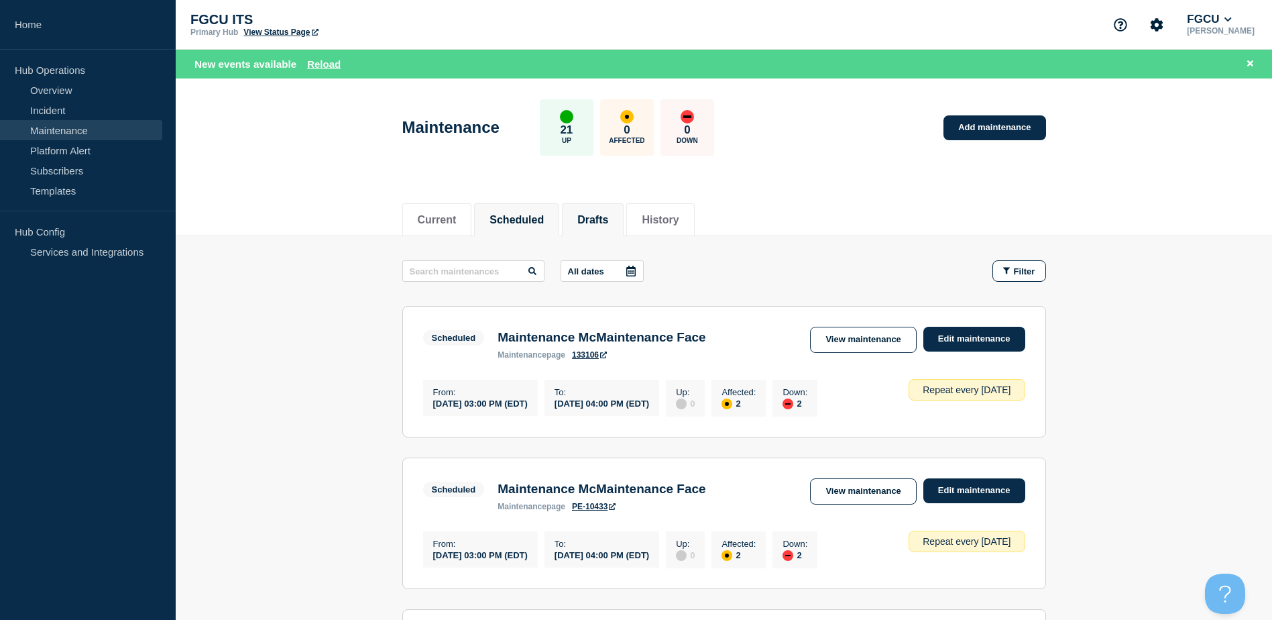
click at [608, 214] on button "Drafts" at bounding box center [592, 220] width 31 height 12
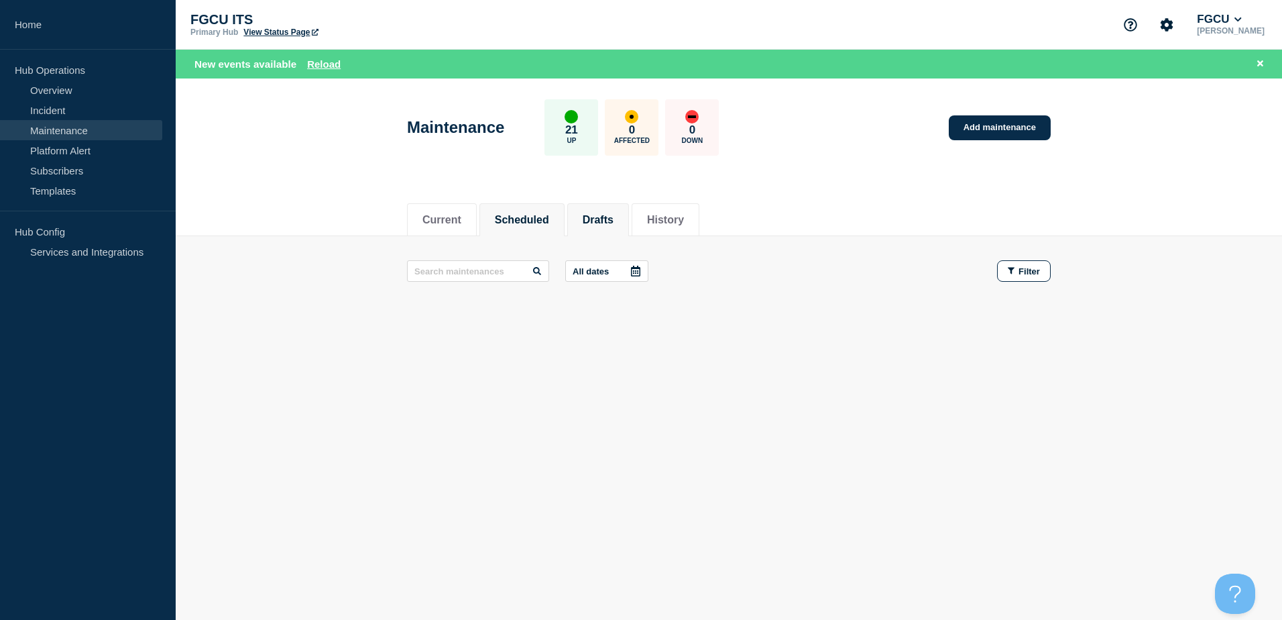
click at [549, 215] on button "Scheduled" at bounding box center [522, 220] width 54 height 12
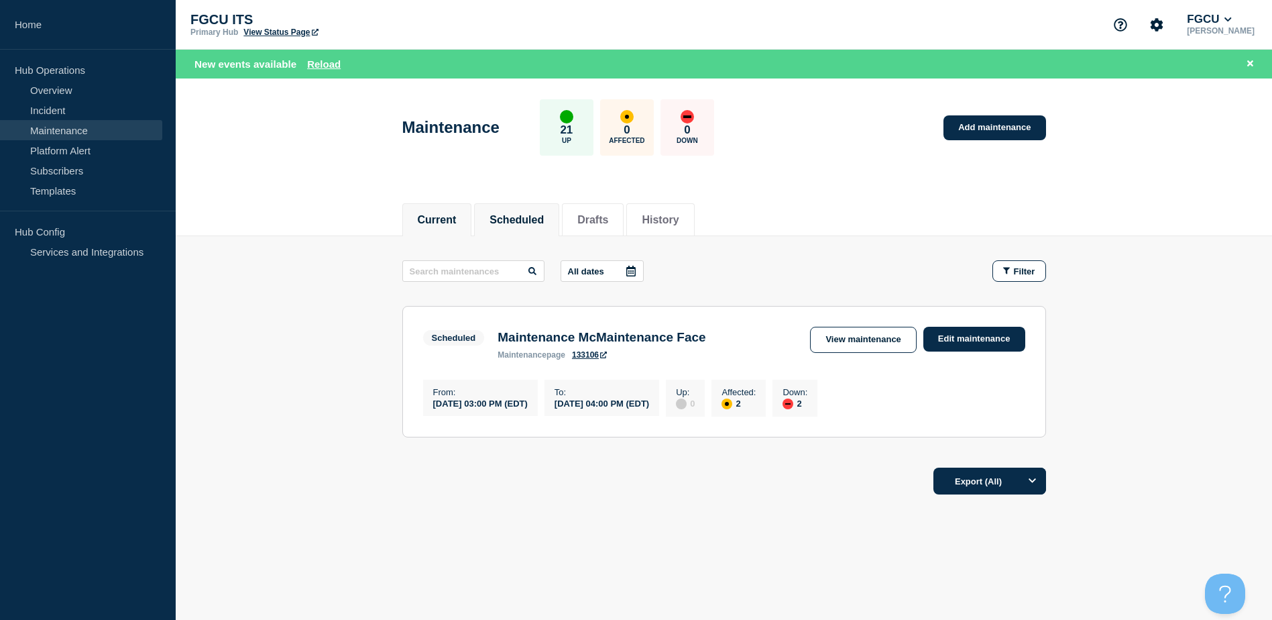
click at [456, 229] on li "Current" at bounding box center [437, 219] width 70 height 33
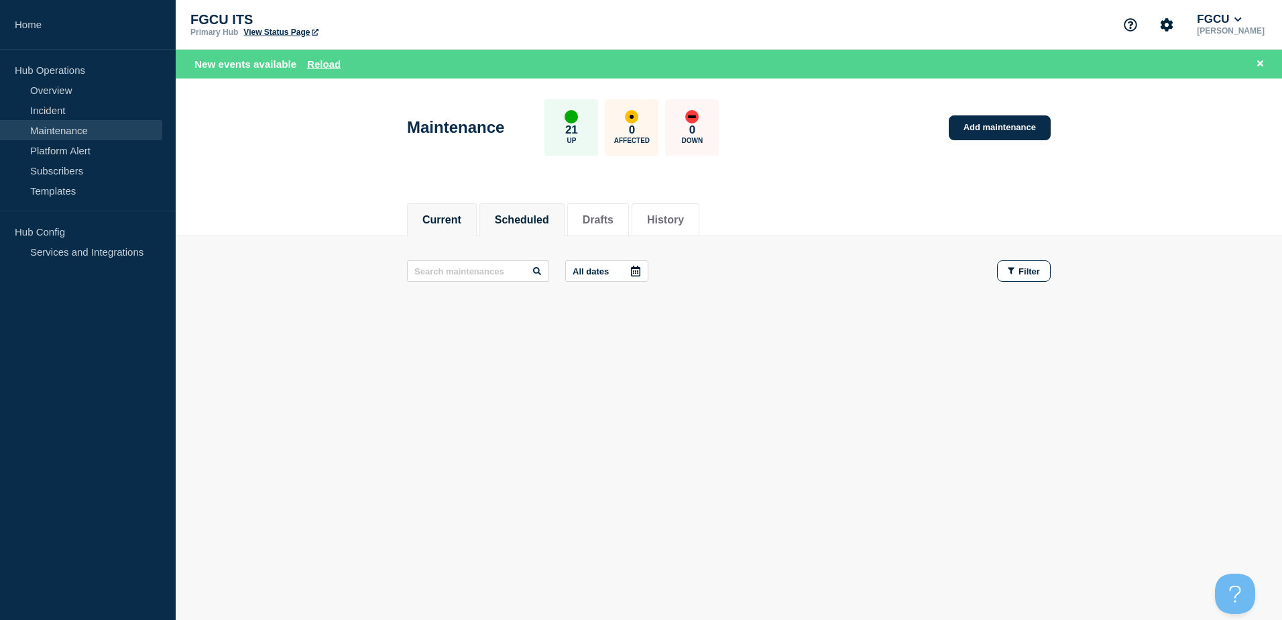
click at [532, 214] on button "Scheduled" at bounding box center [522, 220] width 54 height 12
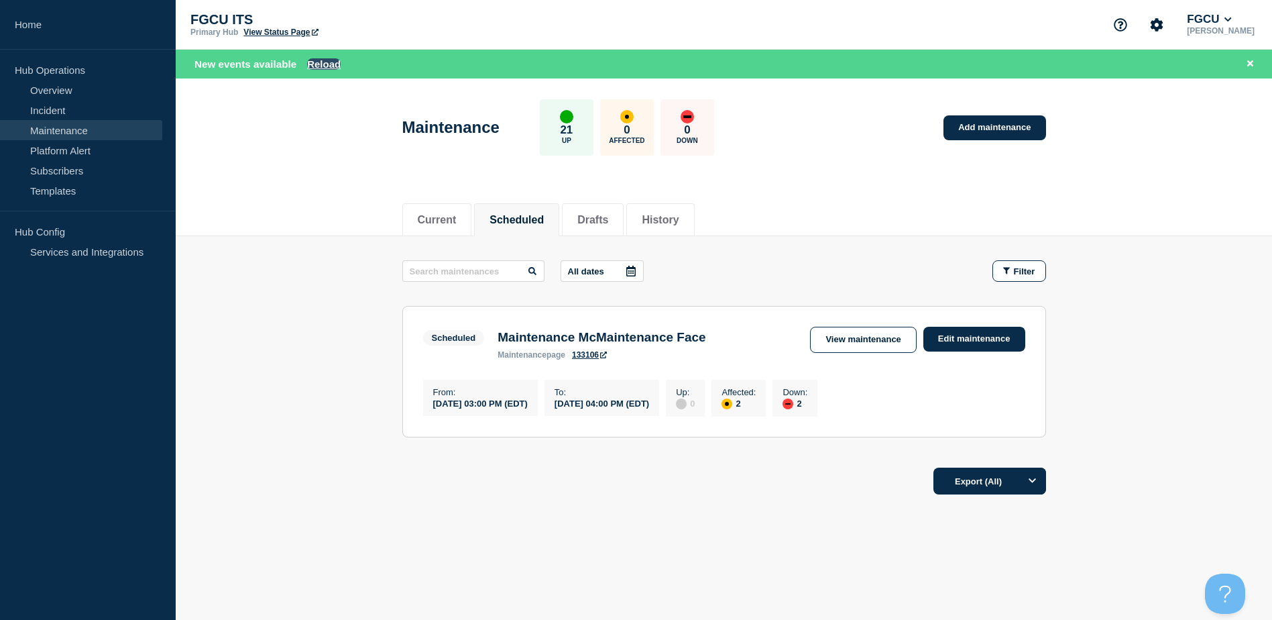
click at [329, 59] on button "Reload" at bounding box center [324, 63] width 34 height 11
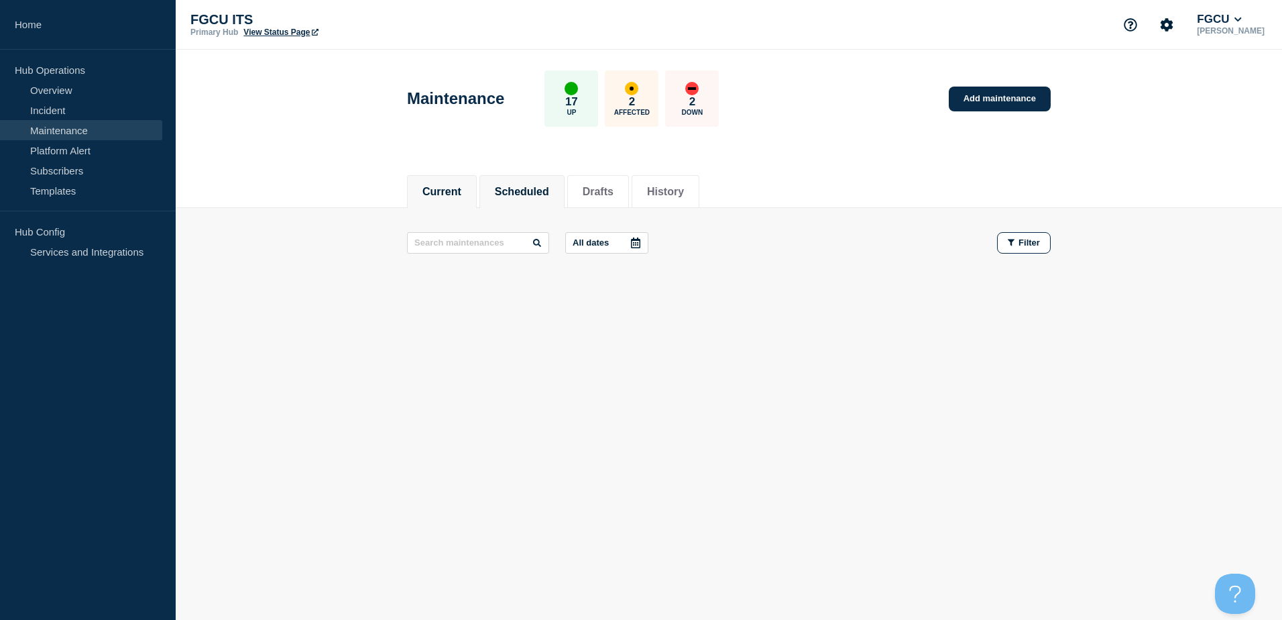
click at [460, 189] on button "Current" at bounding box center [442, 192] width 39 height 12
